Goal: Use online tool/utility: Utilize a website feature to perform a specific function

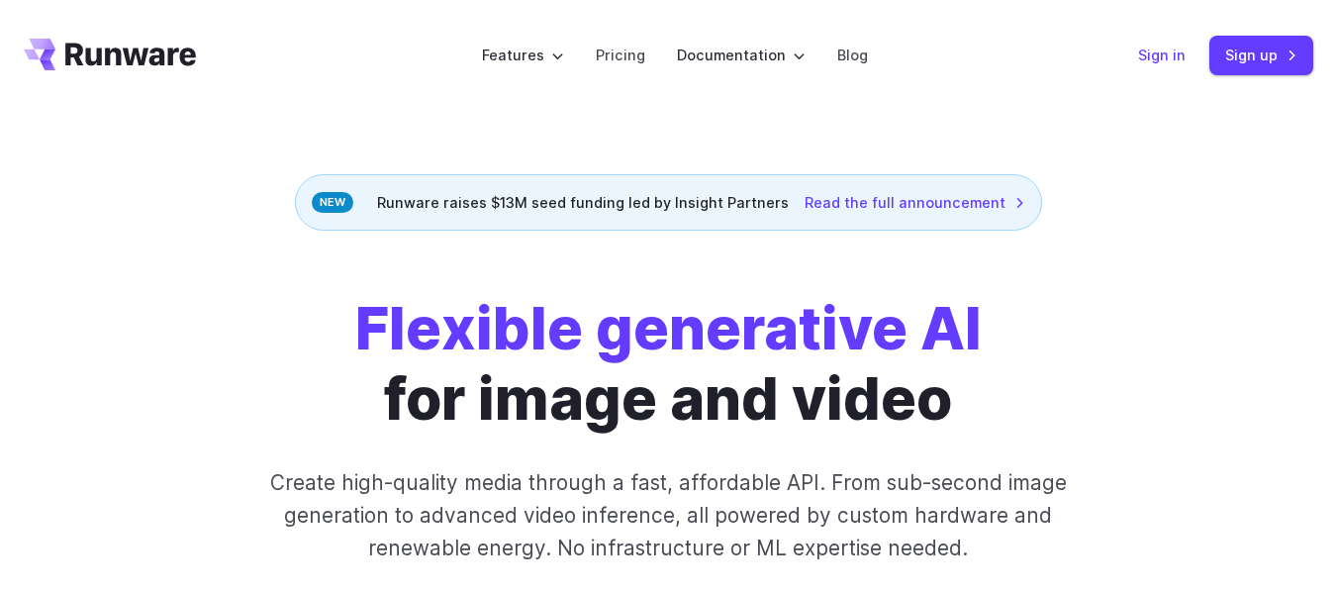
click at [1162, 51] on link "Sign in" at bounding box center [1161, 55] width 47 height 23
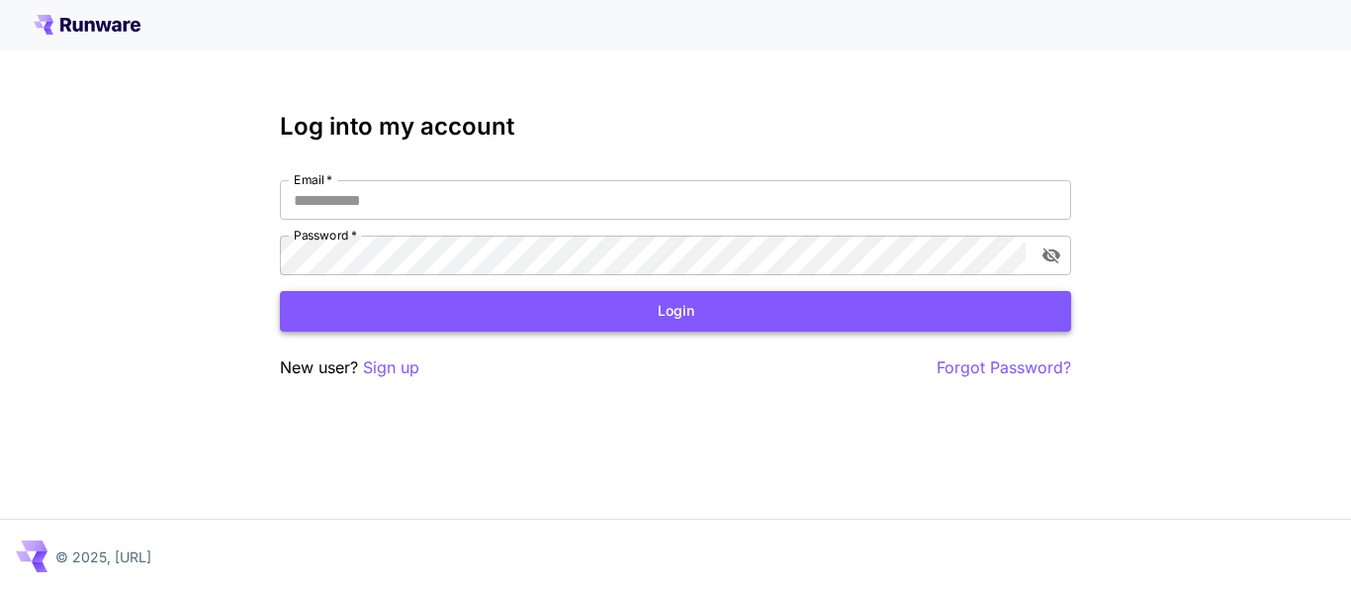
type input "**********"
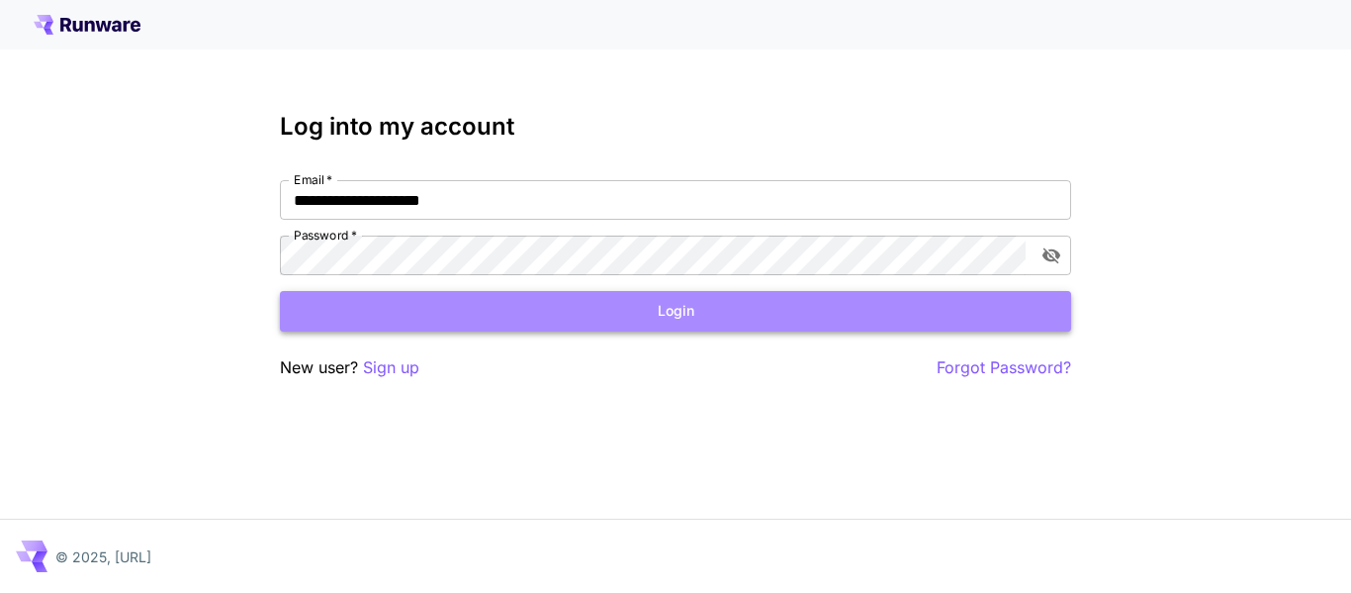
click at [956, 304] on button "Login" at bounding box center [675, 311] width 791 height 41
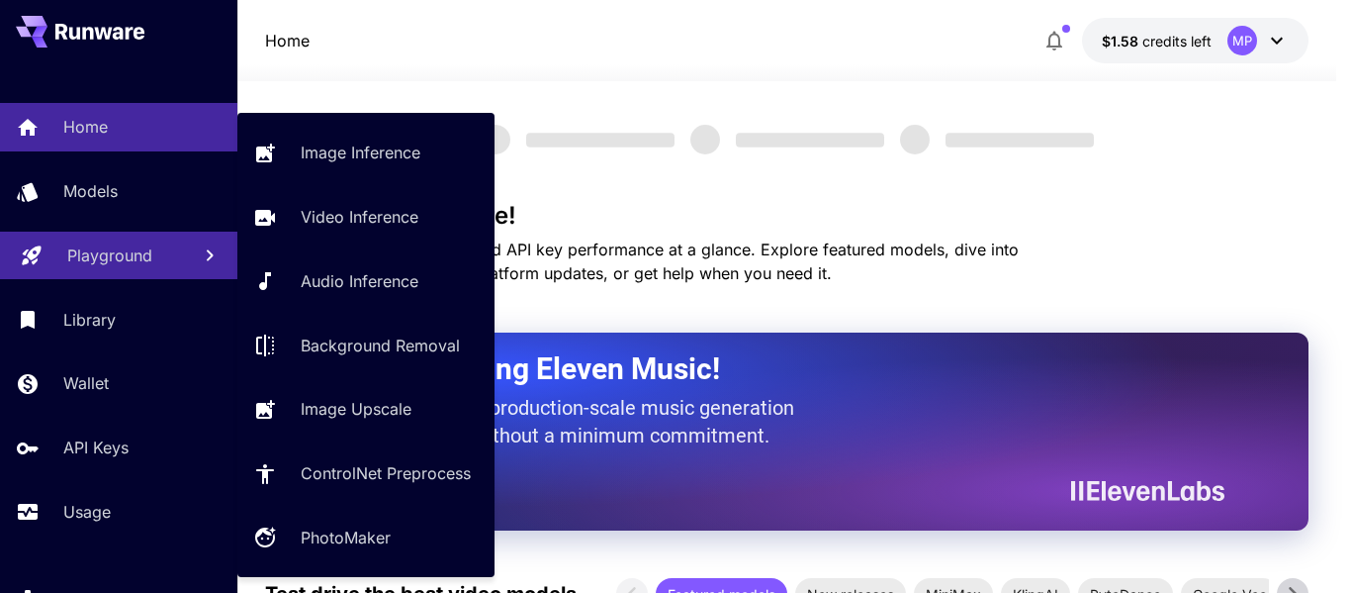
click at [195, 232] on link "Playground" at bounding box center [118, 256] width 237 height 48
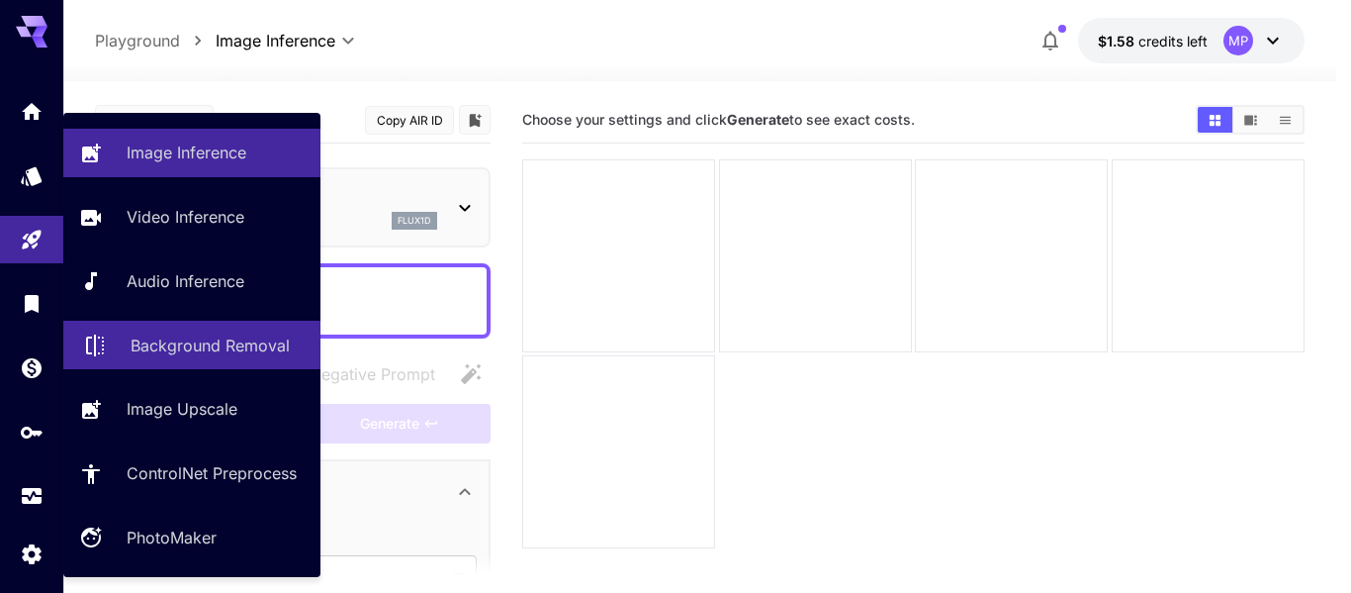
click at [238, 342] on p "Background Removal" at bounding box center [210, 345] width 159 height 24
type input "**********"
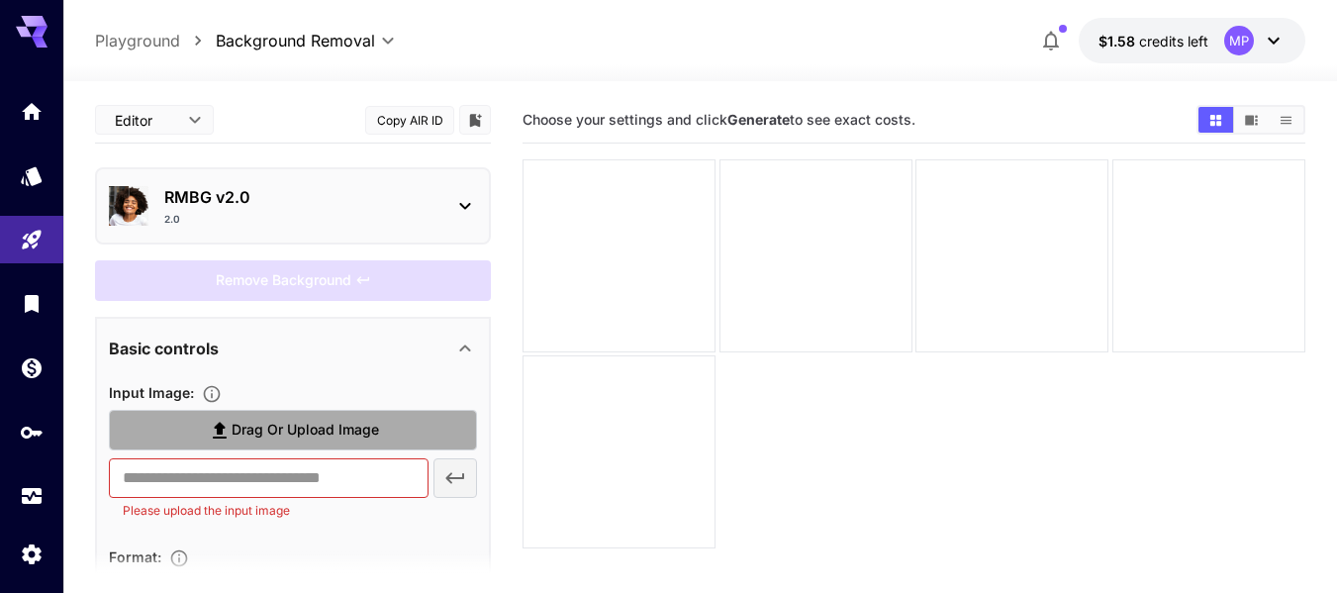
click at [276, 425] on span "Drag or upload image" at bounding box center [305, 430] width 147 height 25
click at [0, 0] on input "Drag or upload image" at bounding box center [0, 0] width 0 height 0
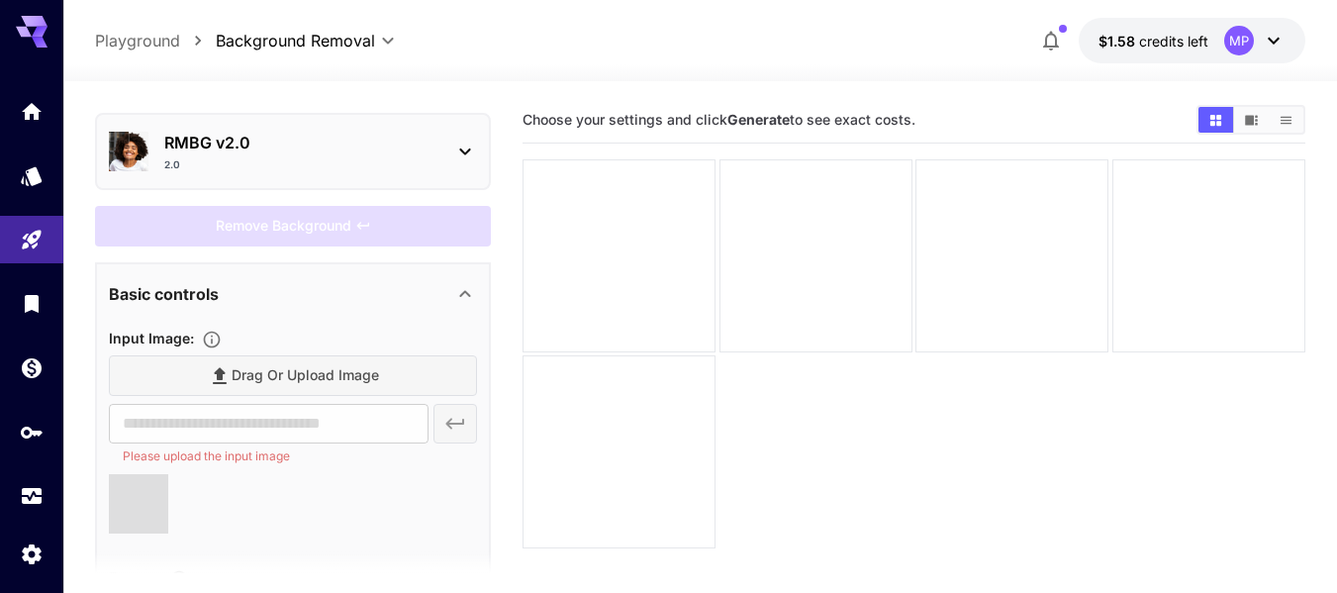
type input "**********"
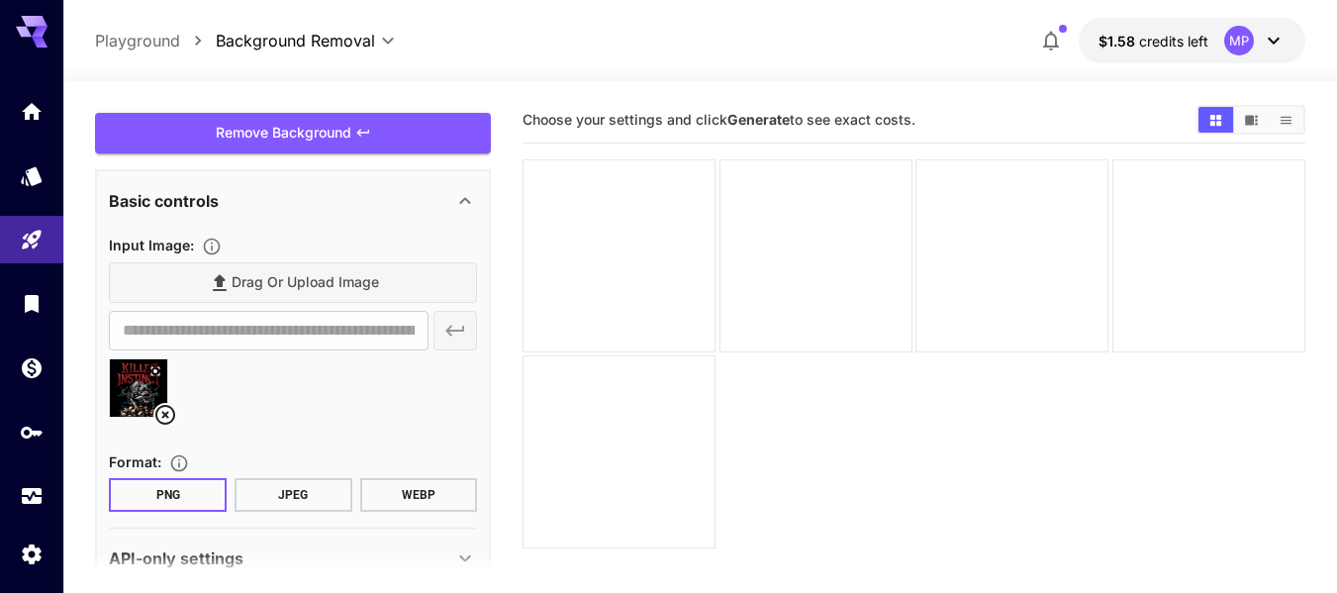
scroll to position [151, 0]
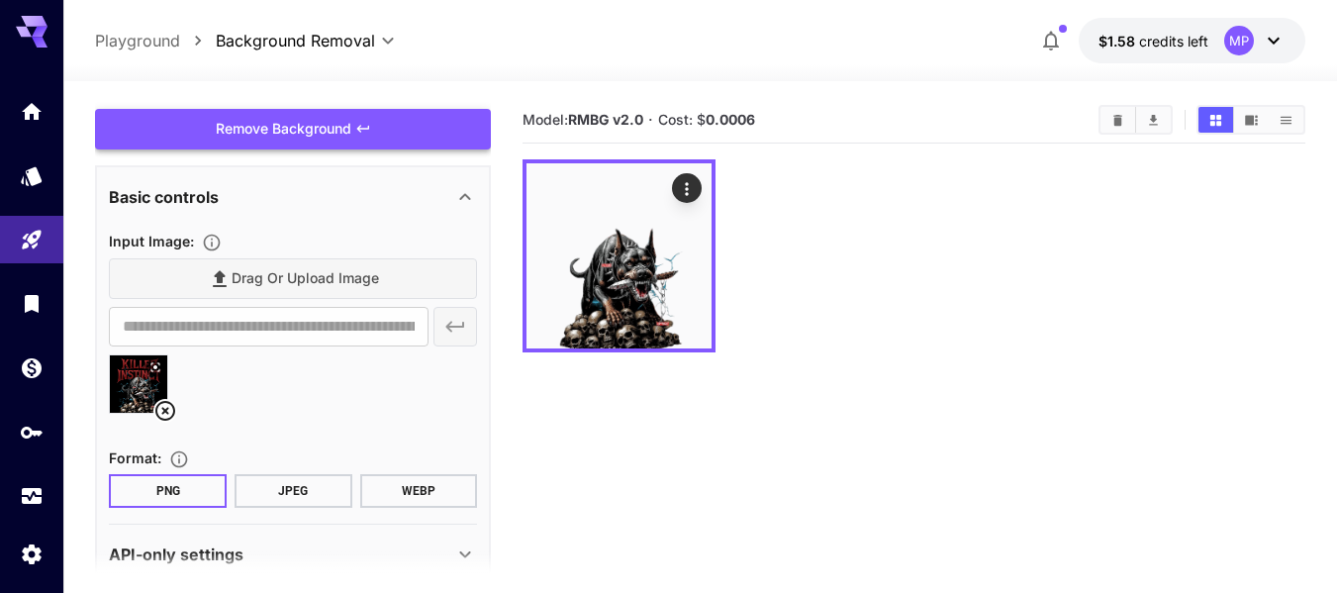
click at [144, 382] on img at bounding box center [138, 383] width 57 height 57
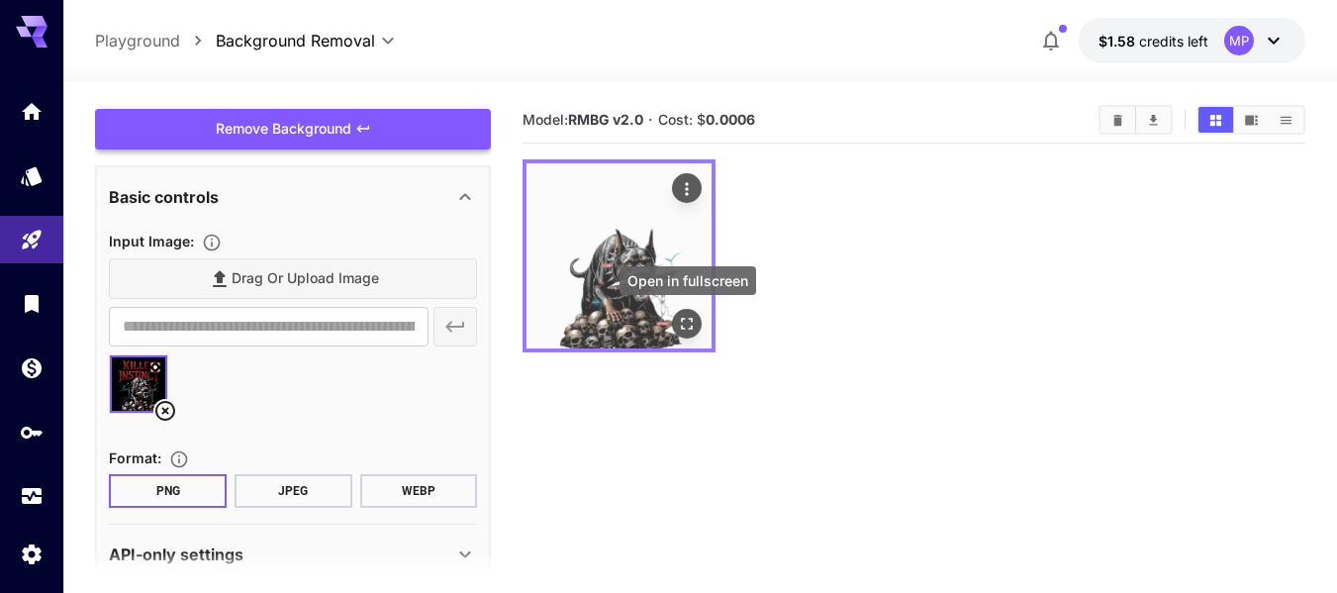
click at [693, 316] on icon "Open in fullscreen" at bounding box center [687, 324] width 20 height 20
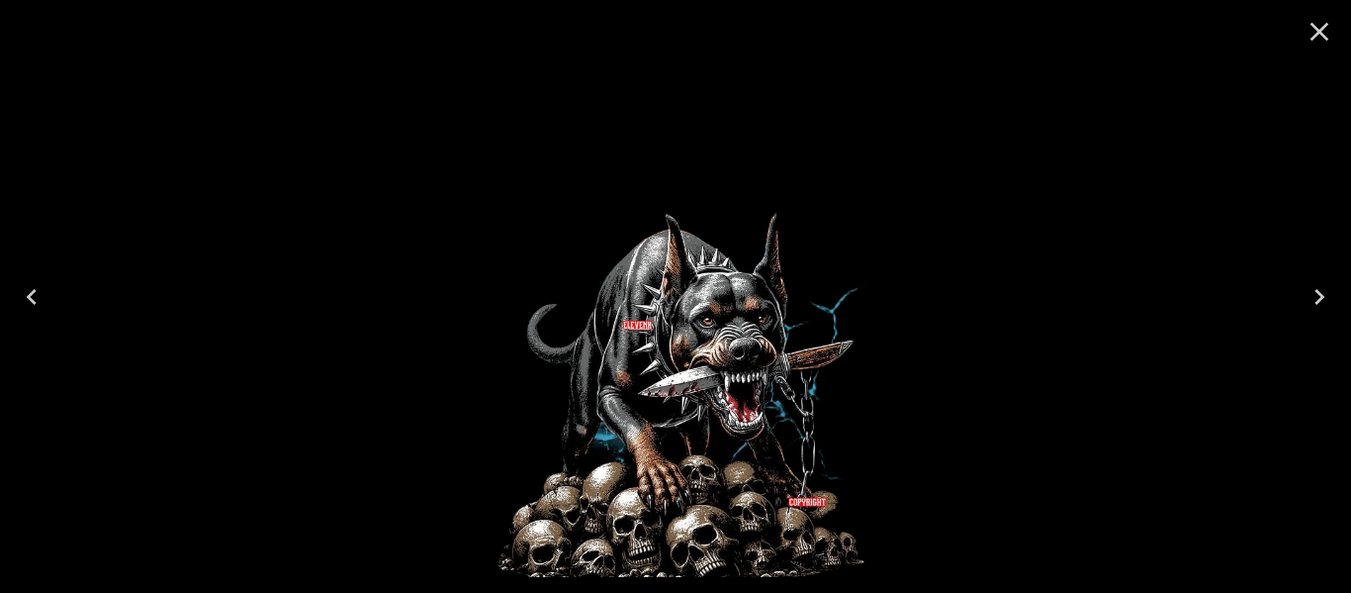
click at [1329, 26] on icon "Close" at bounding box center [1320, 32] width 32 height 32
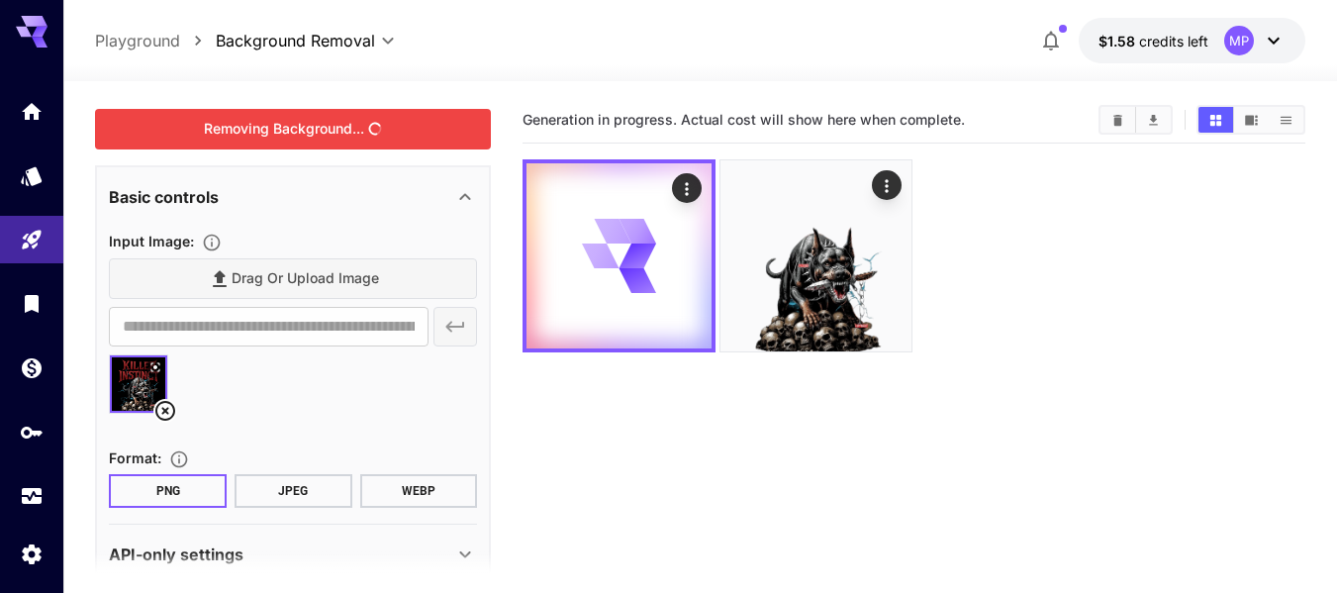
click at [299, 119] on div "Removing Background..." at bounding box center [293, 129] width 396 height 41
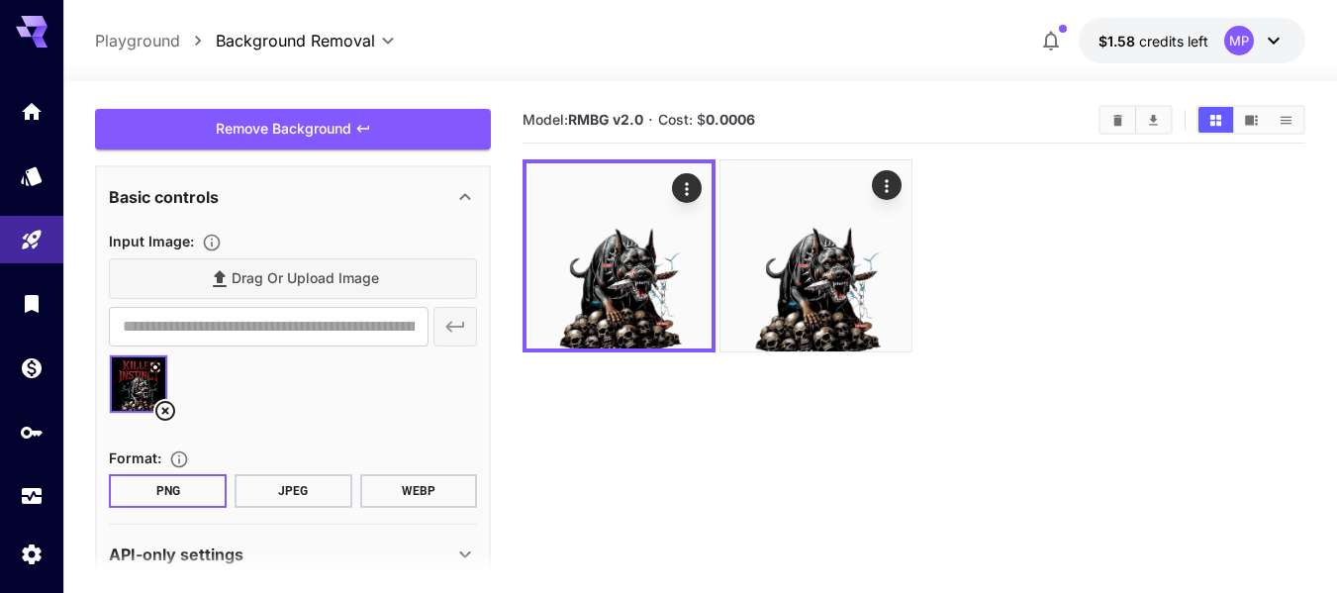
click at [835, 469] on section "Model: RMBG v2.0 · Cost: $ 0.0006" at bounding box center [913, 393] width 783 height 593
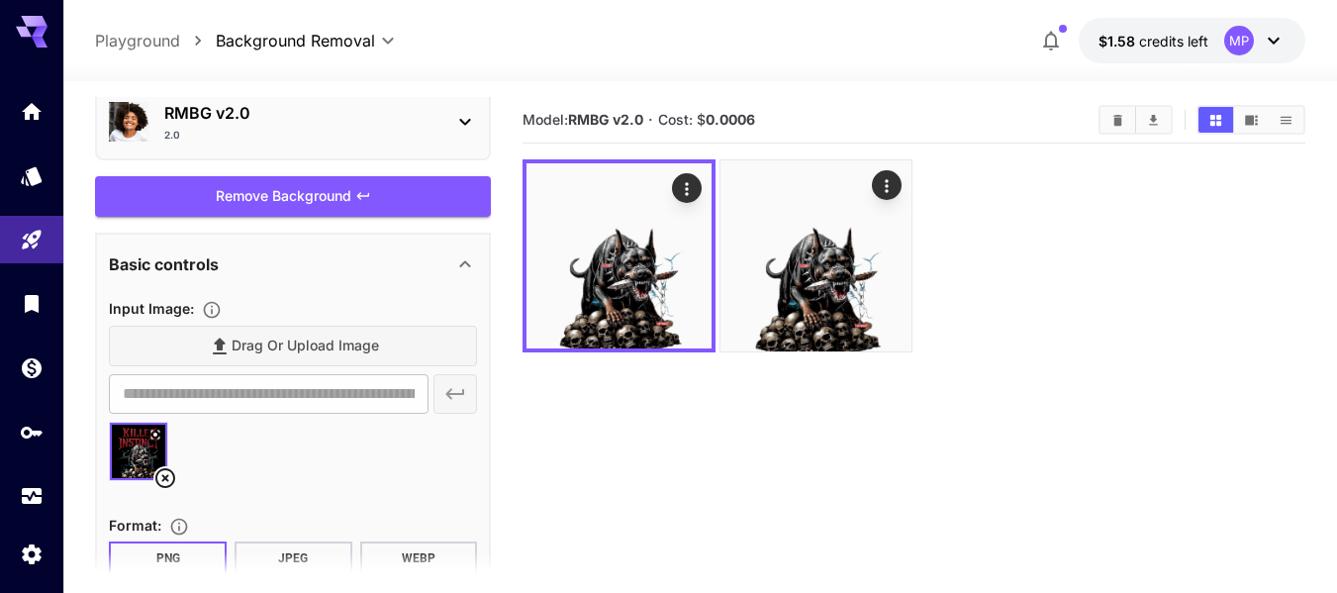
scroll to position [0, 0]
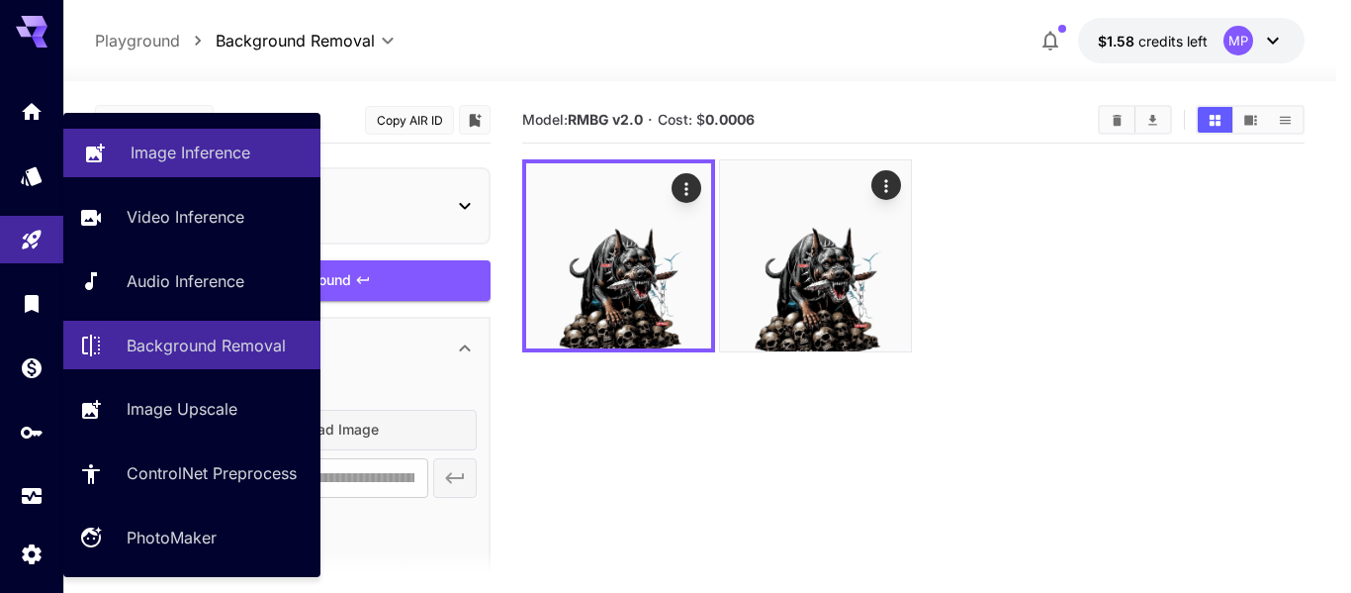
click at [193, 167] on link "Image Inference" at bounding box center [191, 153] width 257 height 48
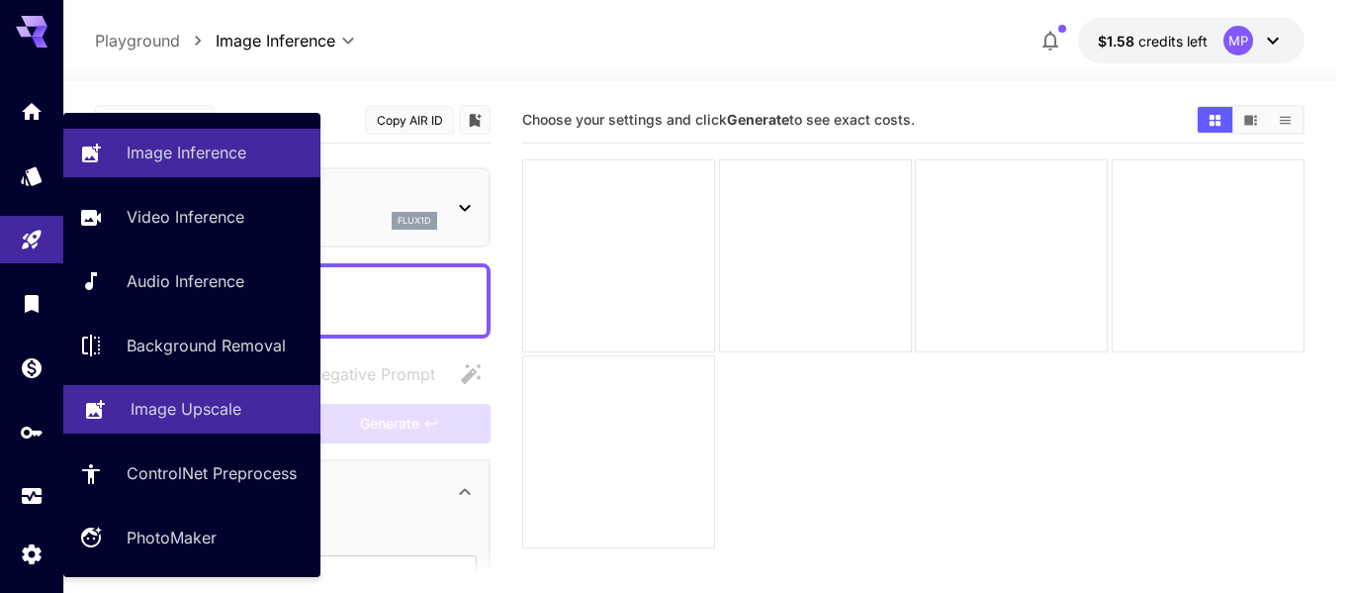
click at [161, 402] on p "Image Upscale" at bounding box center [186, 409] width 111 height 24
type input "**********"
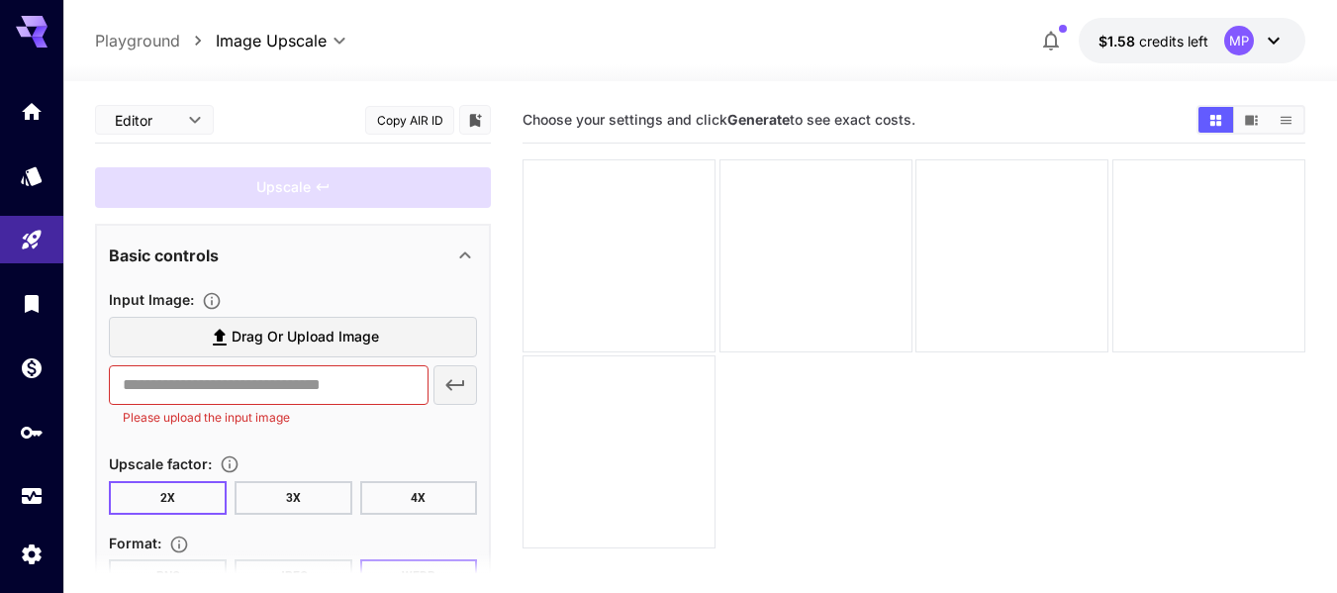
click at [290, 348] on span "Drag or upload image" at bounding box center [305, 337] width 147 height 25
click at [0, 0] on input "Drag or upload image" at bounding box center [0, 0] width 0 height 0
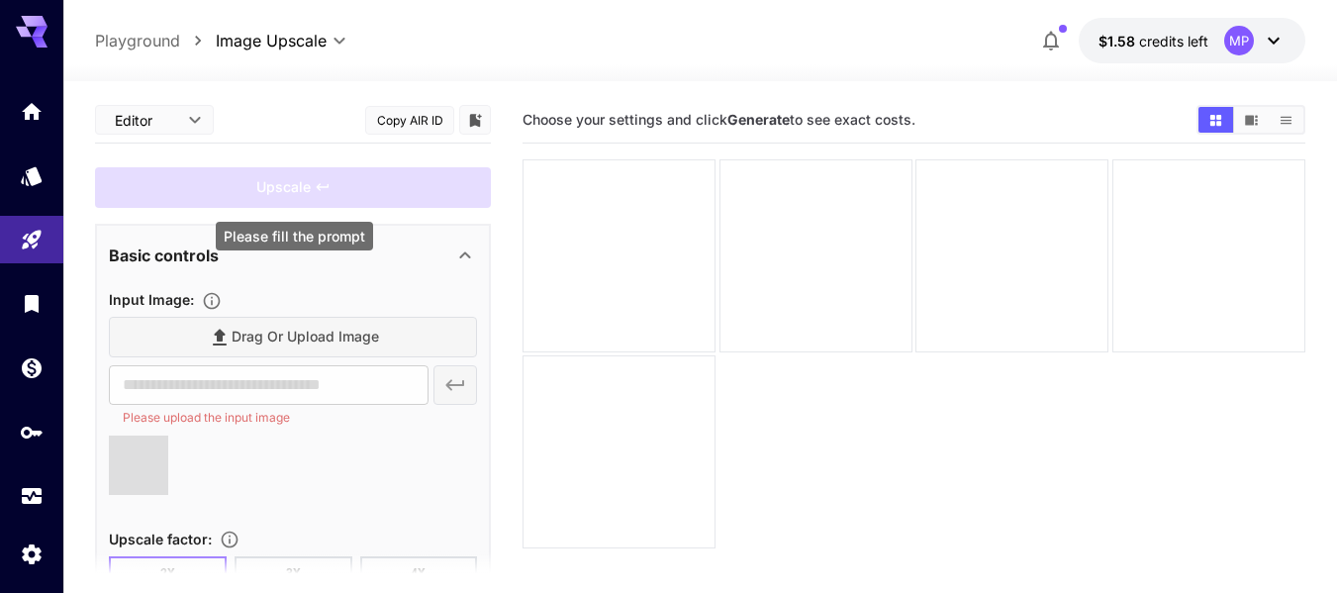
type input "**********"
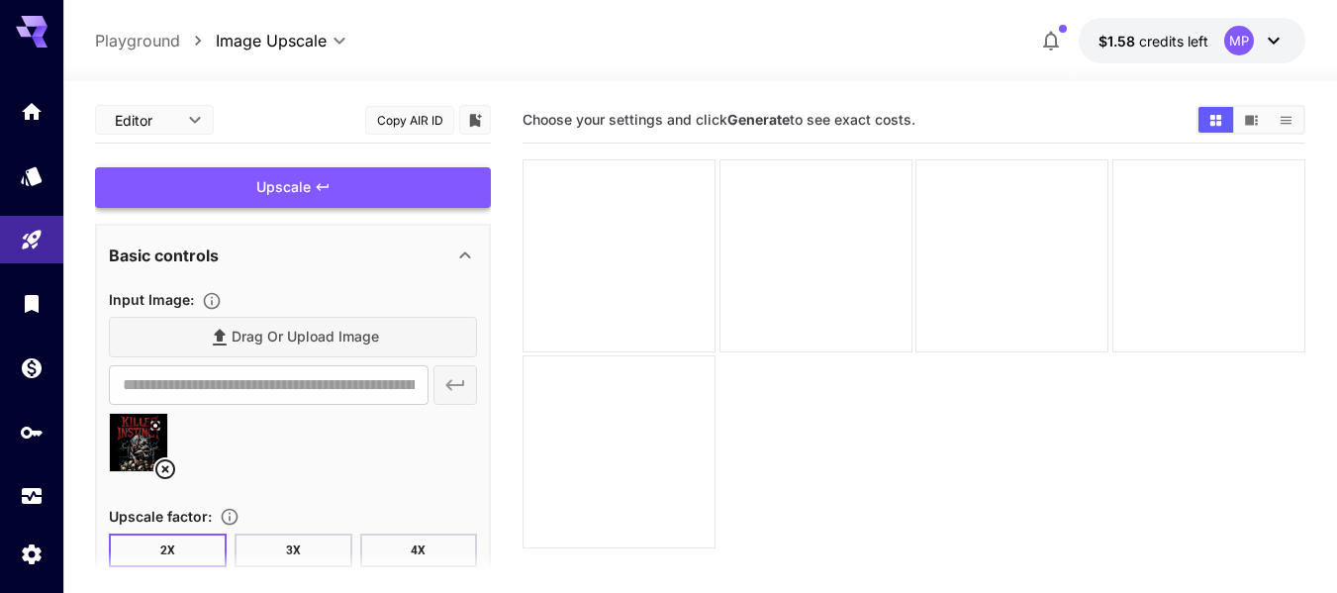
click at [344, 180] on div "Upscale" at bounding box center [293, 187] width 396 height 41
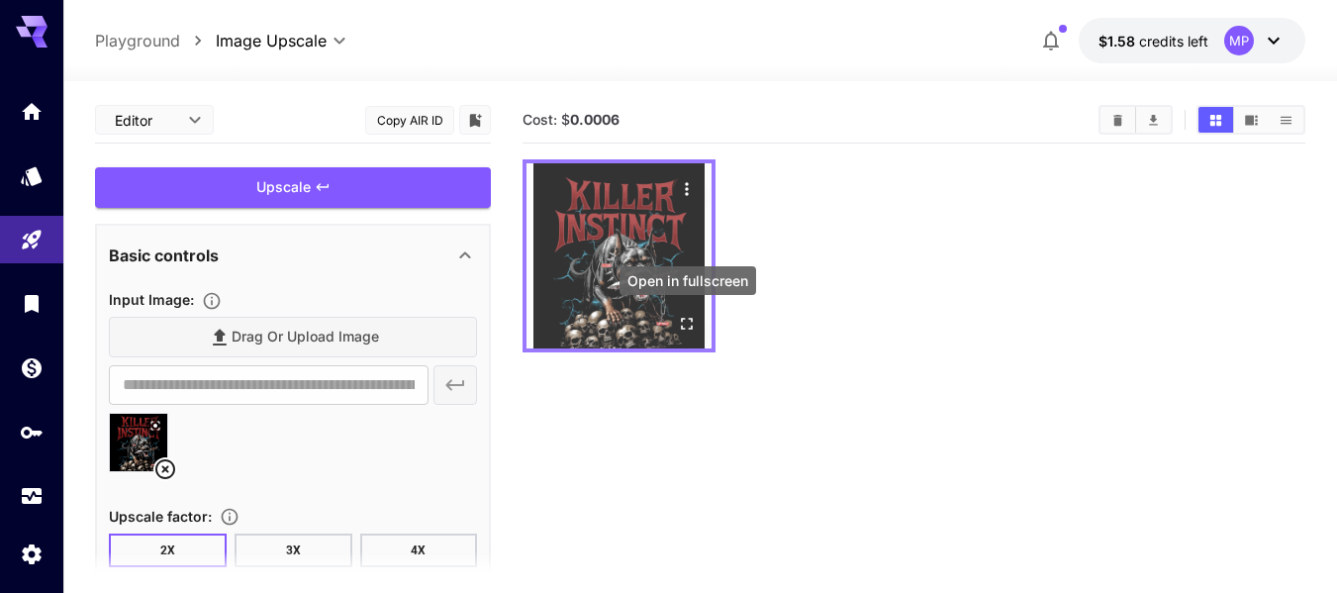
click at [686, 338] on button "Open in fullscreen" at bounding box center [687, 324] width 30 height 30
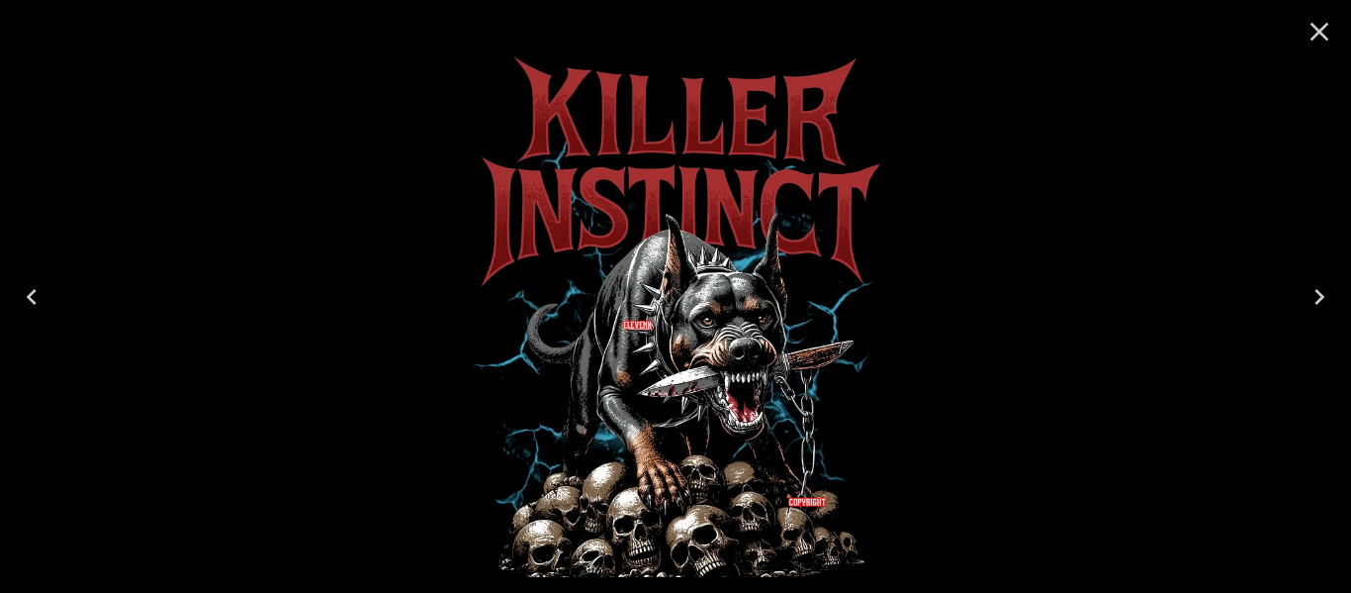
drag, startPoint x: 676, startPoint y: 332, endPoint x: 688, endPoint y: 354, distance: 24.8
click at [688, 354] on img at bounding box center [676, 296] width 517 height 561
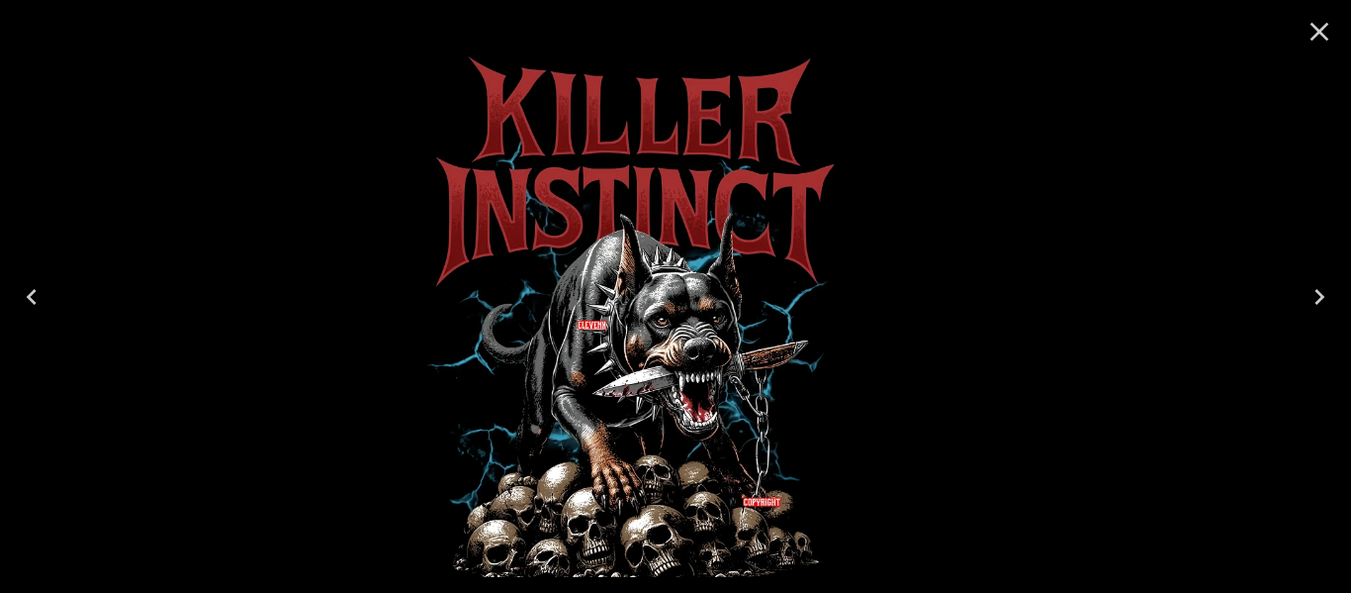
drag, startPoint x: 688, startPoint y: 354, endPoint x: 677, endPoint y: 417, distance: 63.3
click at [677, 417] on img at bounding box center [630, 296] width 517 height 561
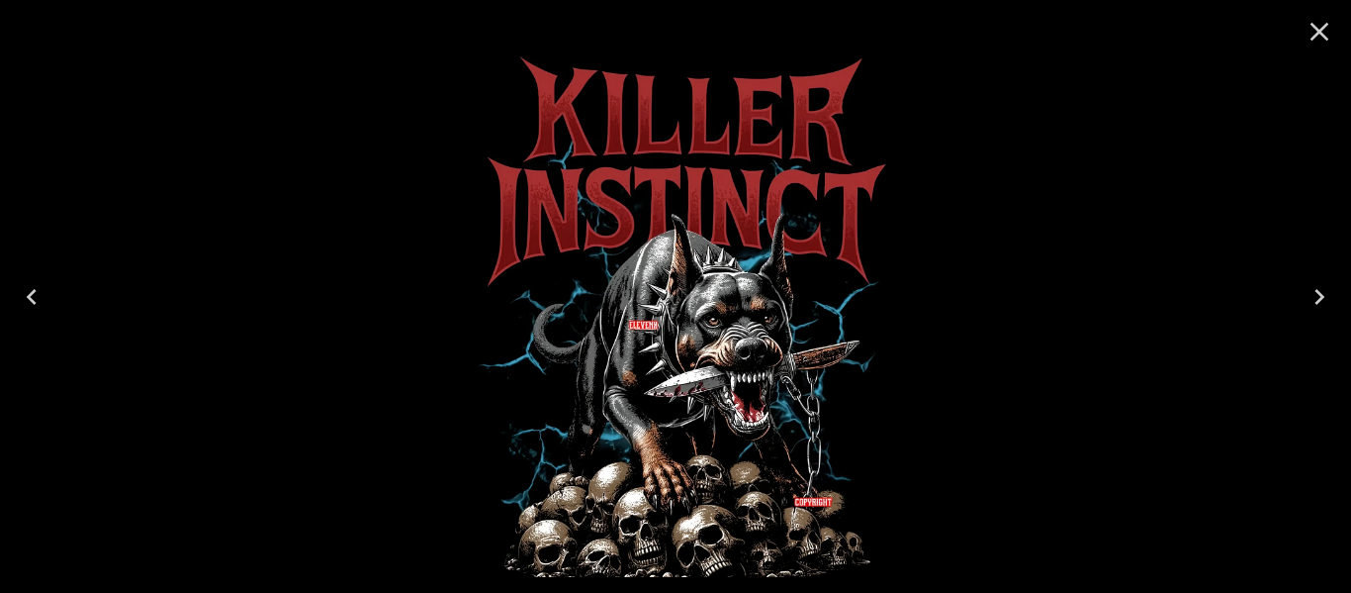
drag, startPoint x: 751, startPoint y: 147, endPoint x: 609, endPoint y: 439, distance: 324.3
click at [609, 439] on img at bounding box center [681, 296] width 517 height 561
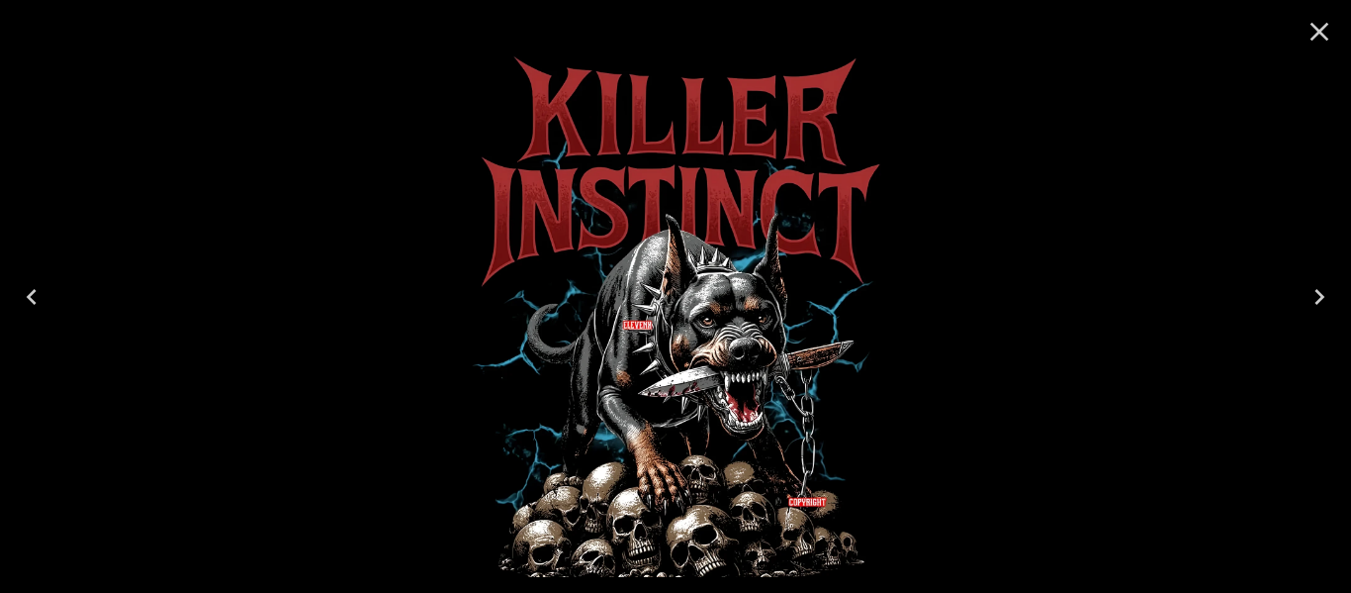
click at [1324, 38] on icon "Close" at bounding box center [1320, 32] width 32 height 32
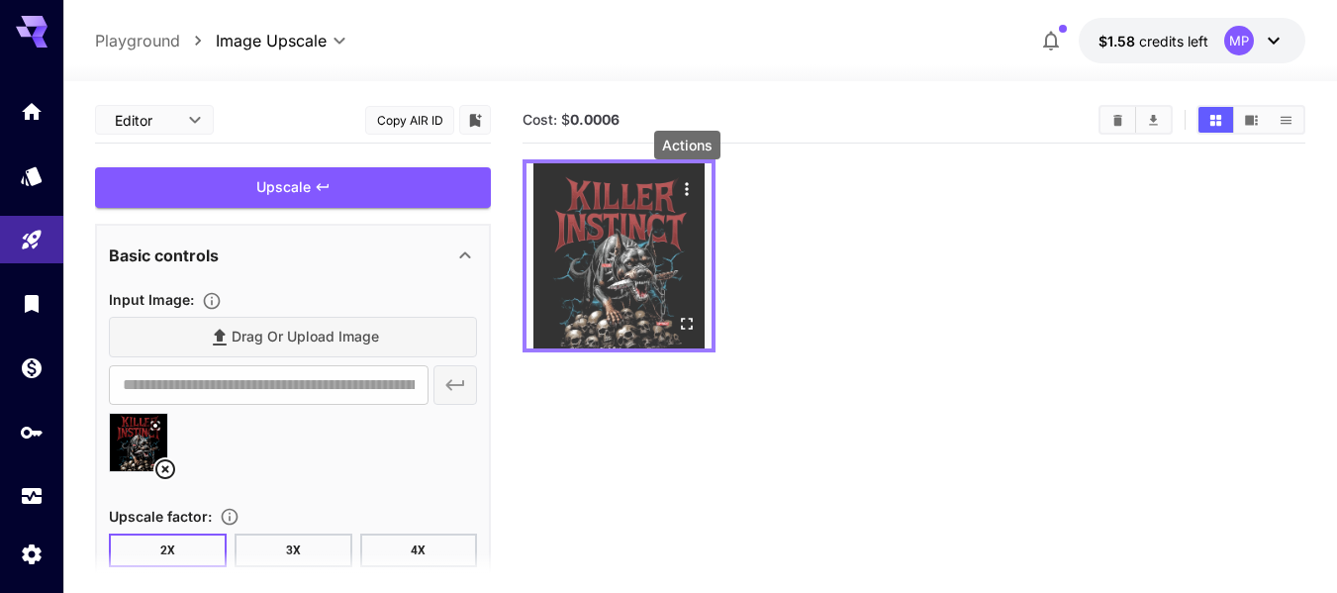
click at [691, 198] on icon "Actions" at bounding box center [687, 189] width 20 height 20
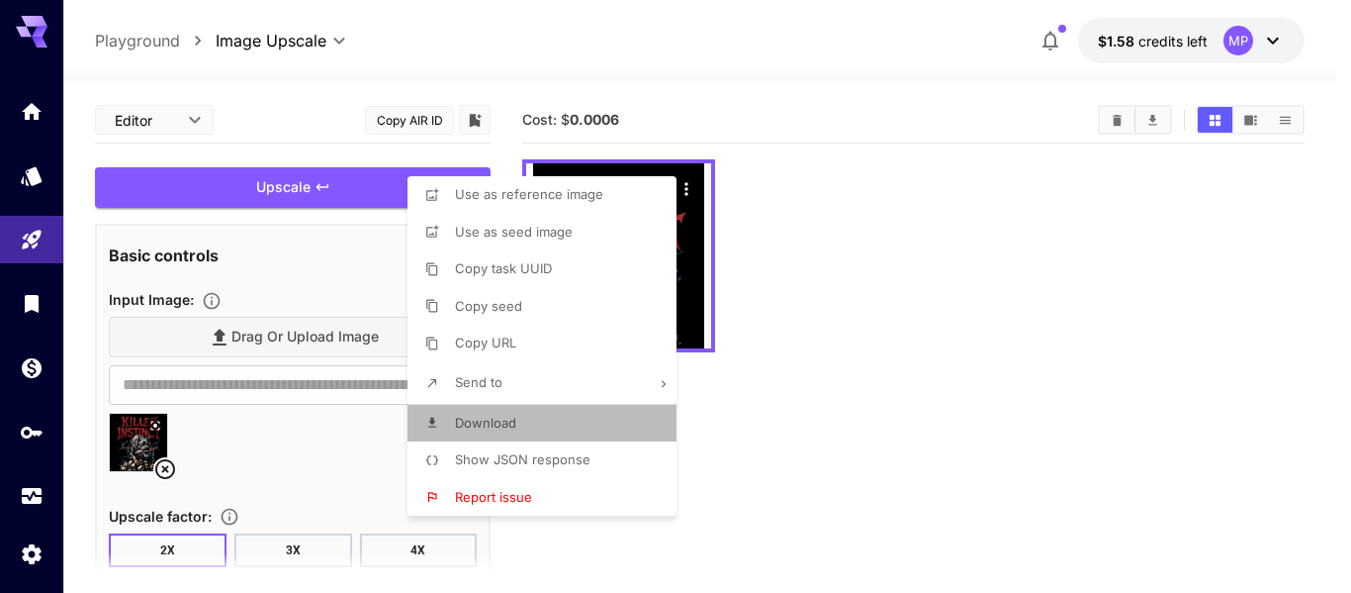
click at [587, 419] on li "Download" at bounding box center [548, 424] width 281 height 38
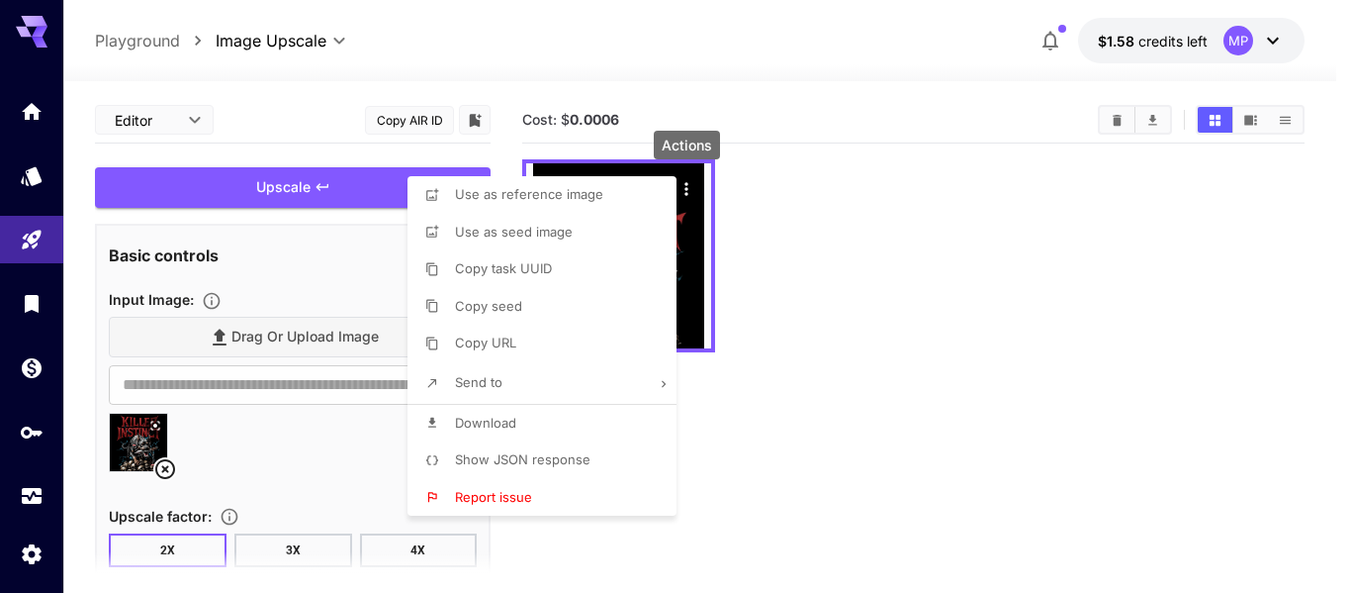
click at [55, 238] on div at bounding box center [675, 296] width 1351 height 593
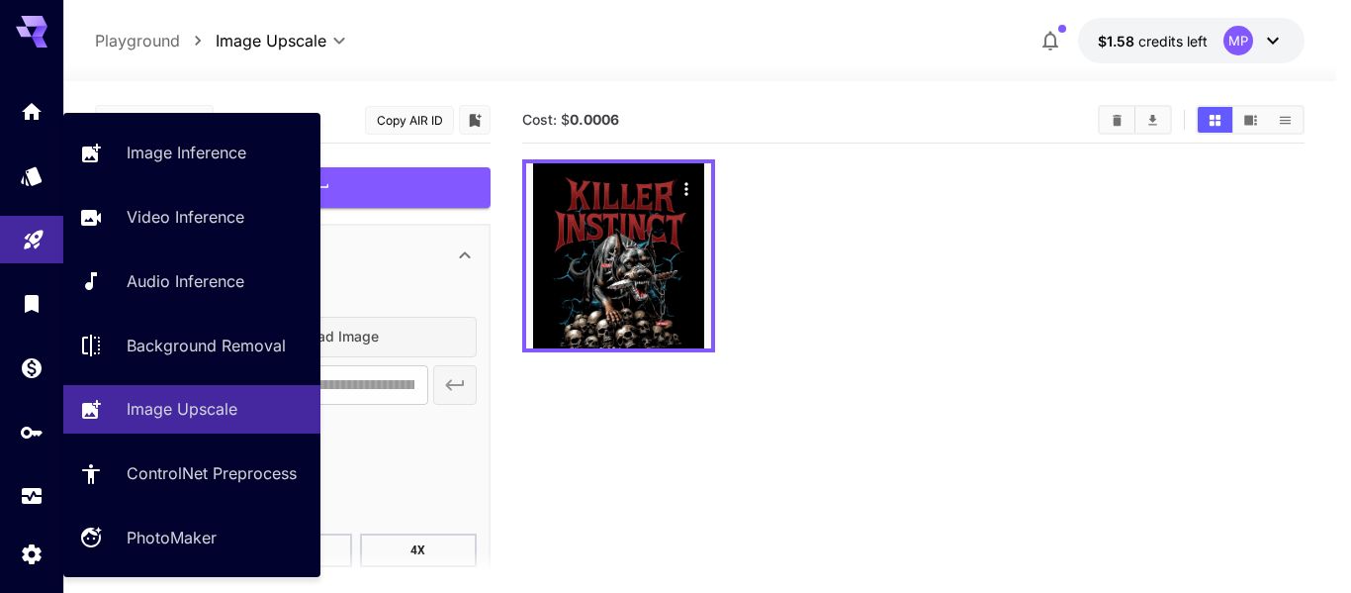
click at [35, 247] on body "**********" at bounding box center [675, 374] width 1351 height 749
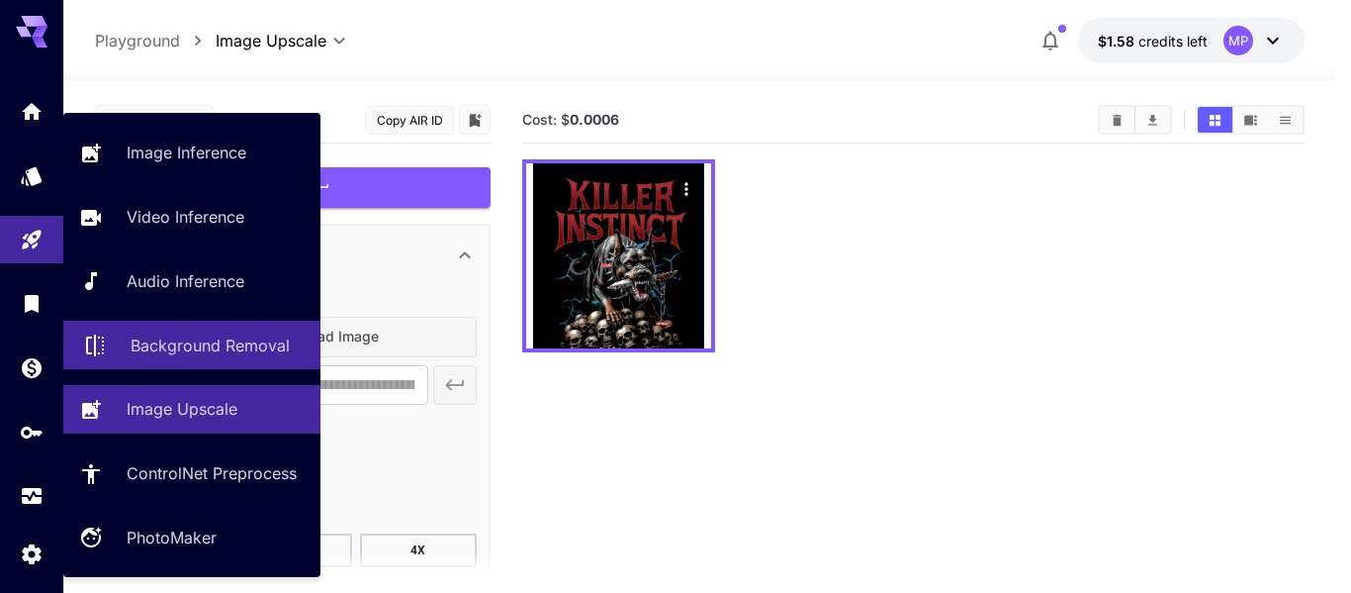
click at [172, 334] on p "Background Removal" at bounding box center [210, 345] width 159 height 24
type input "**********"
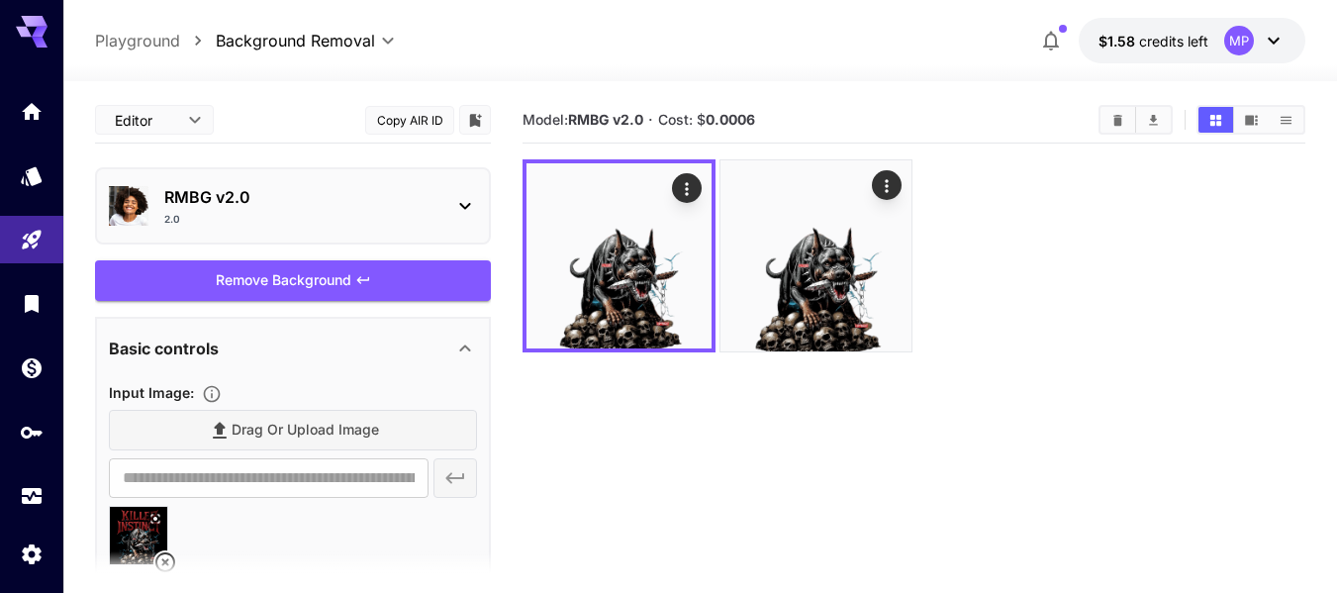
click at [163, 553] on section at bounding box center [293, 575] width 396 height 49
click at [164, 563] on section at bounding box center [293, 575] width 396 height 49
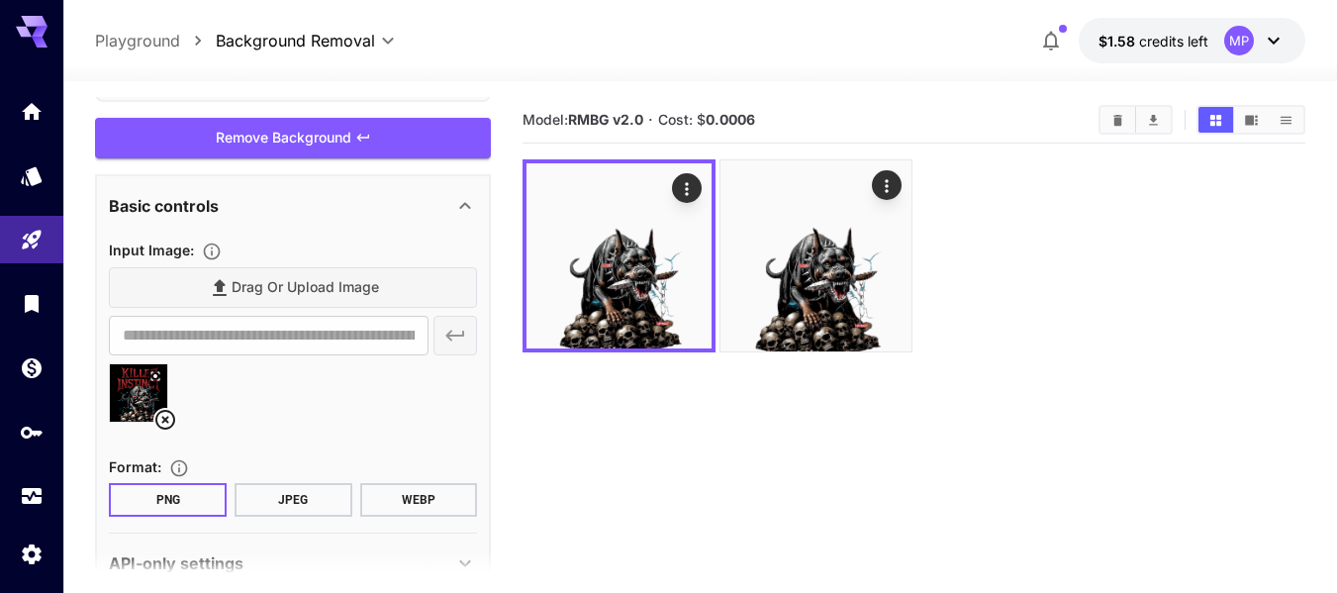
scroll to position [187, 0]
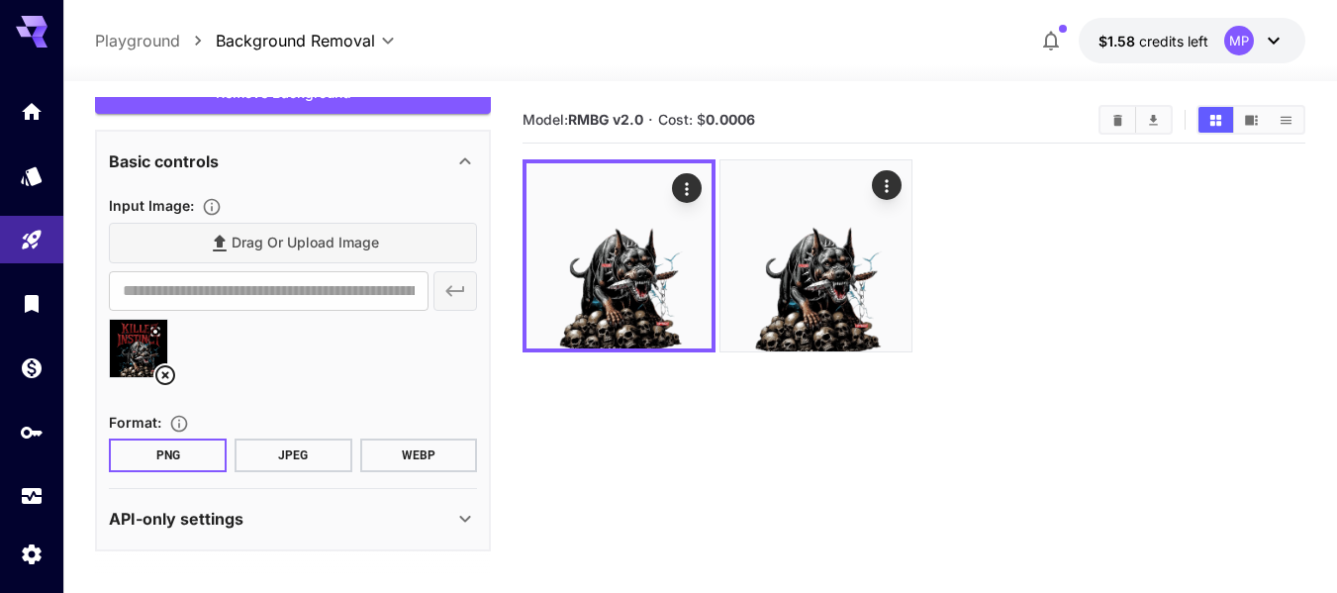
click at [158, 373] on icon at bounding box center [165, 375] width 24 height 24
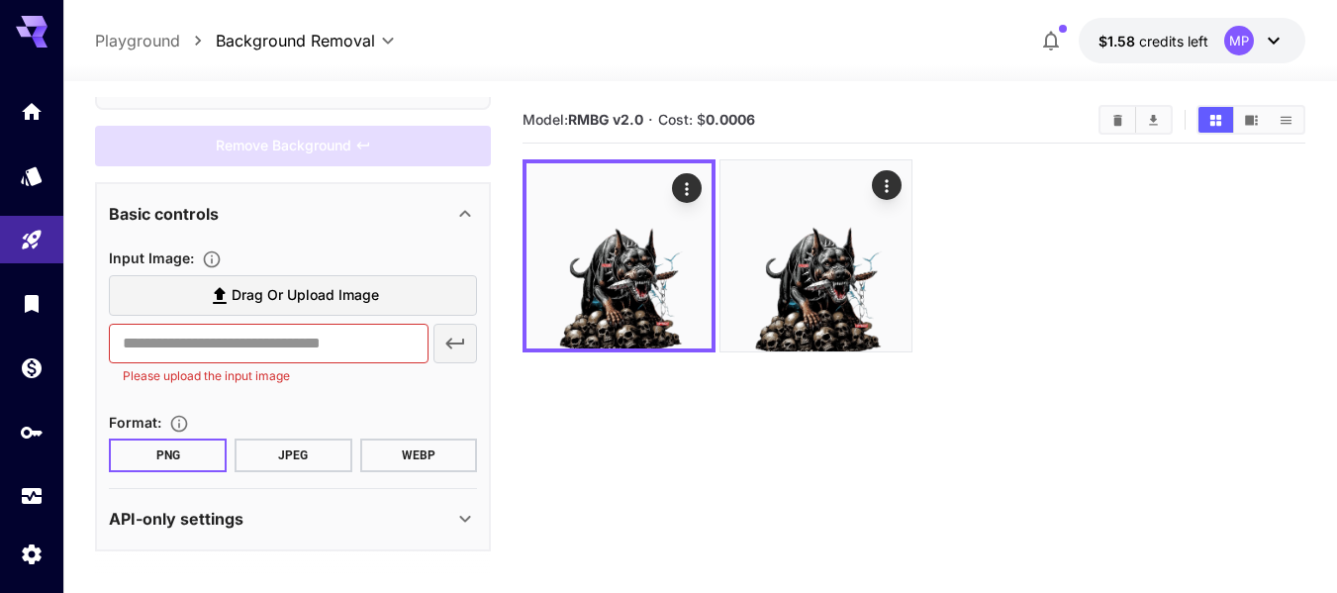
scroll to position [135, 0]
click at [211, 296] on icon at bounding box center [220, 296] width 24 height 24
click at [0, 0] on input "Drag or upload image" at bounding box center [0, 0] width 0 height 0
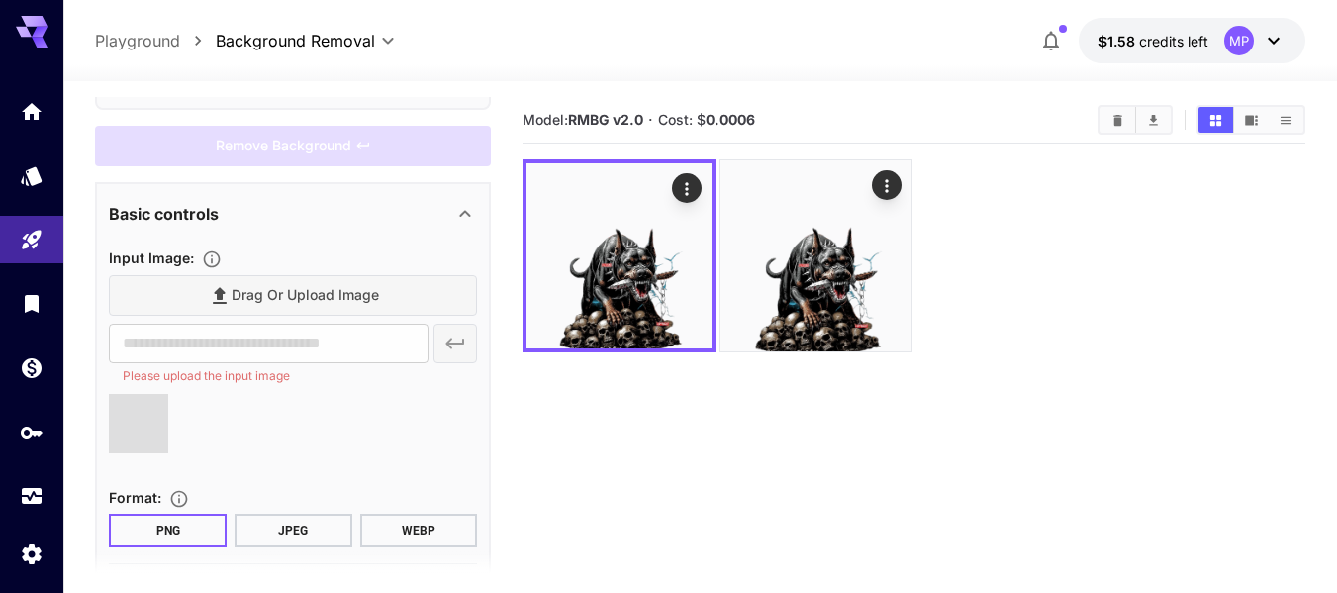
type input "**********"
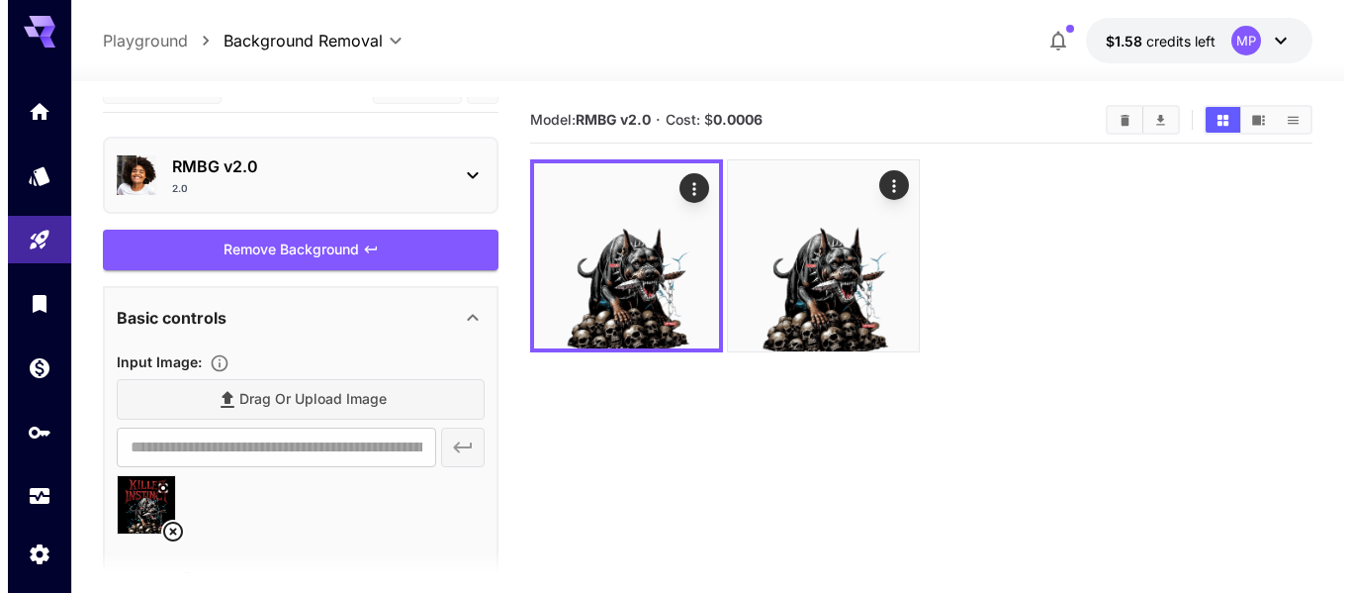
scroll to position [0, 0]
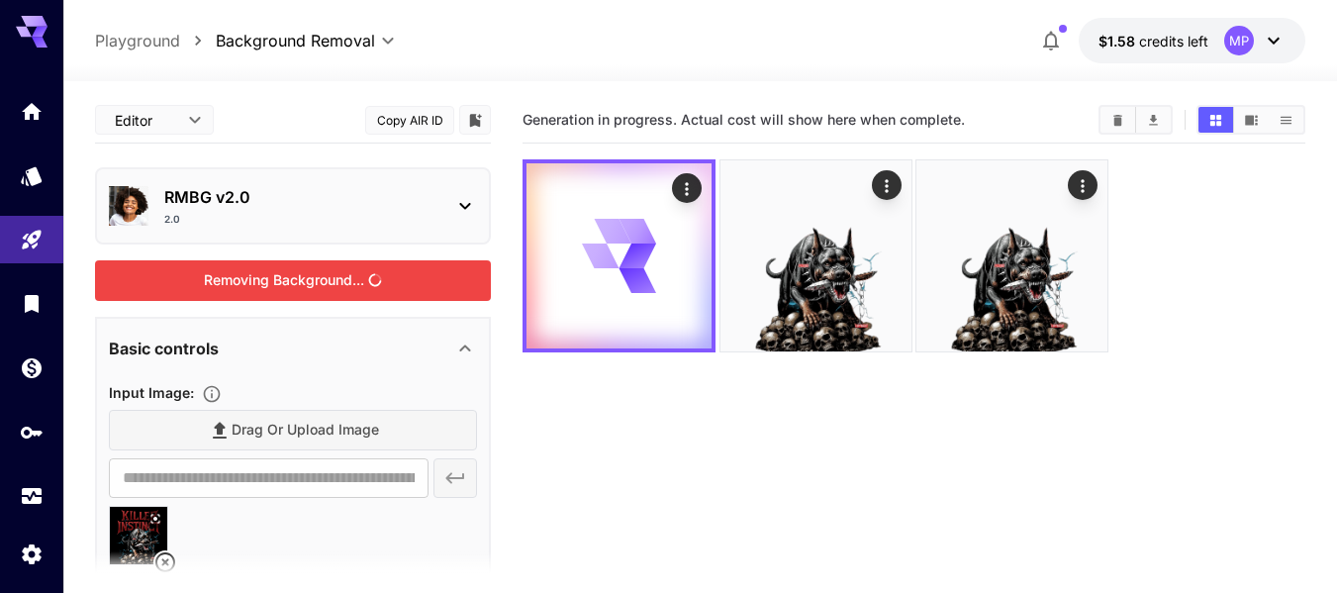
click at [325, 271] on div "Removing Background..." at bounding box center [293, 280] width 396 height 41
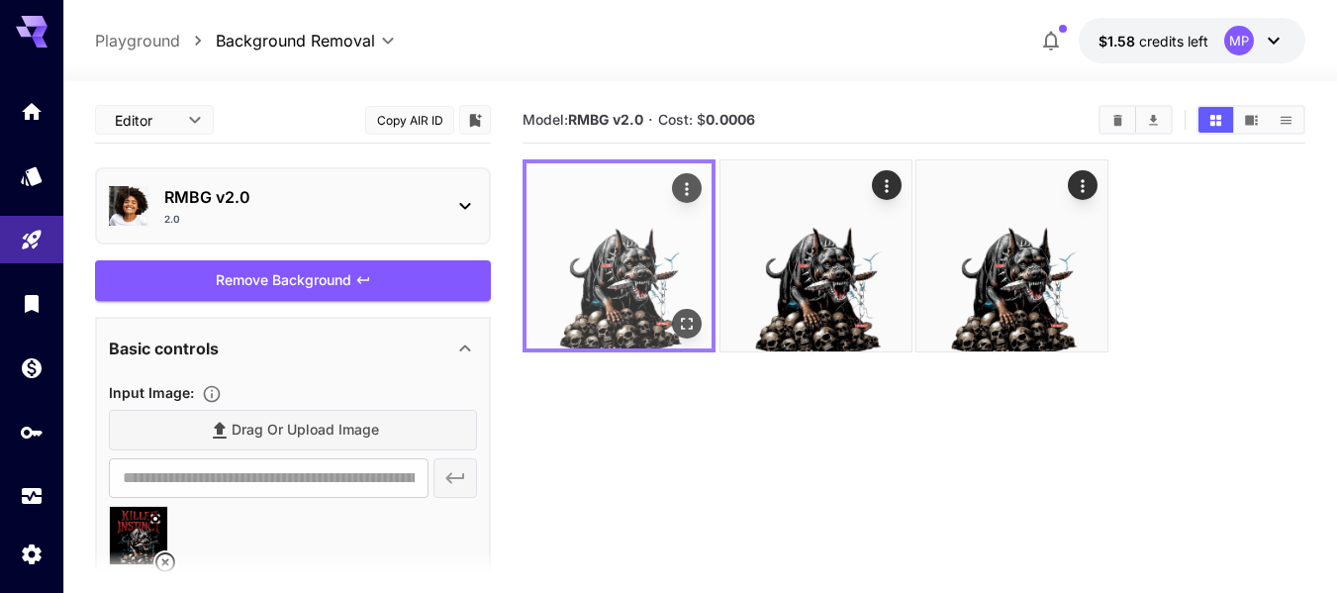
click at [600, 208] on img at bounding box center [618, 255] width 185 height 185
click at [685, 317] on icon "Open in fullscreen" at bounding box center [687, 324] width 20 height 20
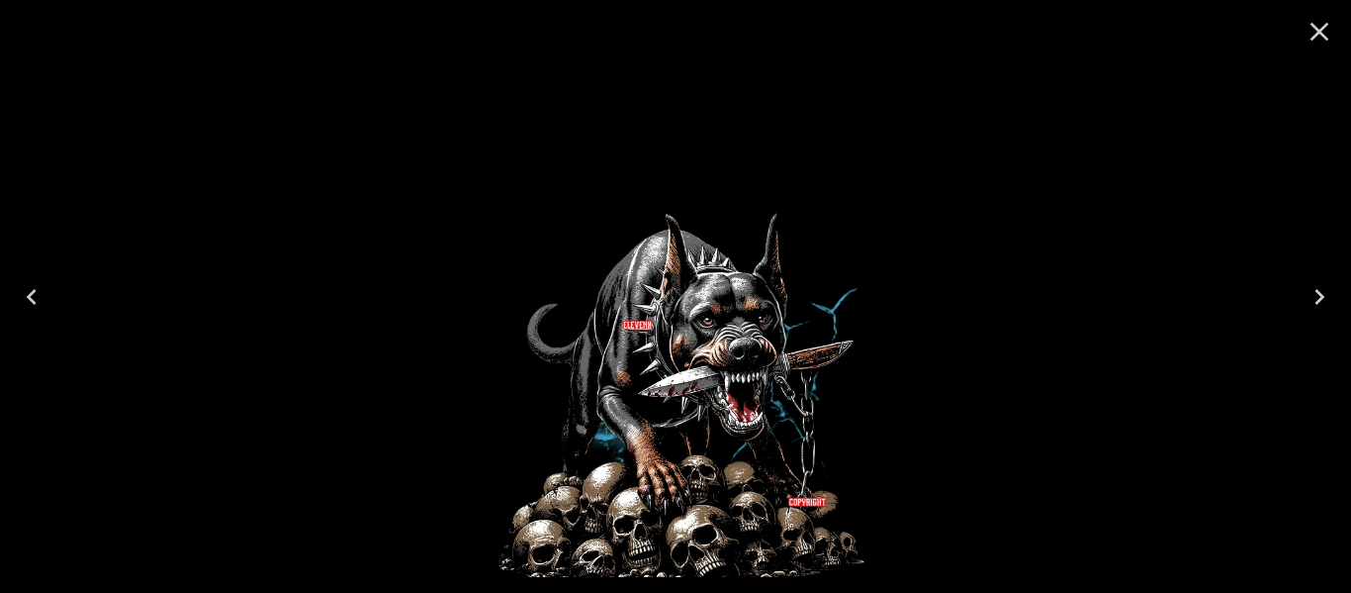
click at [629, 388] on img at bounding box center [676, 296] width 517 height 561
click at [629, 390] on img at bounding box center [676, 296] width 517 height 561
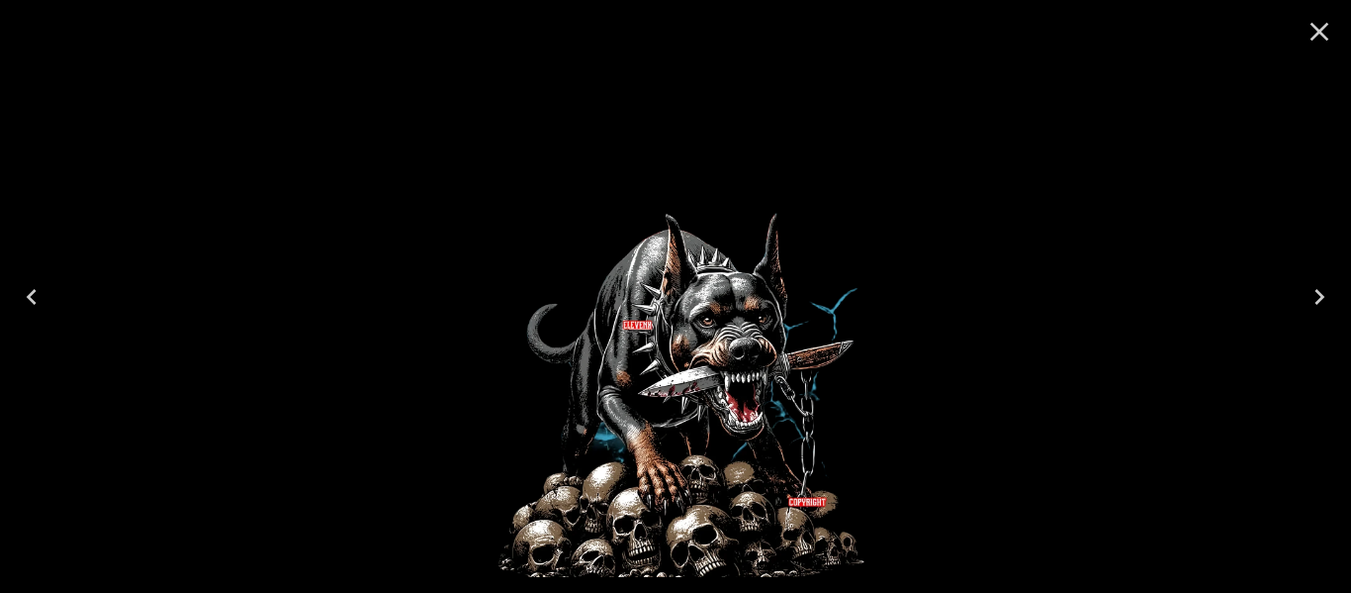
click at [629, 390] on img at bounding box center [676, 296] width 517 height 561
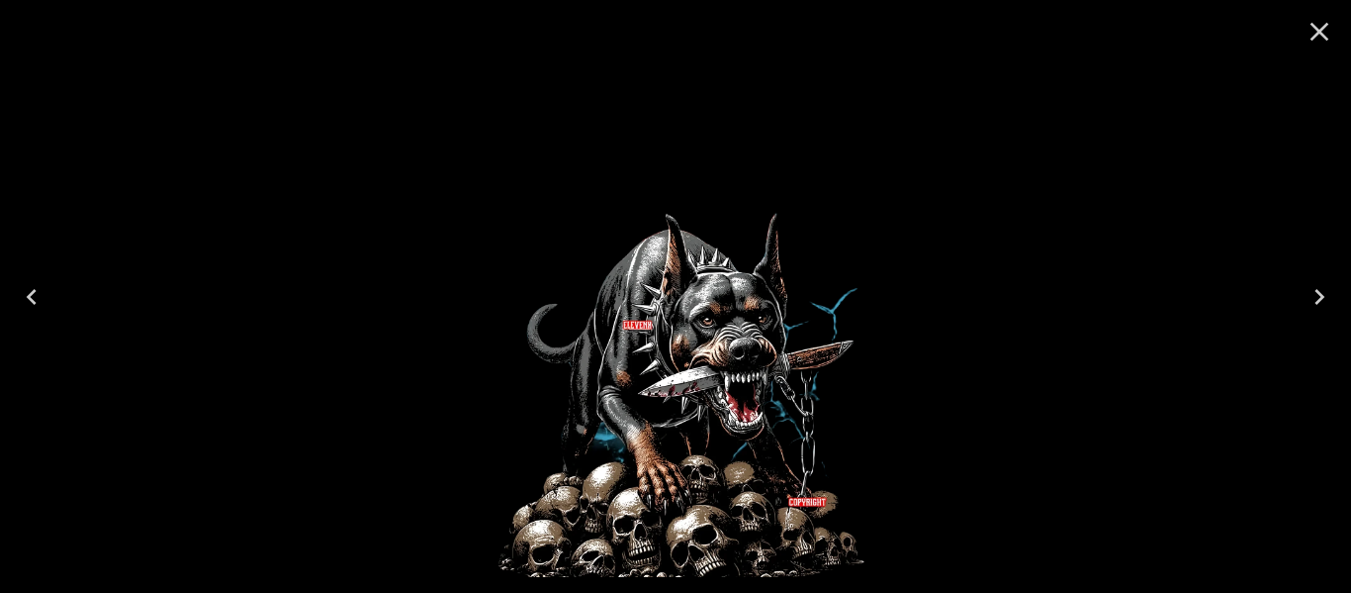
click at [629, 390] on img at bounding box center [676, 296] width 517 height 561
drag, startPoint x: 629, startPoint y: 390, endPoint x: 583, endPoint y: 368, distance: 51.3
click at [583, 368] on img at bounding box center [676, 296] width 517 height 561
click at [1322, 27] on icon "Close" at bounding box center [1320, 32] width 32 height 32
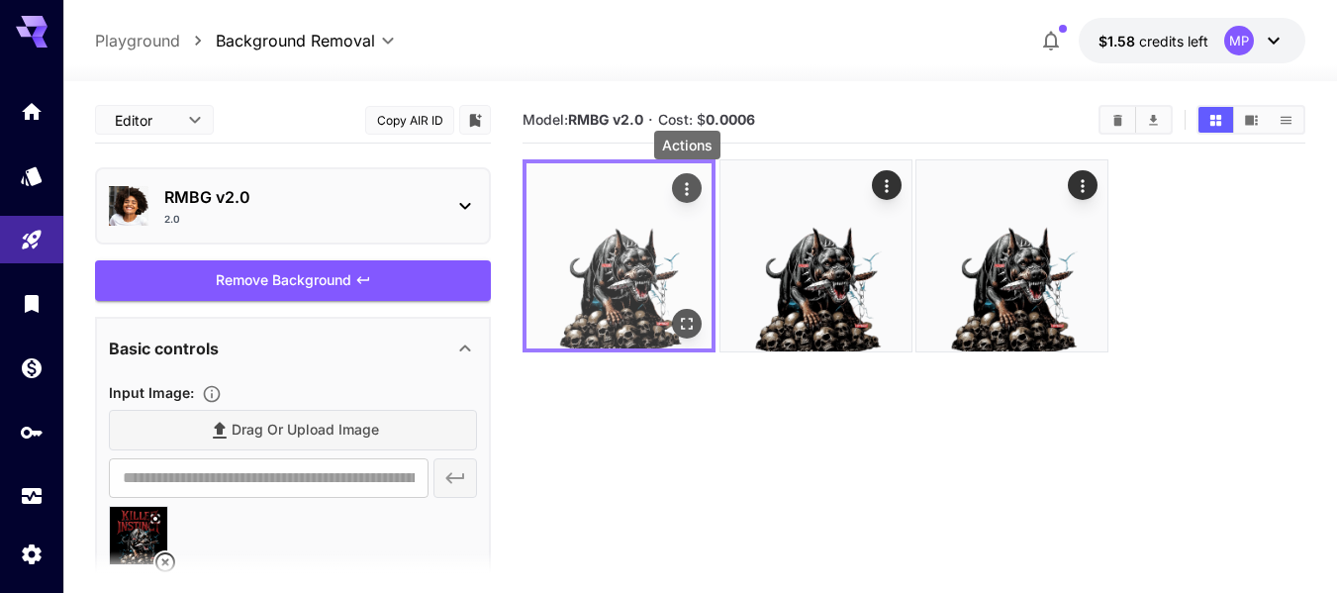
click at [685, 174] on button "Actions" at bounding box center [687, 188] width 30 height 30
click at [687, 174] on button "Actions" at bounding box center [687, 188] width 30 height 30
click at [691, 193] on icon "Actions" at bounding box center [687, 189] width 20 height 20
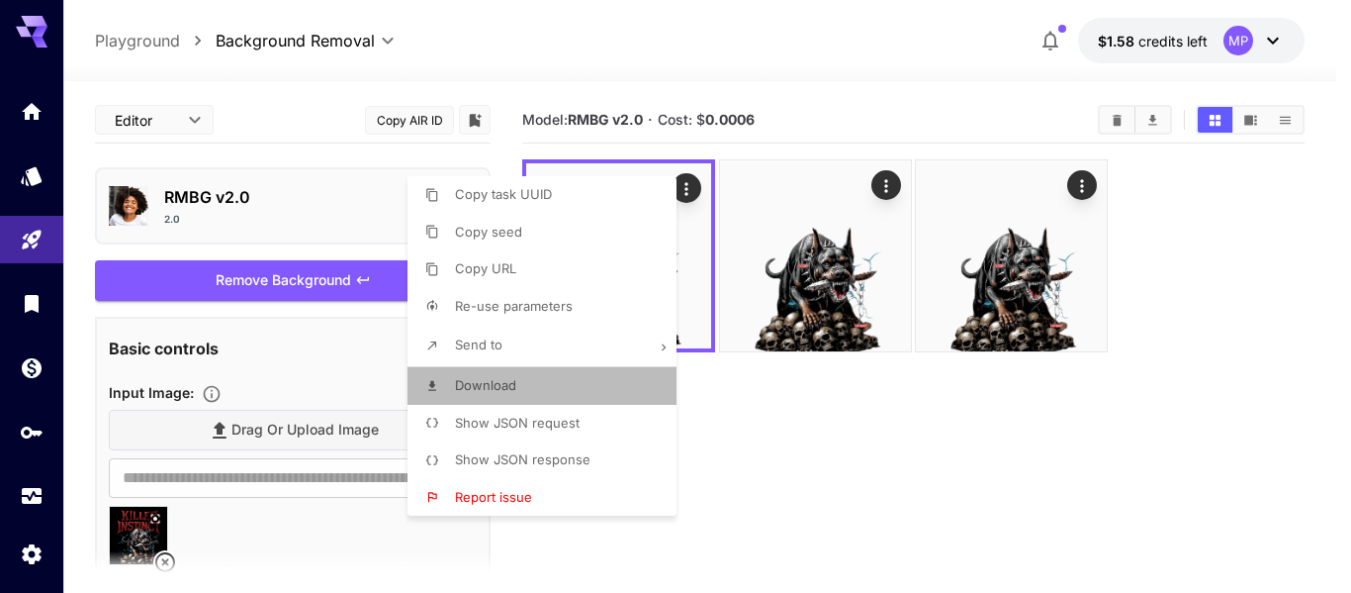
click at [553, 391] on li "Download" at bounding box center [548, 386] width 281 height 38
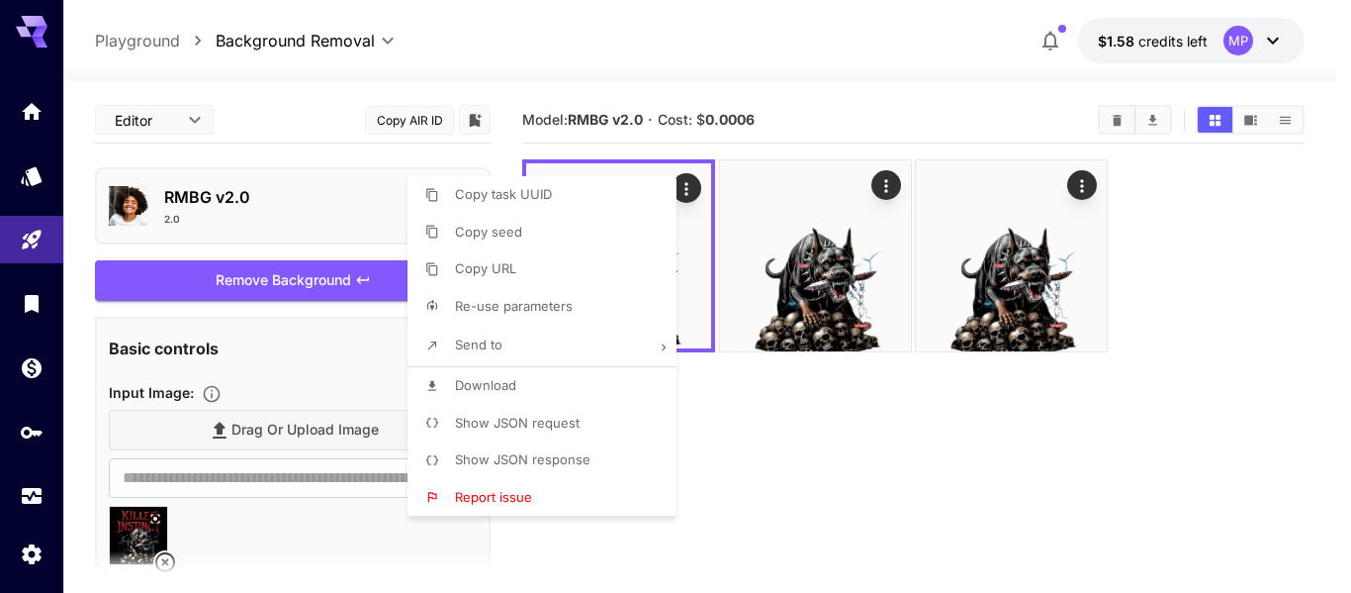
click at [802, 476] on div at bounding box center [675, 296] width 1351 height 593
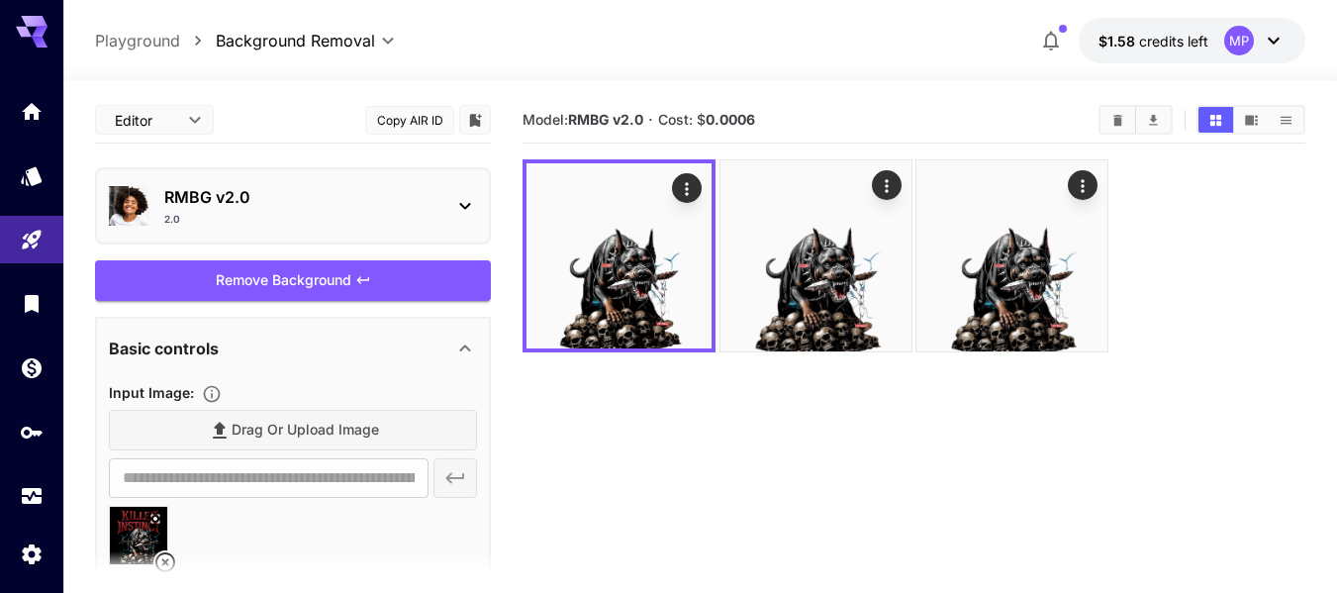
click at [152, 515] on icon at bounding box center [155, 518] width 12 height 12
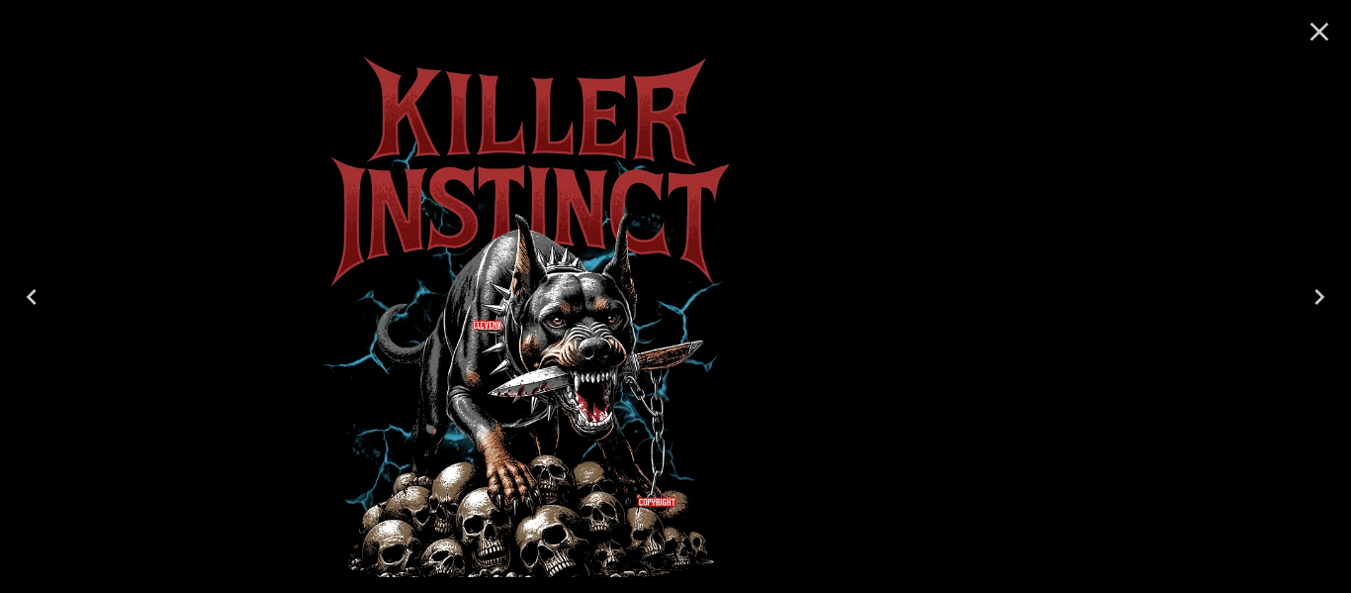
drag, startPoint x: 747, startPoint y: 218, endPoint x: 563, endPoint y: 195, distance: 185.4
click at [563, 195] on img at bounding box center [525, 296] width 517 height 561
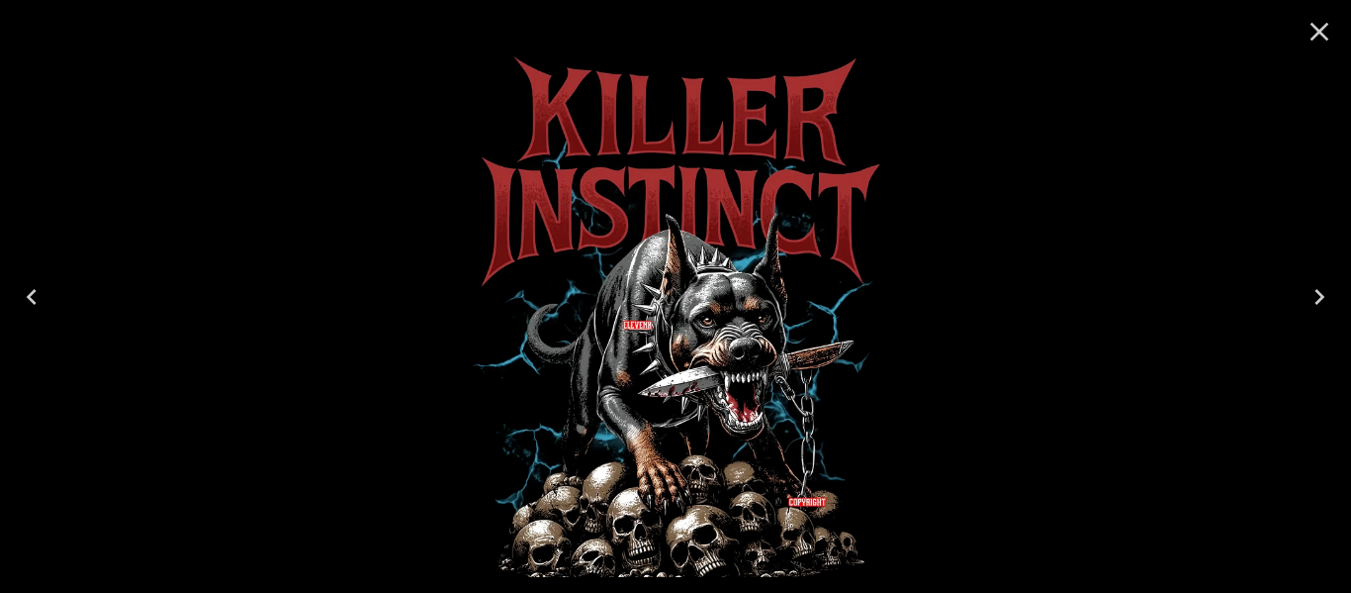
drag, startPoint x: 546, startPoint y: 106, endPoint x: 845, endPoint y: 123, distance: 299.3
click at [775, 259] on img at bounding box center [676, 296] width 517 height 561
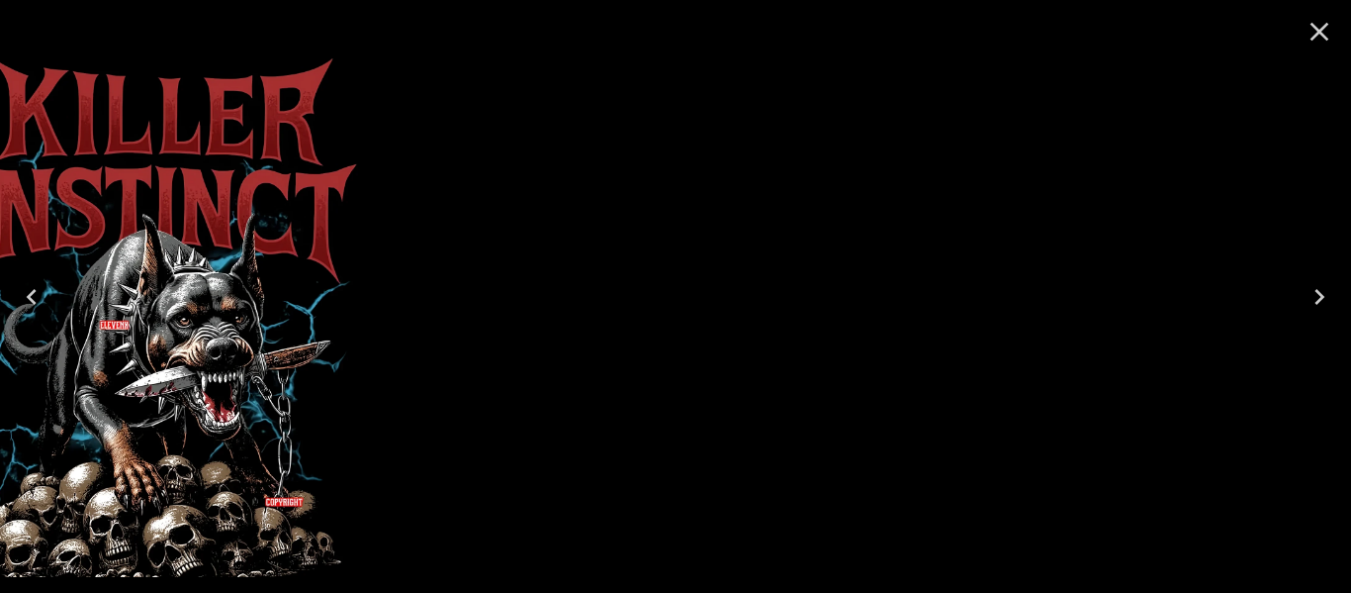
drag, startPoint x: 607, startPoint y: 146, endPoint x: 0, endPoint y: 223, distance: 612.2
click at [0, 223] on img at bounding box center [152, 296] width 517 height 561
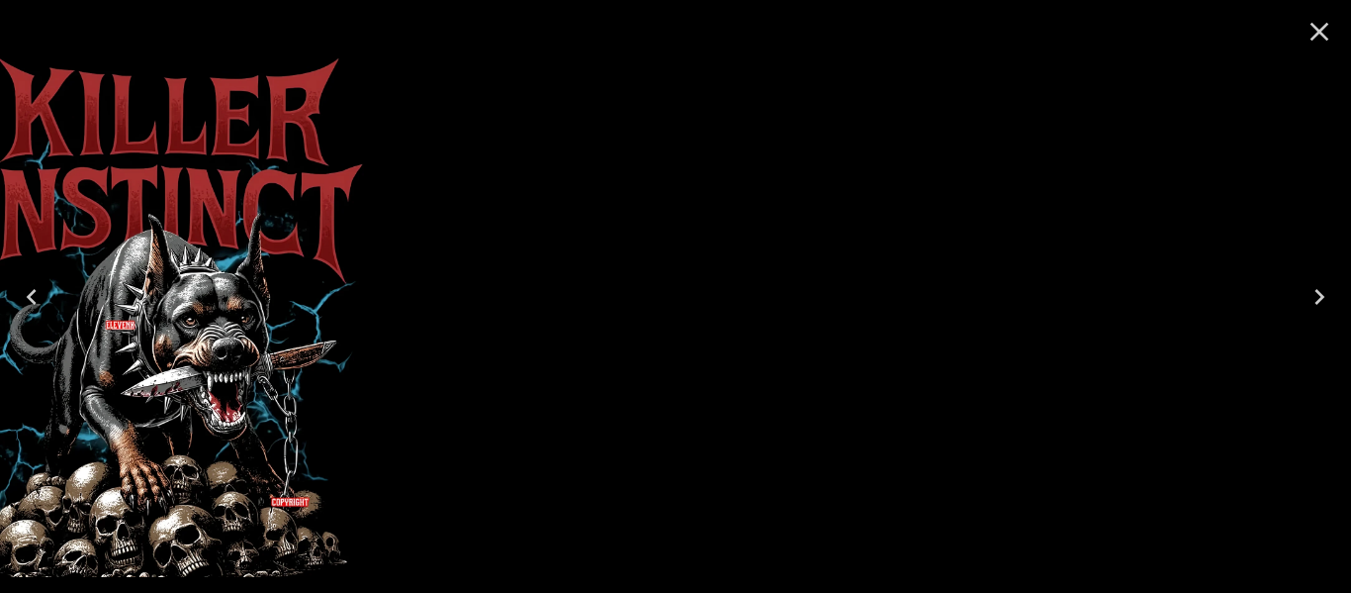
drag, startPoint x: 707, startPoint y: 411, endPoint x: 108, endPoint y: 389, distance: 600.0
click at [108, 389] on img at bounding box center [158, 296] width 517 height 561
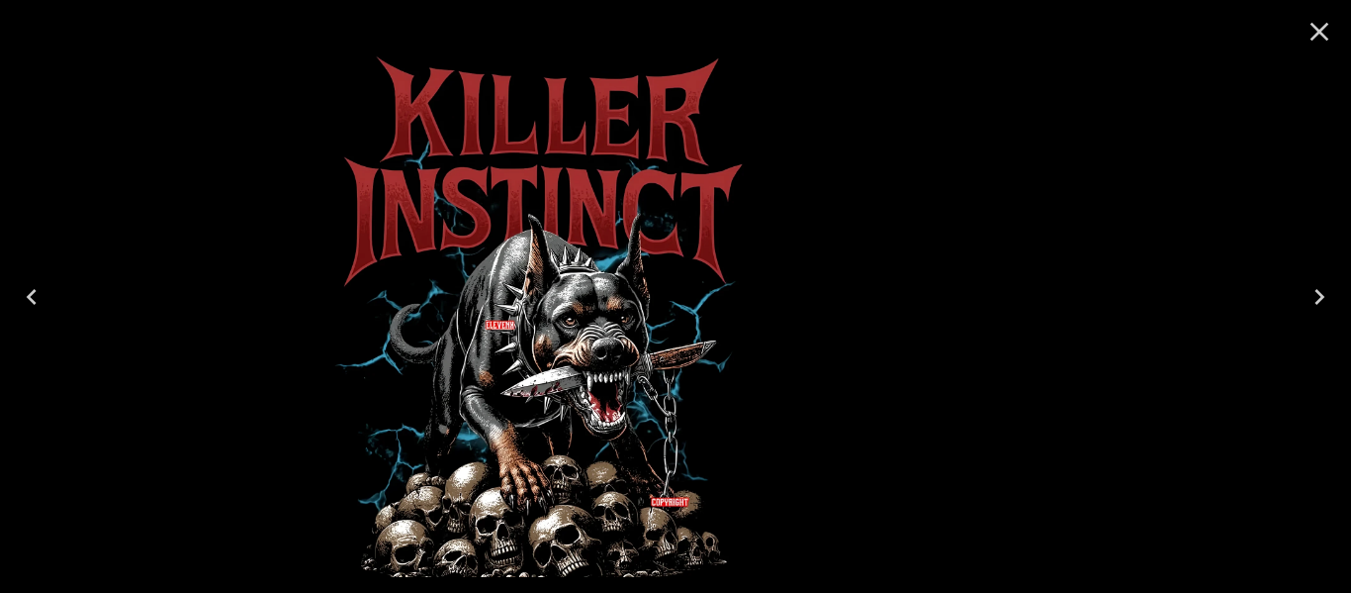
drag, startPoint x: 736, startPoint y: 411, endPoint x: 0, endPoint y: 339, distance: 739.5
click at [280, 353] on img at bounding box center [538, 296] width 517 height 561
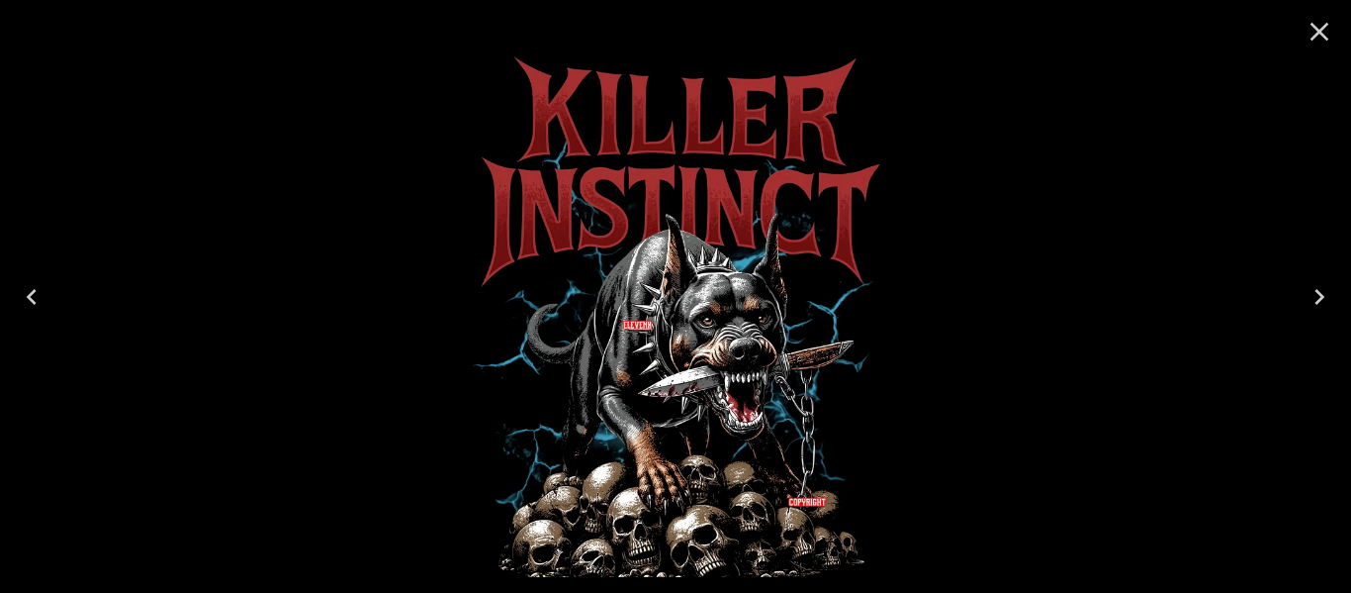
drag, startPoint x: 876, startPoint y: 523, endPoint x: 326, endPoint y: 515, distance: 549.2
click at [418, 515] on img at bounding box center [676, 296] width 517 height 561
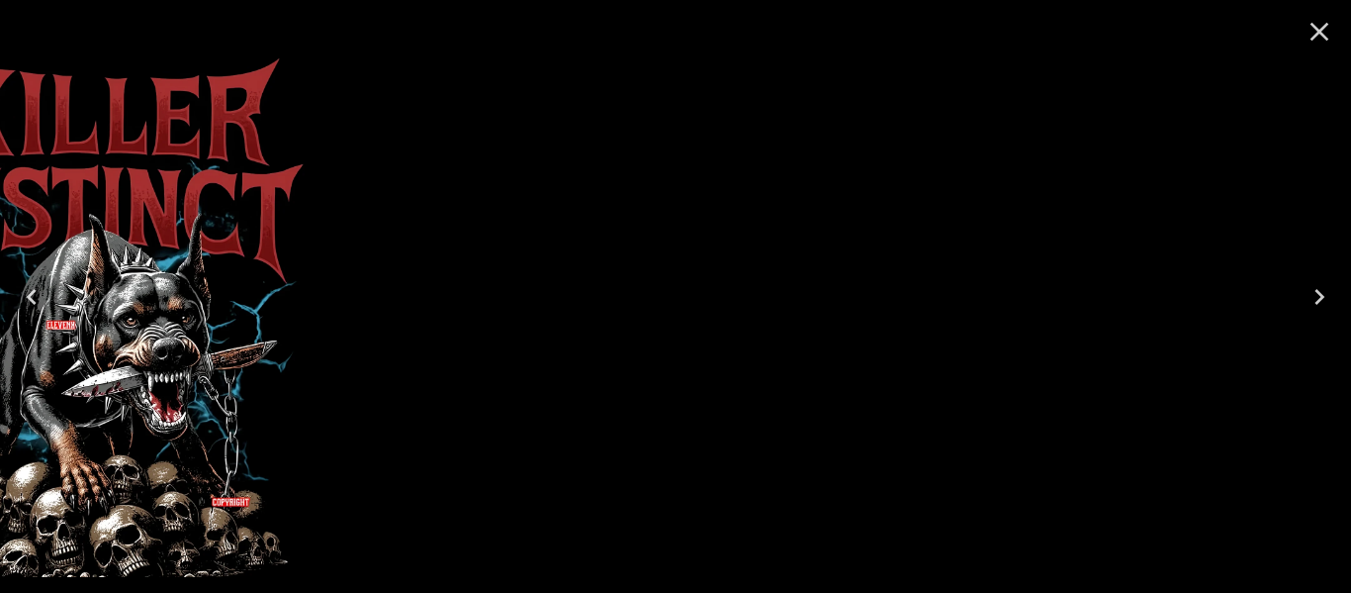
drag, startPoint x: 698, startPoint y: 500, endPoint x: 138, endPoint y: 508, distance: 560.0
click at [51, 500] on img at bounding box center [99, 296] width 517 height 561
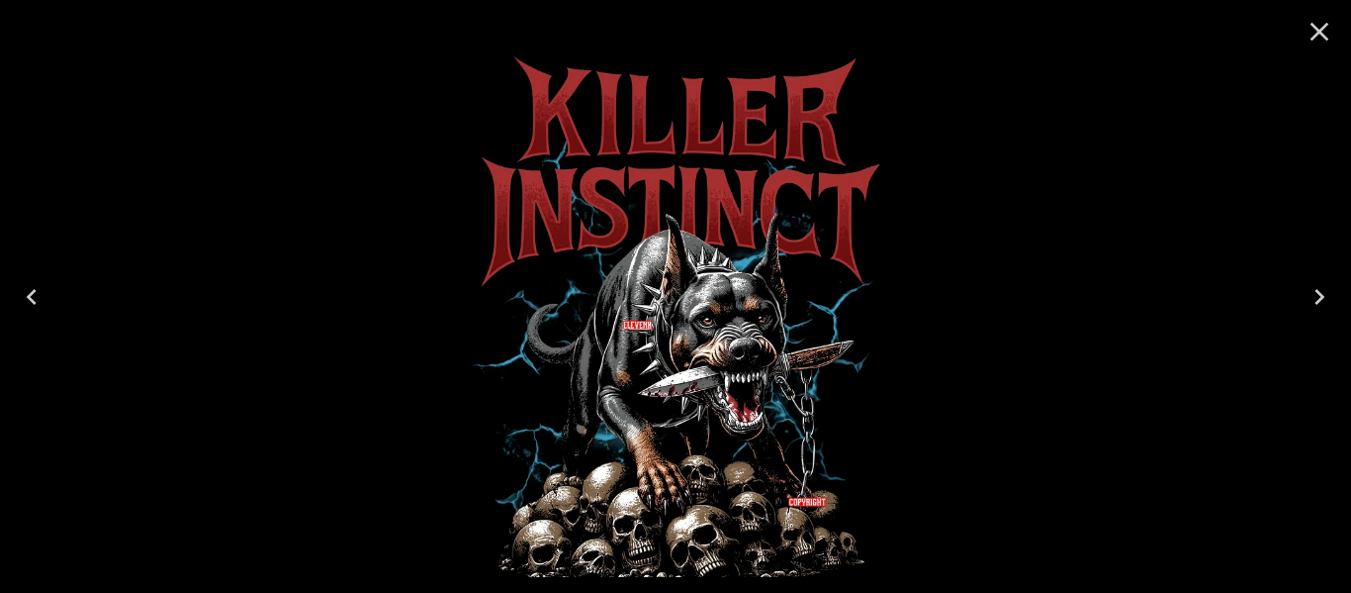
drag, startPoint x: 652, startPoint y: 486, endPoint x: 0, endPoint y: 431, distance: 654.3
click at [418, 432] on img at bounding box center [676, 296] width 517 height 561
drag, startPoint x: 730, startPoint y: 384, endPoint x: 210, endPoint y: 400, distance: 520.7
click at [418, 400] on img at bounding box center [676, 296] width 517 height 561
drag, startPoint x: 603, startPoint y: 409, endPoint x: 319, endPoint y: 443, distance: 286.1
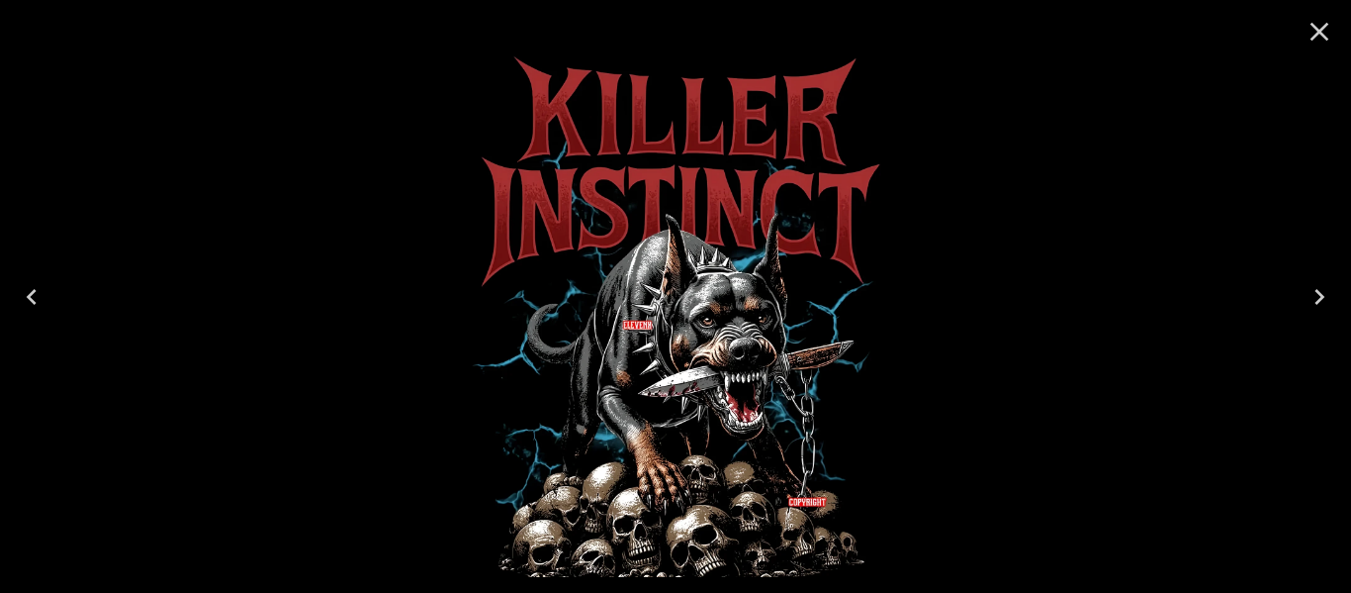
click at [418, 441] on img at bounding box center [676, 296] width 517 height 561
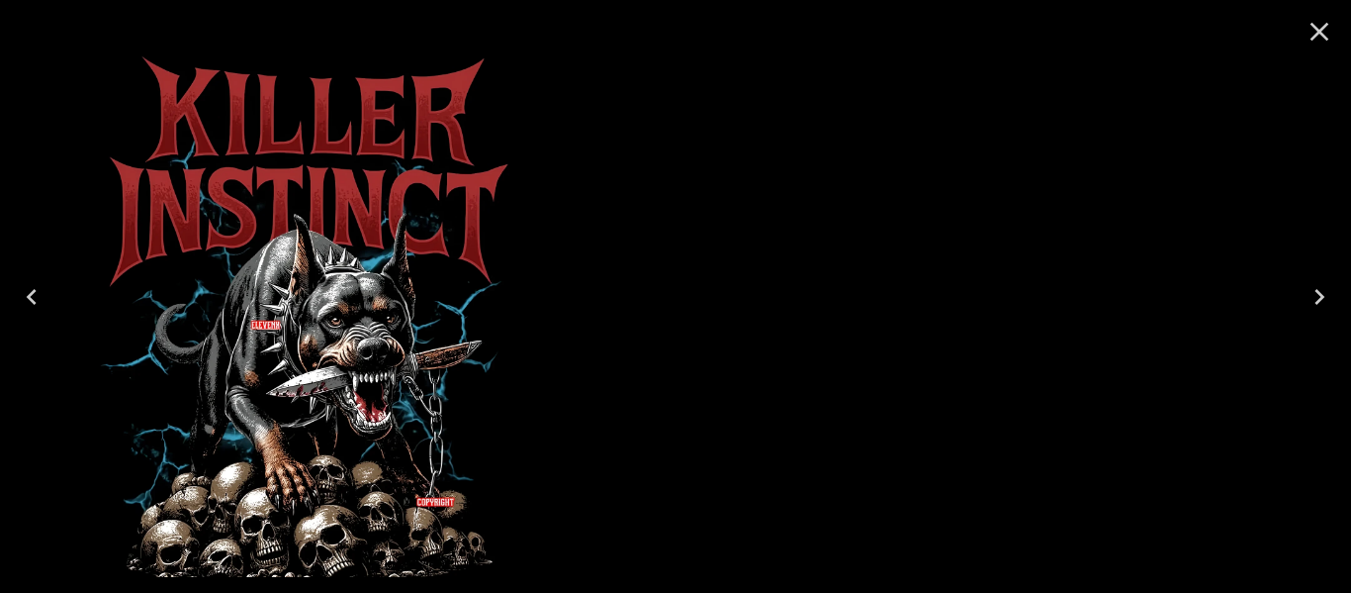
drag, startPoint x: 672, startPoint y: 443, endPoint x: 217, endPoint y: 425, distance: 455.5
click at [212, 428] on img at bounding box center [304, 296] width 517 height 561
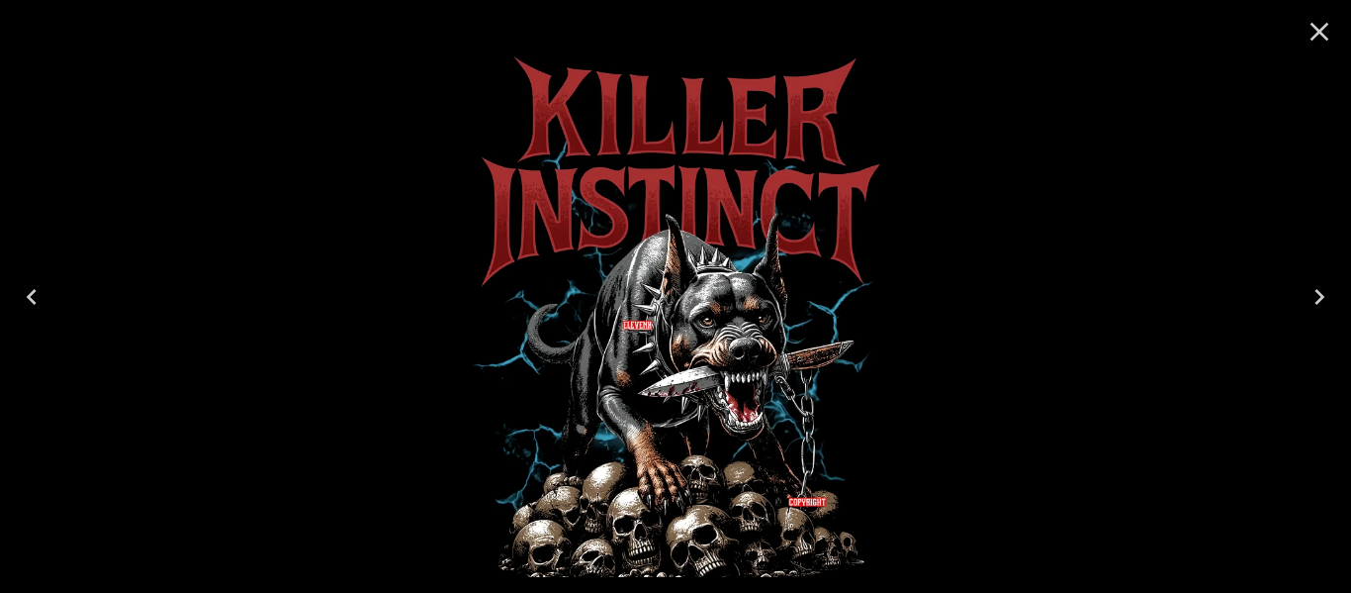
drag, startPoint x: 770, startPoint y: 425, endPoint x: 229, endPoint y: 425, distance: 541.2
click at [418, 425] on img at bounding box center [676, 296] width 517 height 561
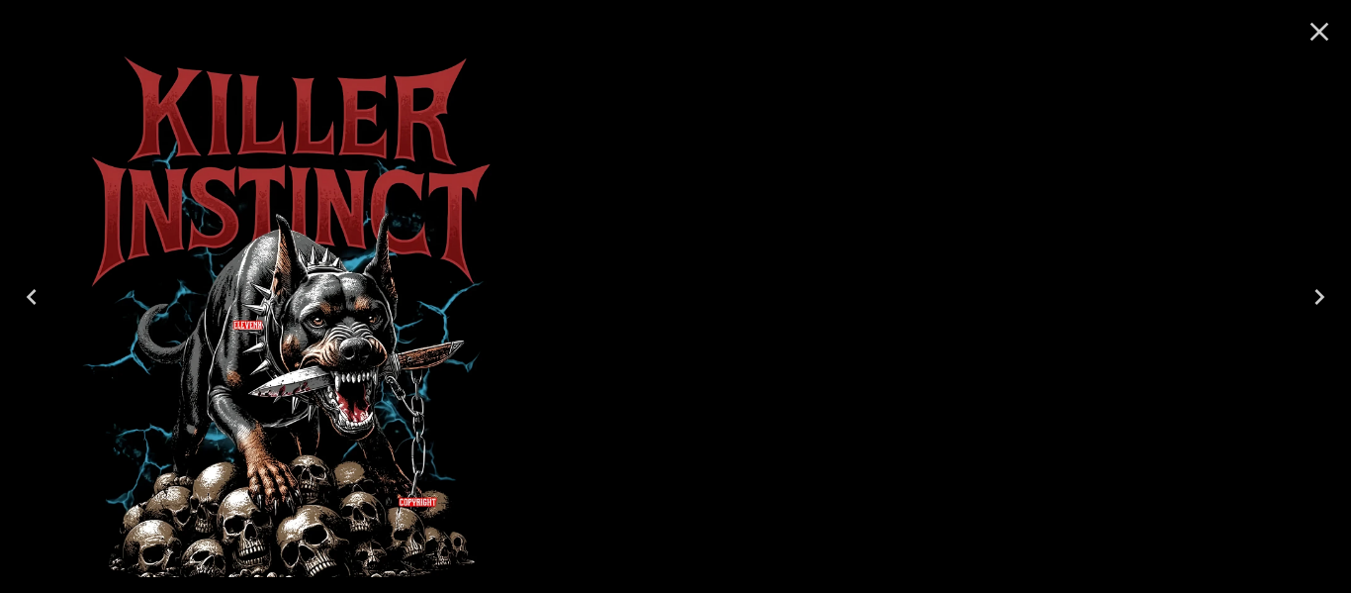
drag, startPoint x: 1303, startPoint y: 433, endPoint x: 805, endPoint y: 469, distance: 498.9
click at [815, 469] on div at bounding box center [285, 296] width 1351 height 593
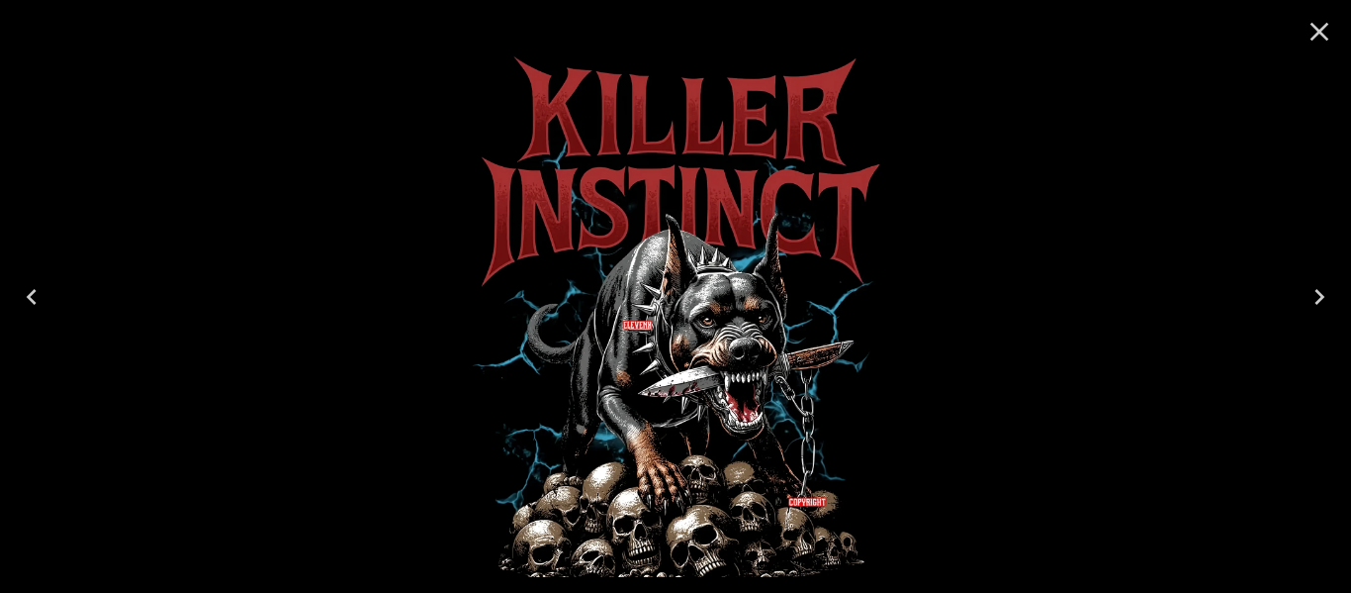
drag, startPoint x: 1086, startPoint y: 454, endPoint x: 333, endPoint y: 382, distance: 756.4
click at [333, 382] on div at bounding box center [675, 296] width 1351 height 593
drag, startPoint x: 940, startPoint y: 404, endPoint x: 451, endPoint y: 406, distance: 488.8
click at [451, 406] on div at bounding box center [675, 296] width 1351 height 593
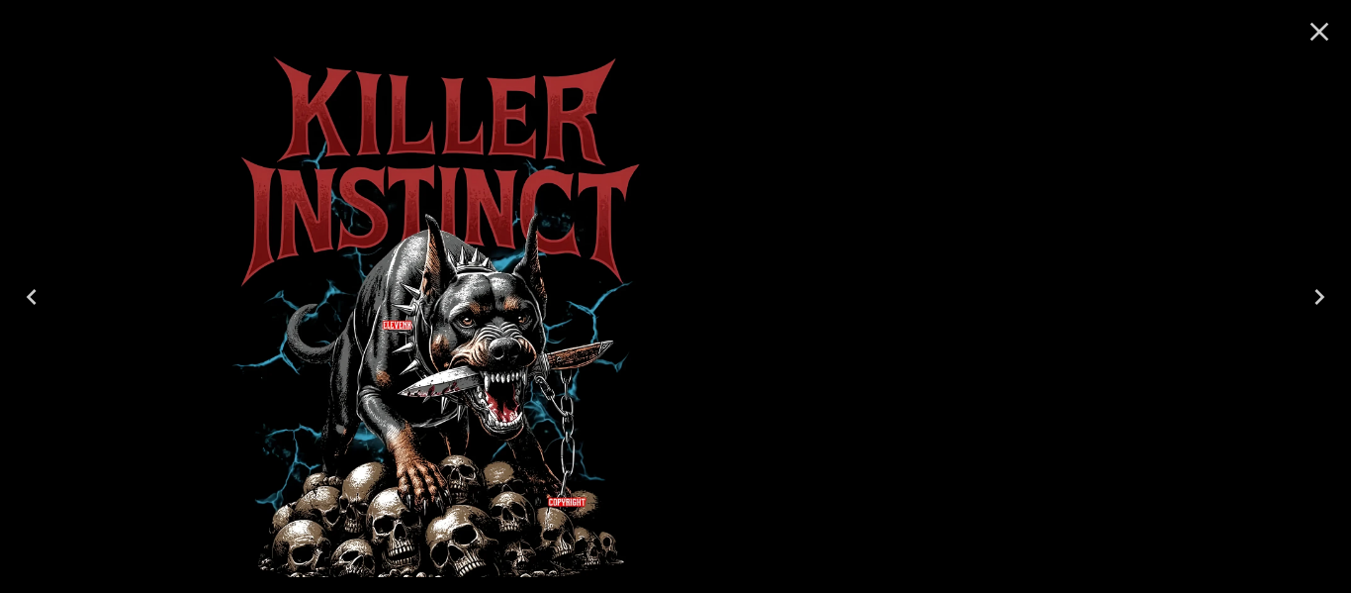
drag, startPoint x: 698, startPoint y: 458, endPoint x: 541, endPoint y: 449, distance: 156.6
click at [459, 449] on div at bounding box center [435, 296] width 1351 height 593
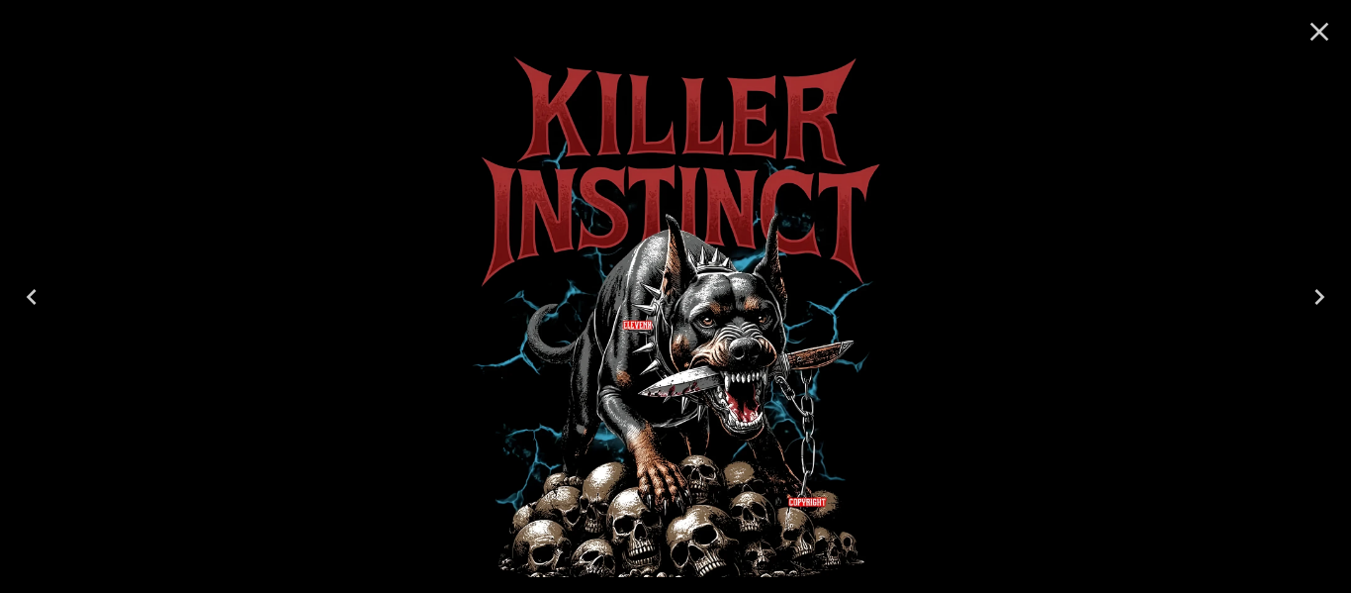
click at [567, 478] on div at bounding box center [675, 296] width 1351 height 593
click at [694, 468] on div at bounding box center [675, 296] width 1351 height 593
click at [466, 454] on img at bounding box center [676, 296] width 517 height 561
drag, startPoint x: 711, startPoint y: 486, endPoint x: 509, endPoint y: 486, distance: 202.8
click at [509, 486] on img at bounding box center [676, 296] width 517 height 561
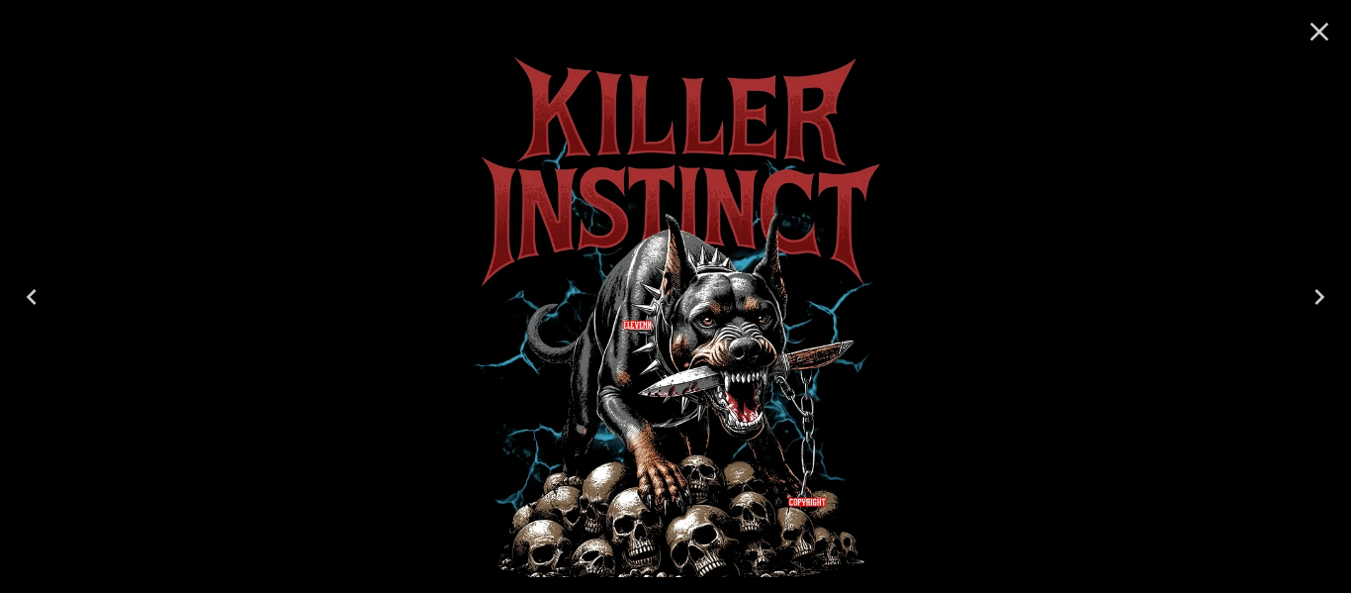
drag, startPoint x: 702, startPoint y: 490, endPoint x: 410, endPoint y: 490, distance: 292.9
click at [418, 490] on img at bounding box center [676, 296] width 517 height 561
click at [1311, 9] on button "Close" at bounding box center [1319, 31] width 47 height 47
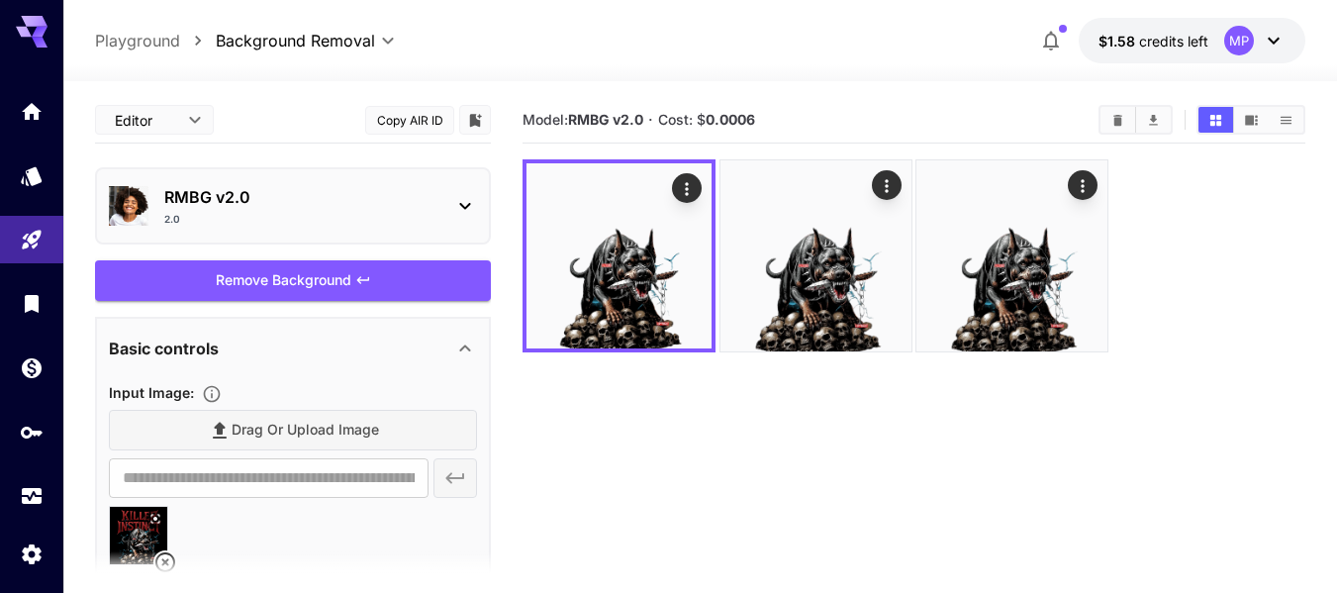
click at [465, 210] on icon at bounding box center [465, 206] width 11 height 7
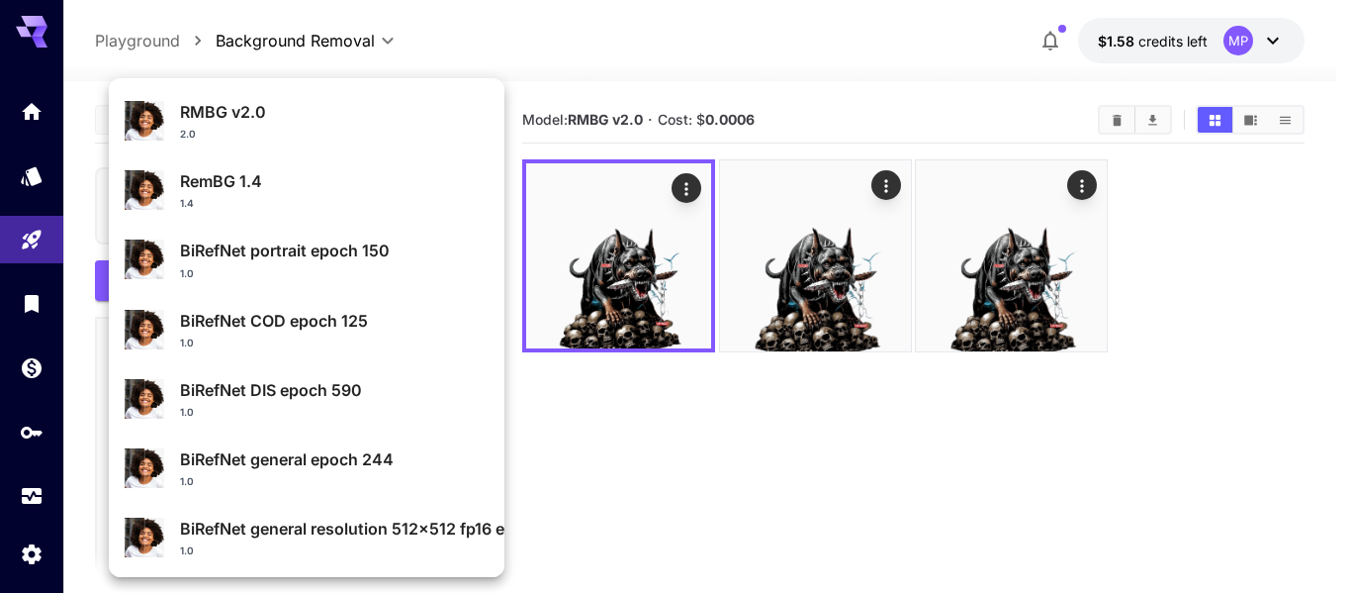
click at [338, 137] on div "2.0" at bounding box center [334, 134] width 309 height 15
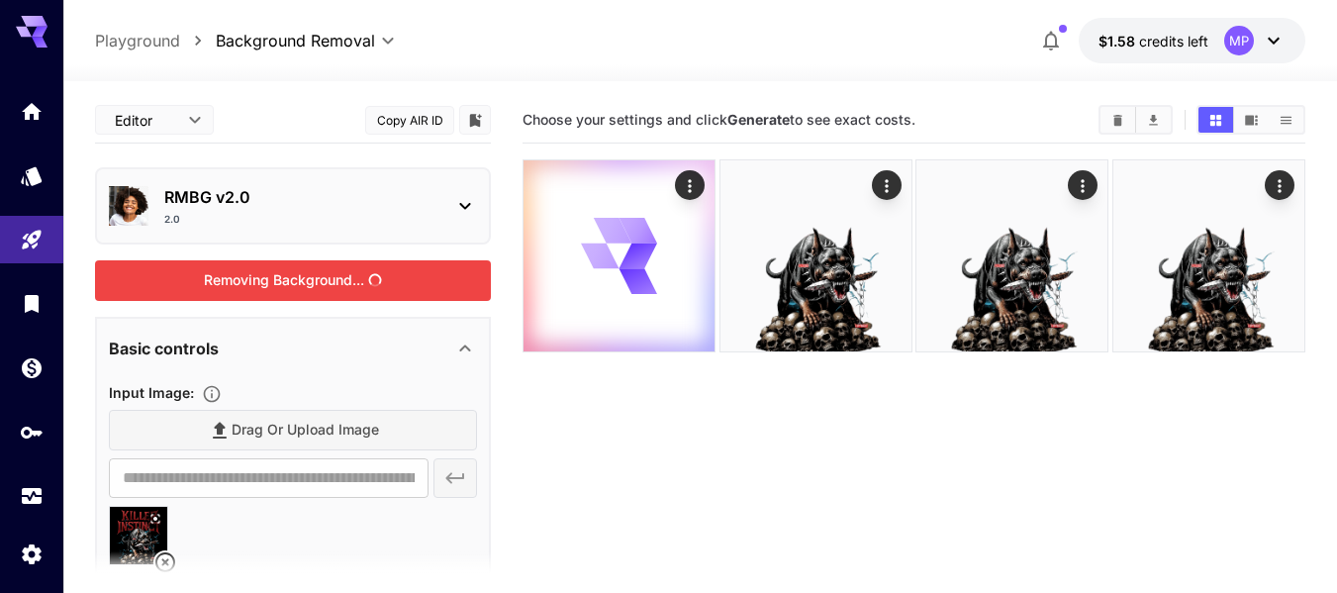
click at [278, 290] on div "Removing Background..." at bounding box center [293, 280] width 396 height 41
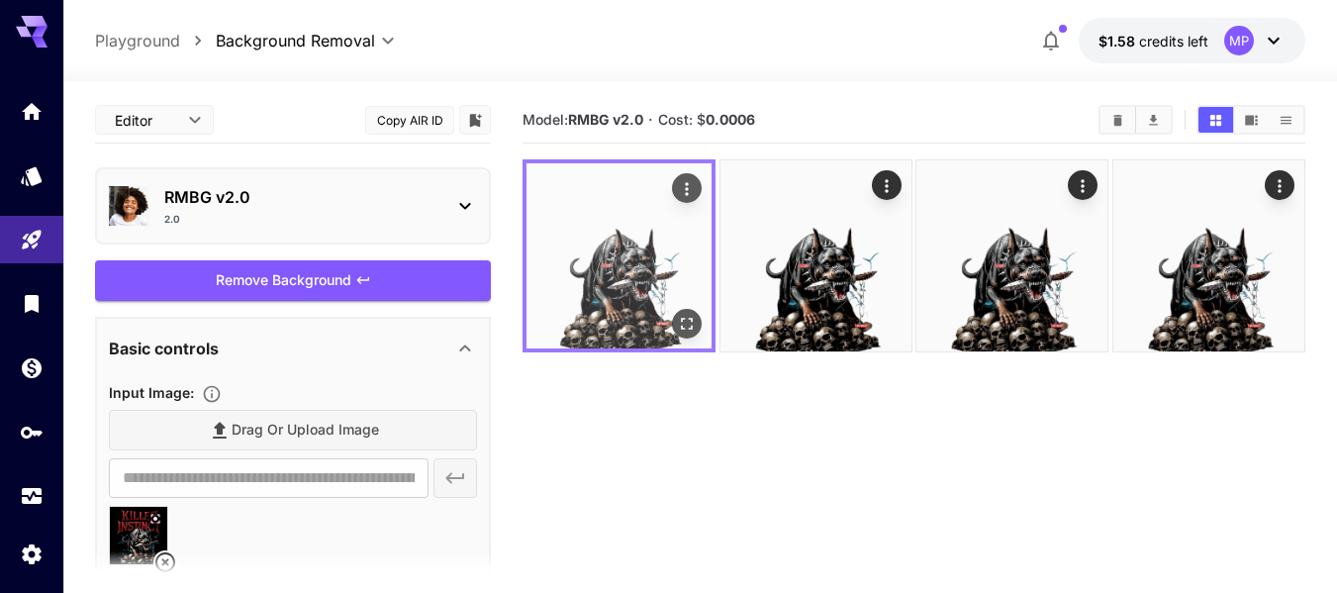
click at [576, 266] on img at bounding box center [618, 255] width 185 height 185
click at [678, 315] on icon "Open in fullscreen" at bounding box center [687, 324] width 20 height 20
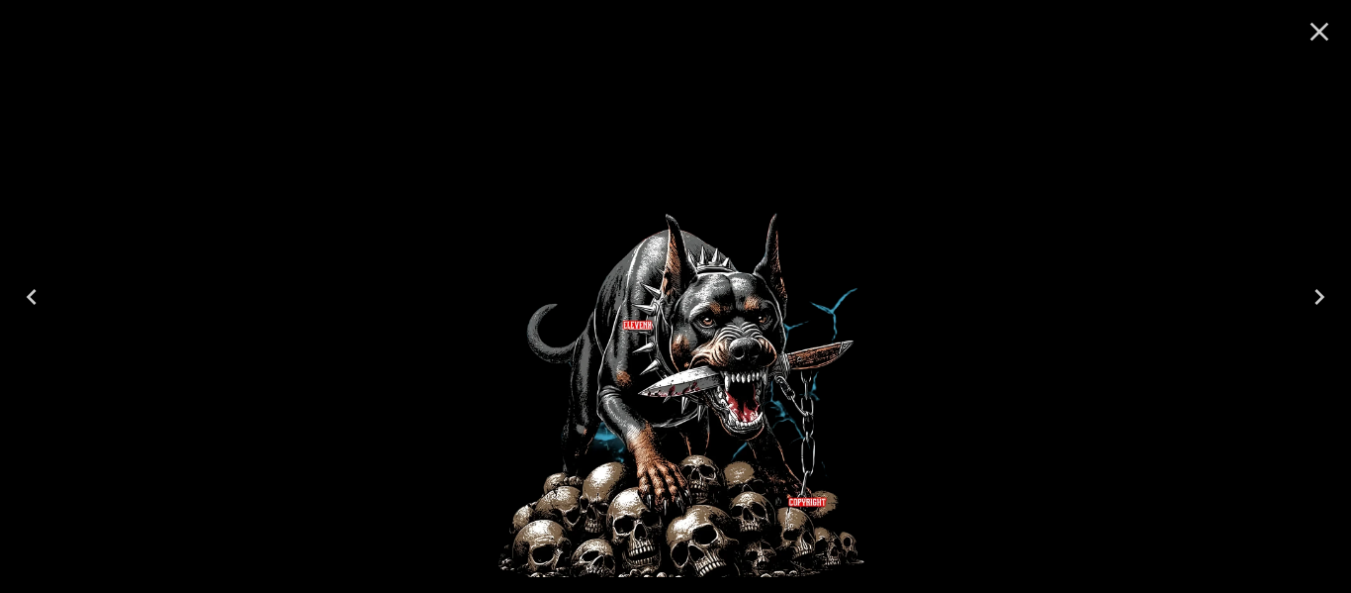
click at [678, 315] on img at bounding box center [676, 296] width 517 height 561
click at [1325, 46] on icon "Close" at bounding box center [1320, 32] width 32 height 32
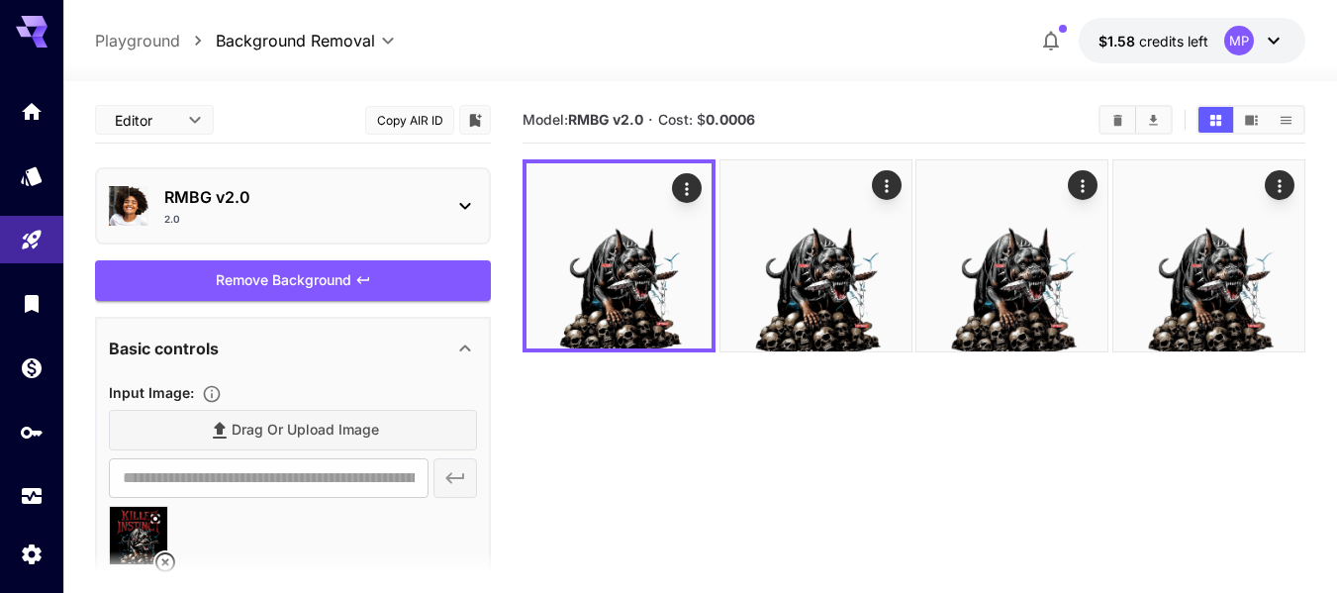
click at [363, 214] on div "2.0" at bounding box center [300, 219] width 273 height 15
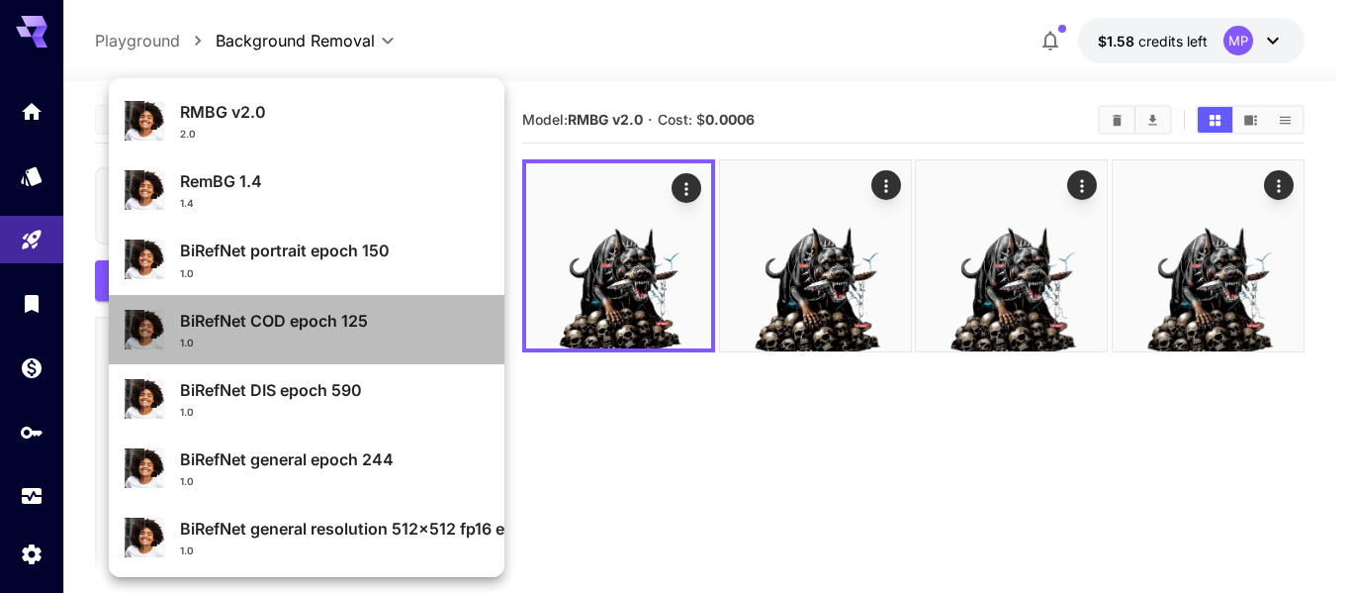
click at [325, 329] on p "BiRefNet COD epoch 125" at bounding box center [334, 321] width 309 height 24
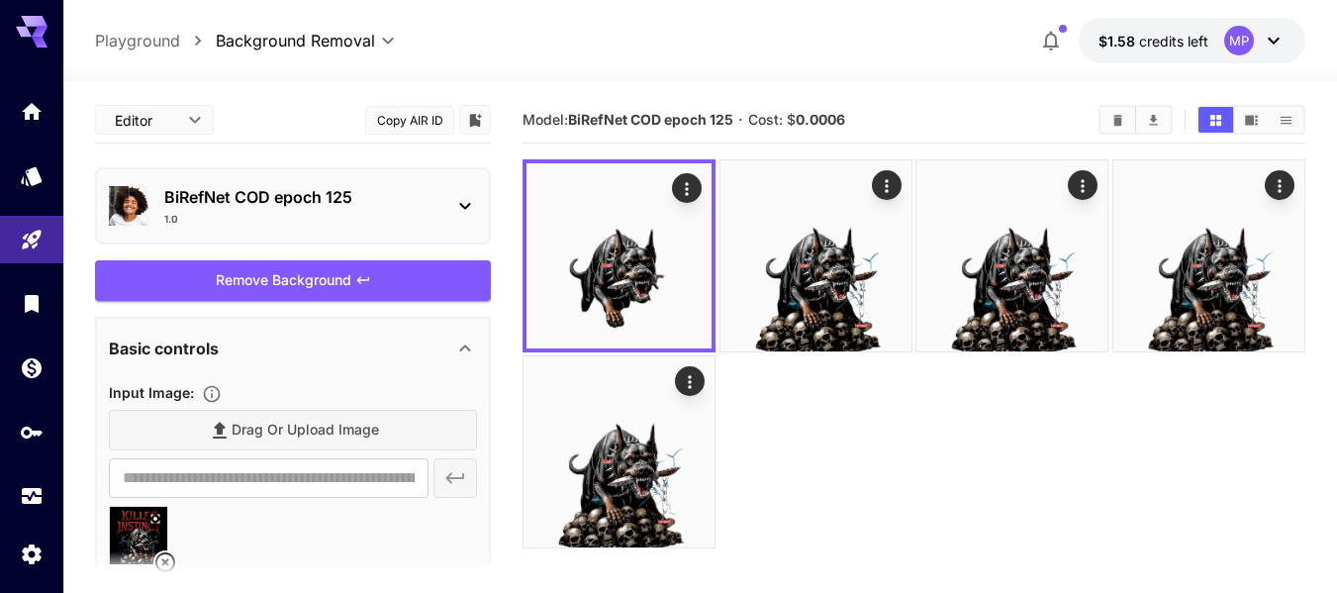
click at [426, 206] on p "BiRefNet COD epoch 125" at bounding box center [300, 197] width 273 height 24
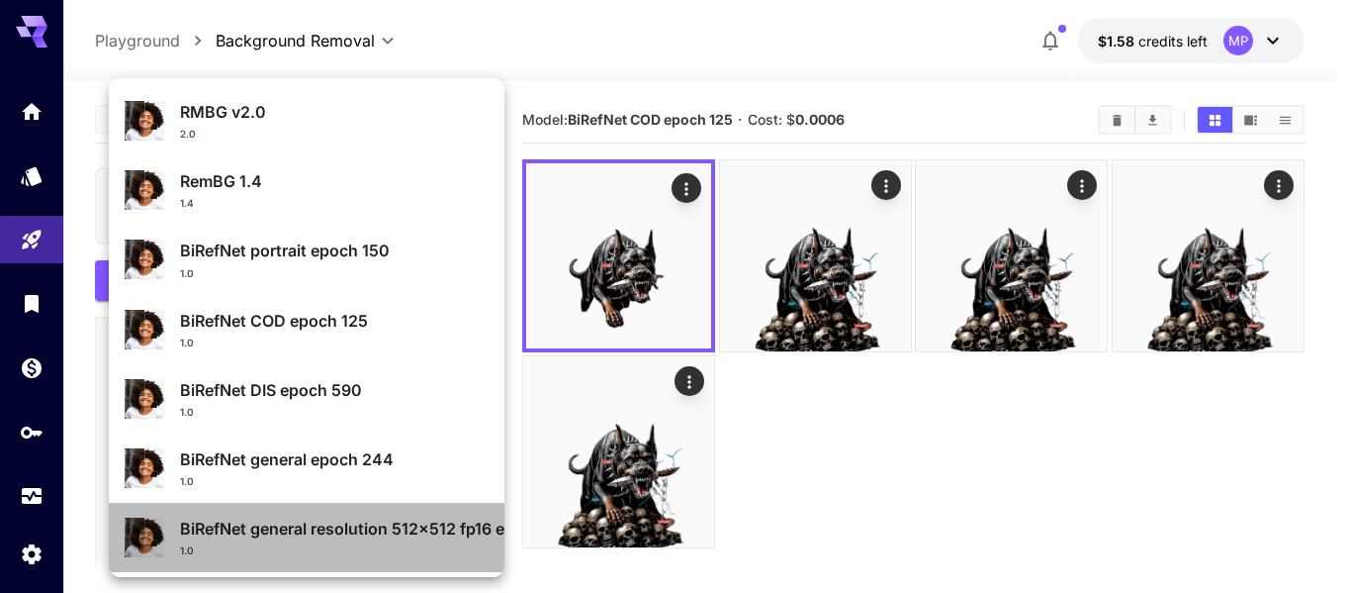
click at [325, 545] on div "1.0" at bounding box center [334, 550] width 309 height 15
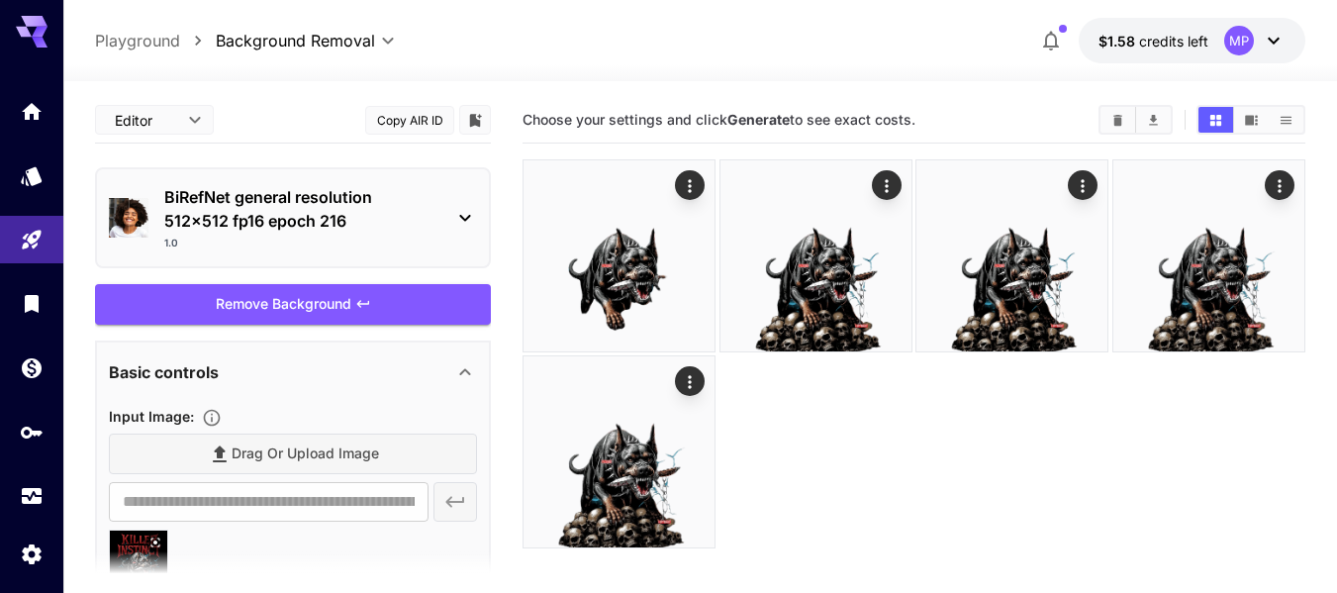
click at [410, 327] on div "**********" at bounding box center [293, 429] width 396 height 665
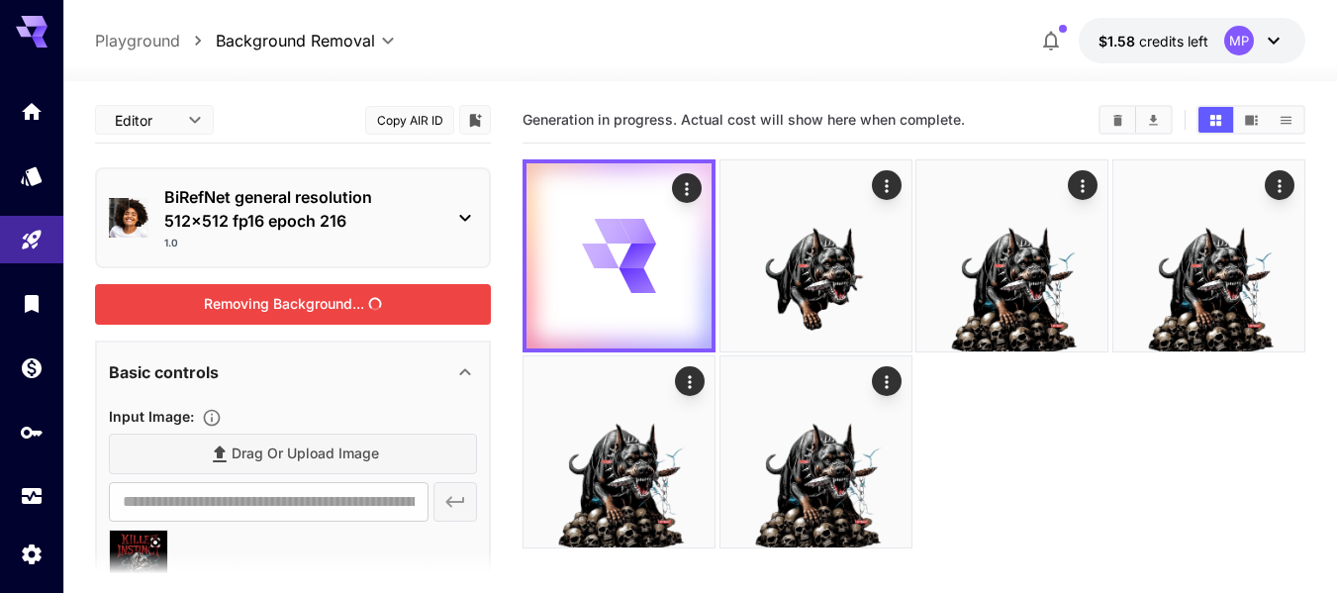
click at [419, 314] on div "Removing Background..." at bounding box center [293, 304] width 396 height 41
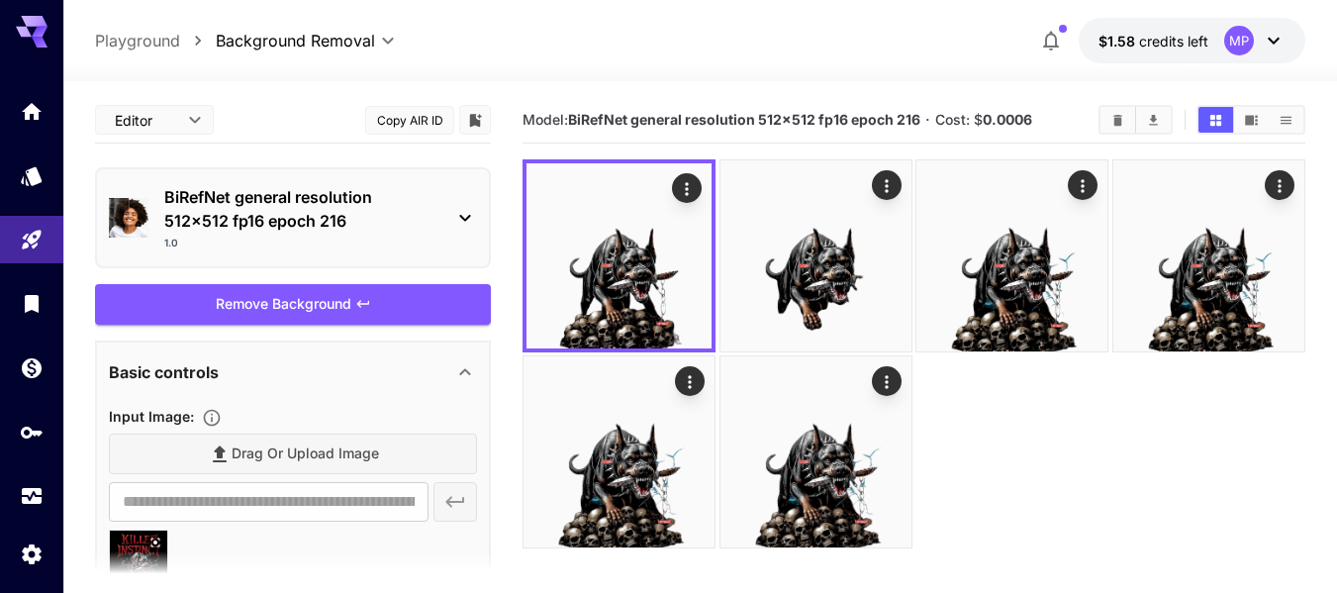
click at [481, 218] on div "BiRefNet general resolution 512x512 fp16 epoch 216 1.0" at bounding box center [293, 217] width 396 height 101
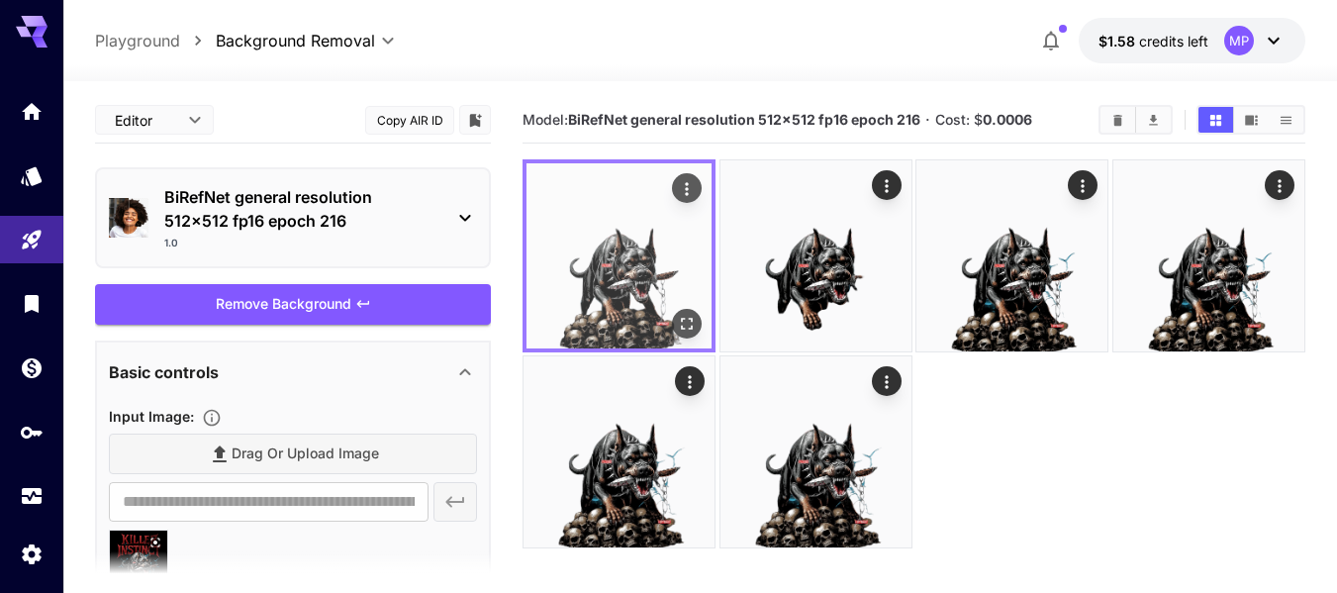
click at [541, 209] on img at bounding box center [618, 255] width 185 height 185
click at [685, 329] on icon "Open in fullscreen" at bounding box center [688, 324] width 12 height 12
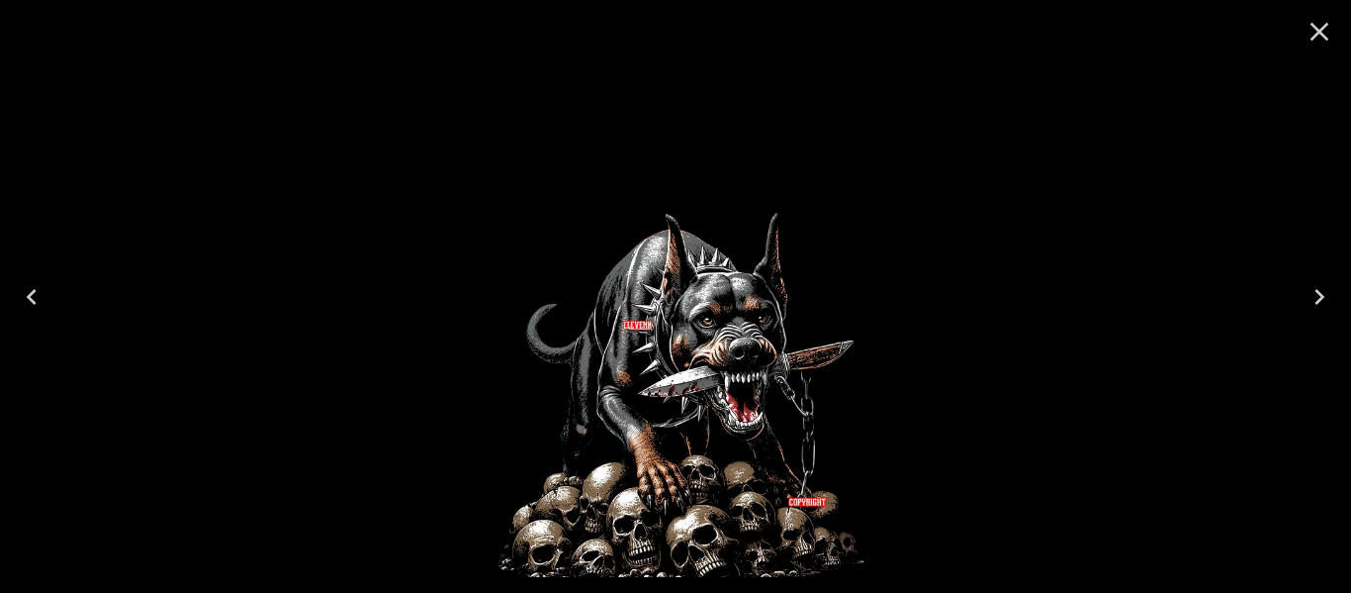
click at [1335, 31] on button "Close" at bounding box center [1319, 31] width 47 height 47
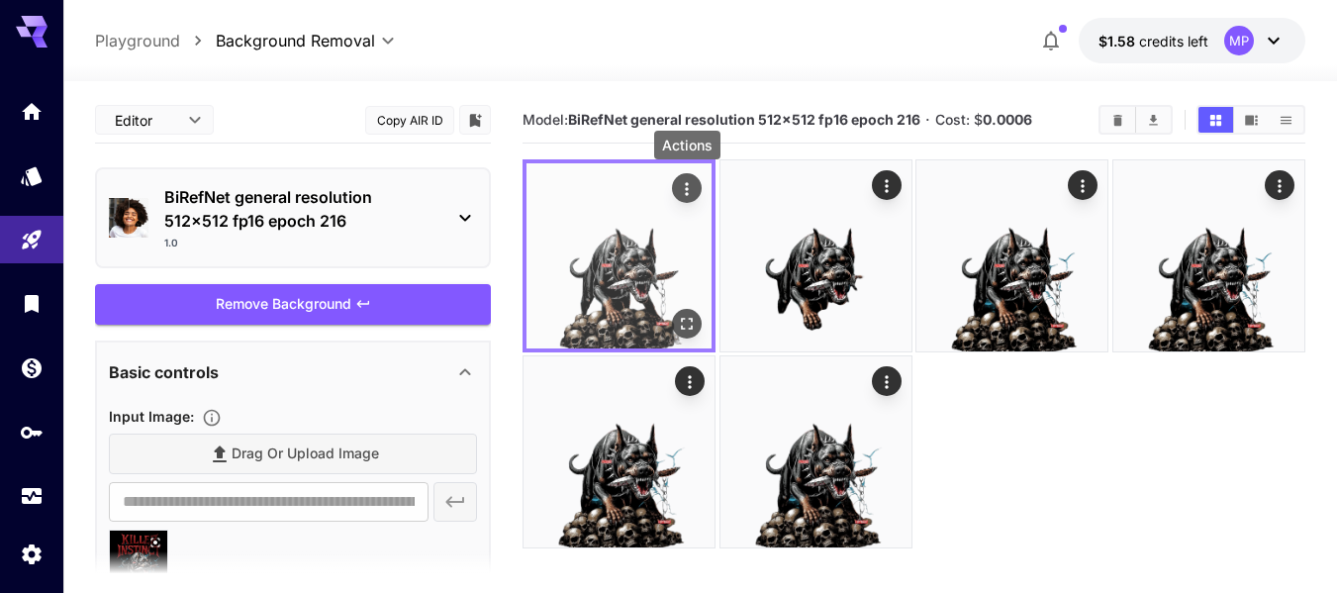
click at [676, 183] on button "Actions" at bounding box center [687, 188] width 30 height 30
click at [691, 184] on icon "Actions" at bounding box center [687, 189] width 20 height 20
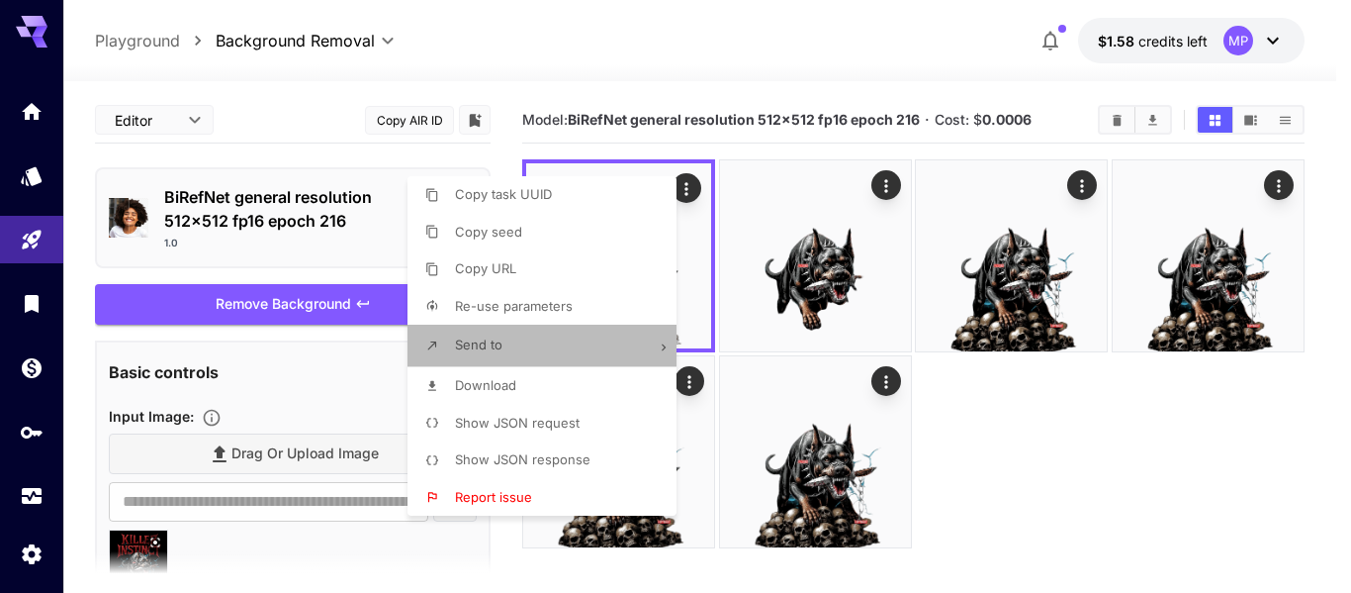
click at [576, 346] on li "Send to" at bounding box center [548, 346] width 281 height 42
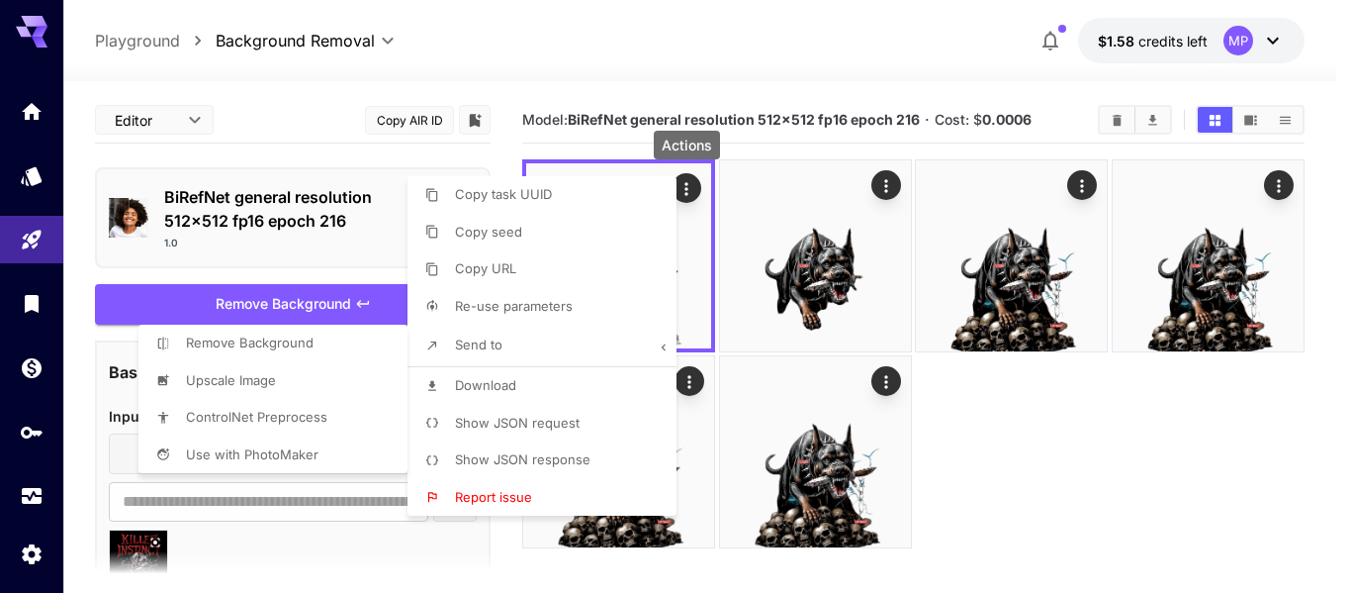
click at [538, 387] on div at bounding box center [675, 296] width 1351 height 593
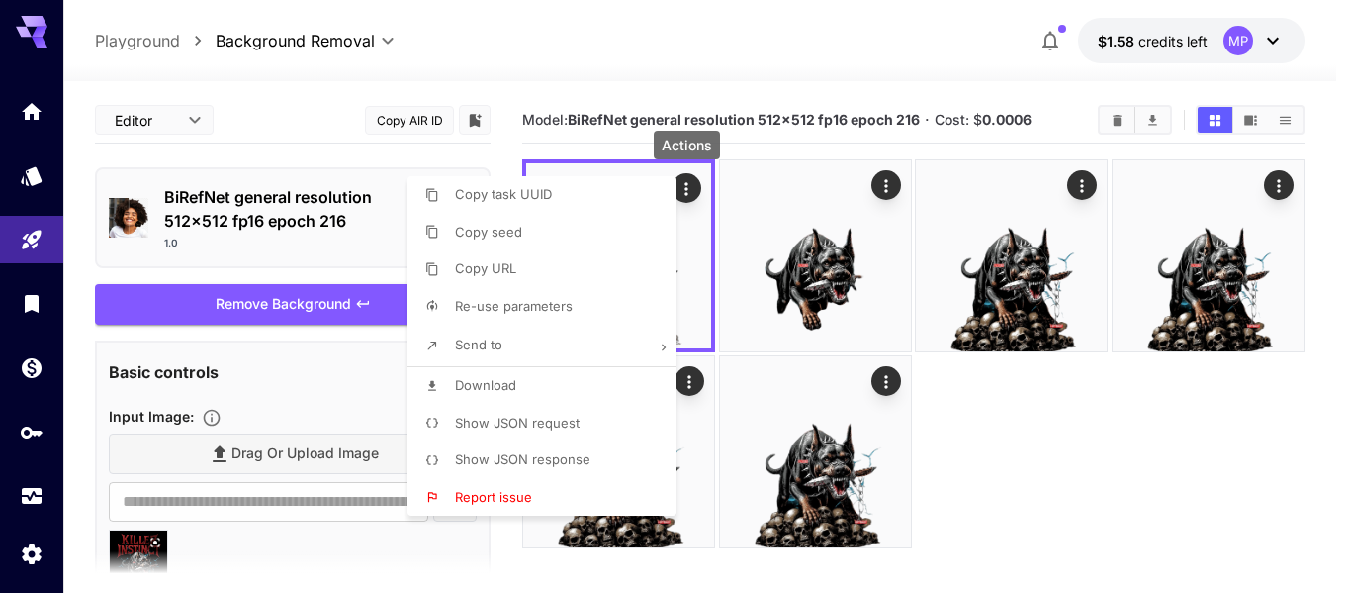
click at [500, 385] on span "Download" at bounding box center [485, 385] width 61 height 16
click at [285, 240] on div at bounding box center [675, 296] width 1351 height 593
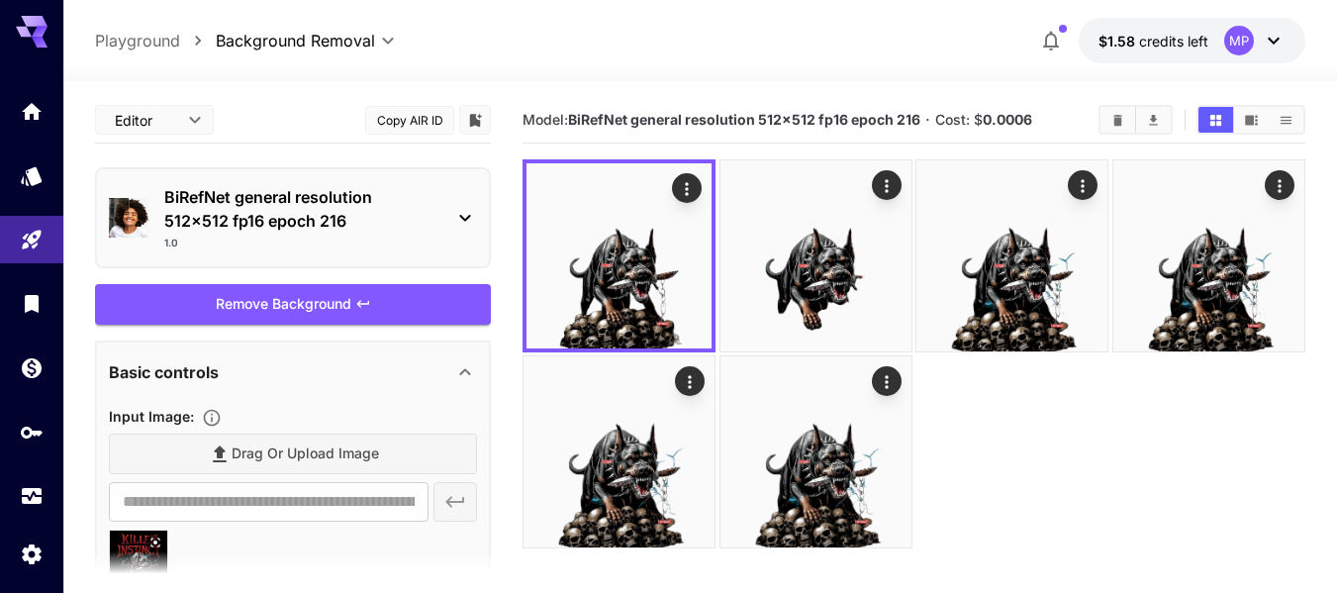
click at [291, 252] on div "BiRefNet general resolution 512x512 fp16 epoch 216 1.0" at bounding box center [293, 217] width 368 height 81
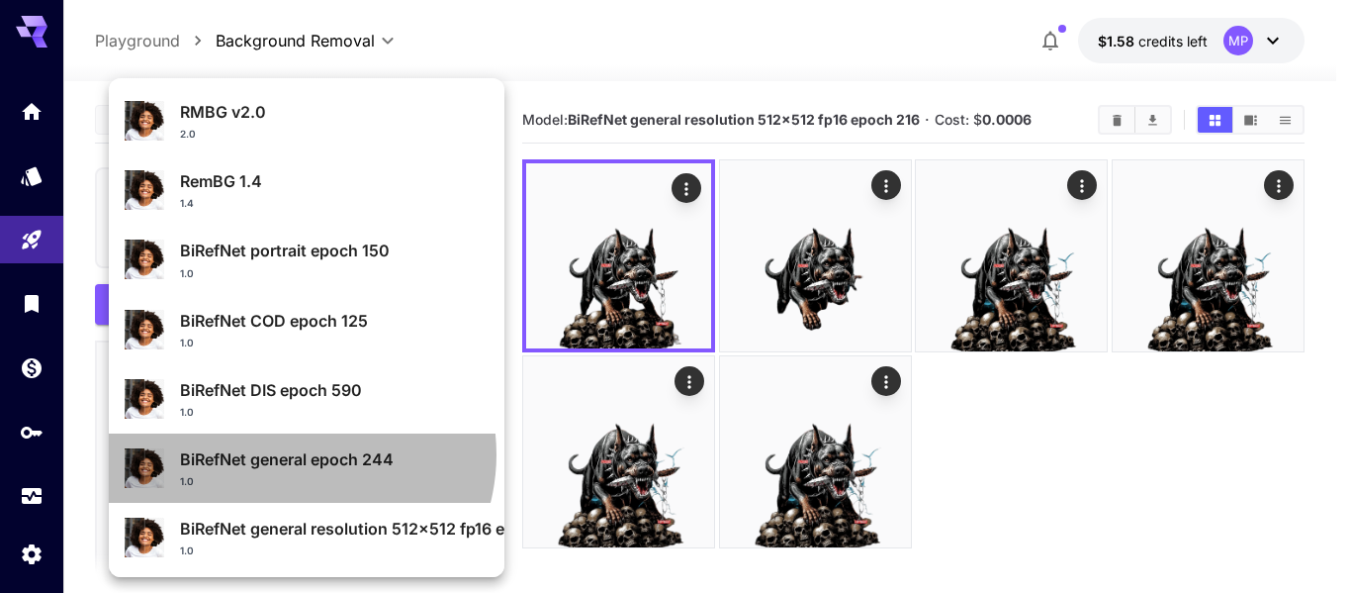
click at [297, 454] on p "BiRefNet general epoch 244" at bounding box center [334, 459] width 309 height 24
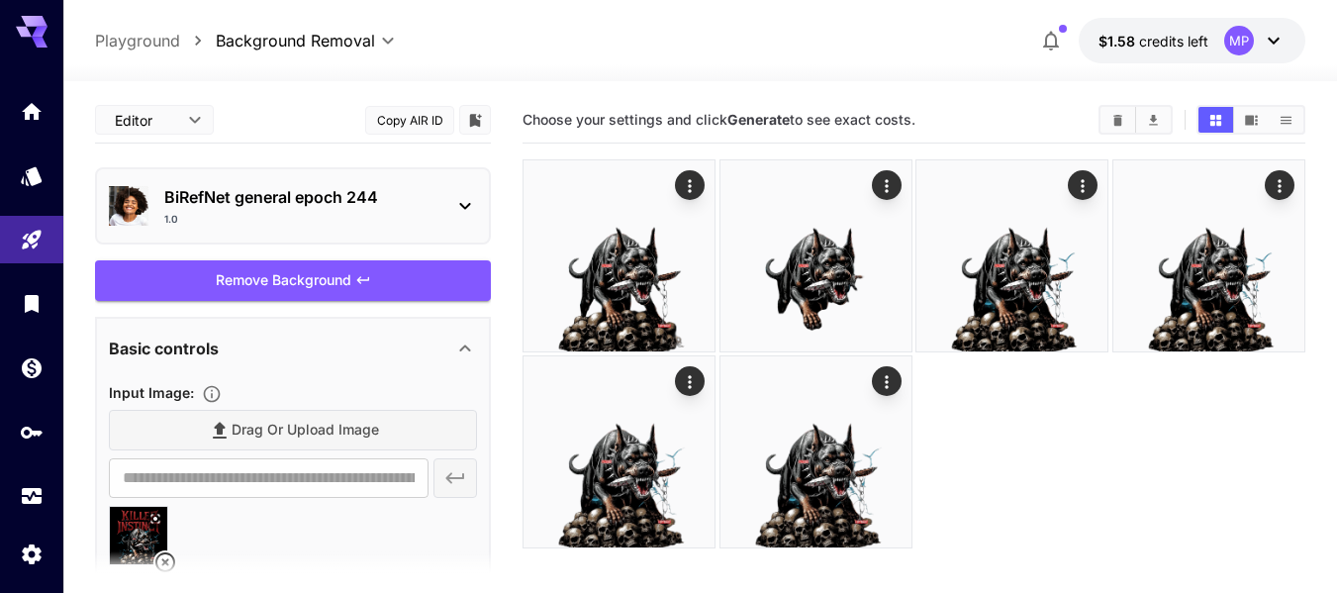
click at [396, 256] on div "**********" at bounding box center [293, 417] width 396 height 641
click at [397, 276] on div "Remove Background" at bounding box center [293, 280] width 396 height 41
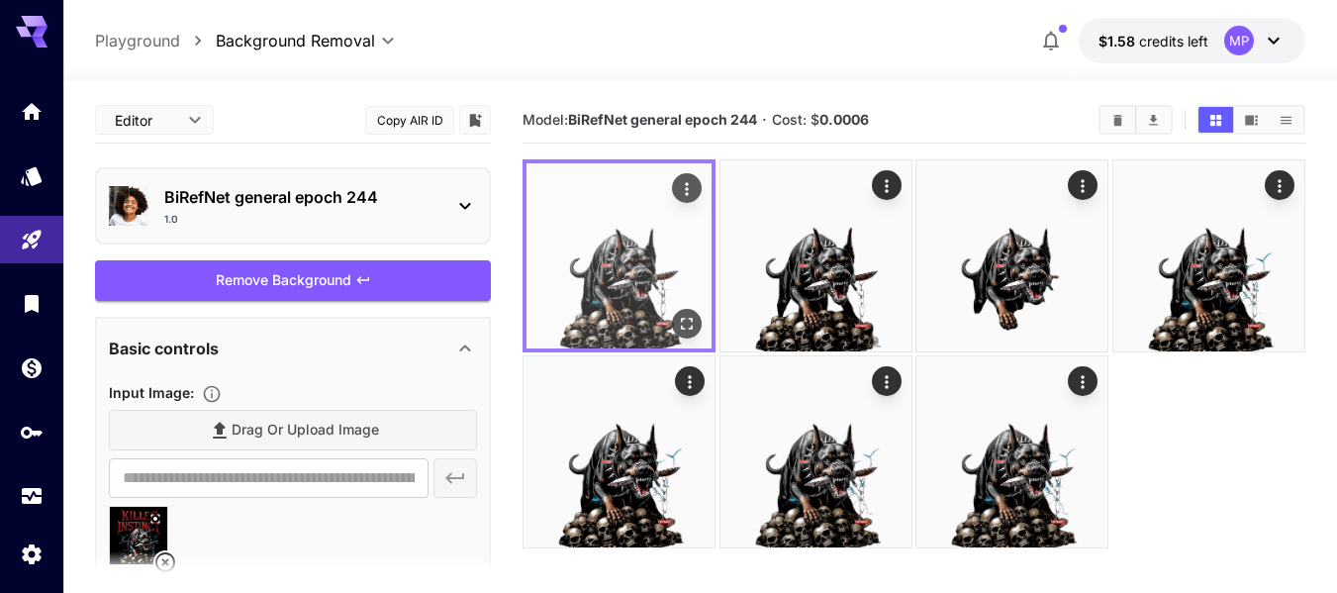
click at [596, 289] on img at bounding box center [618, 255] width 185 height 185
click at [692, 327] on icon "Open in fullscreen" at bounding box center [688, 324] width 12 height 12
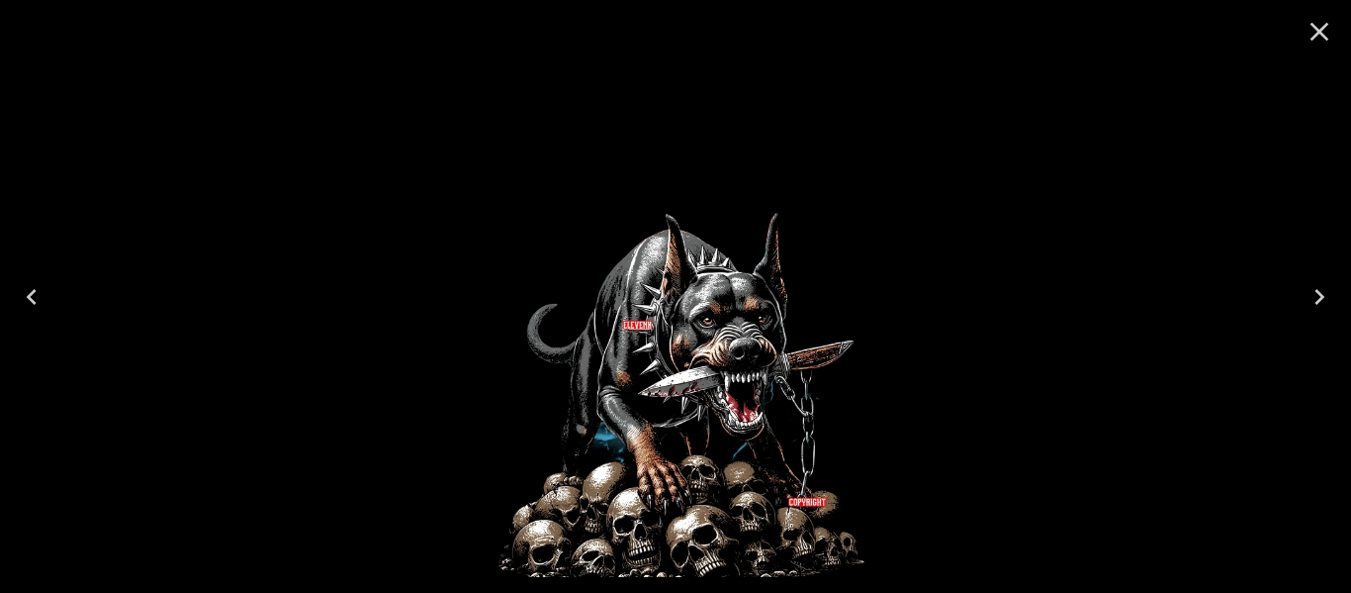
click at [1339, 52] on button "Close" at bounding box center [1319, 31] width 47 height 47
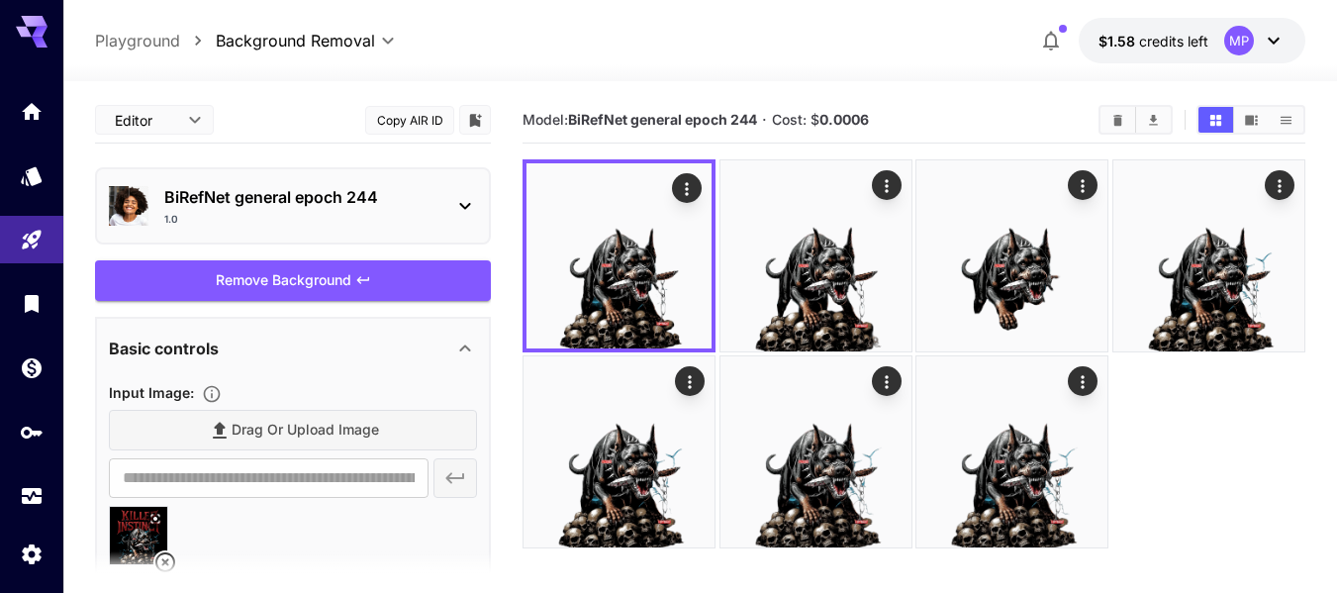
click at [324, 190] on p "BiRefNet general epoch 244" at bounding box center [300, 197] width 273 height 24
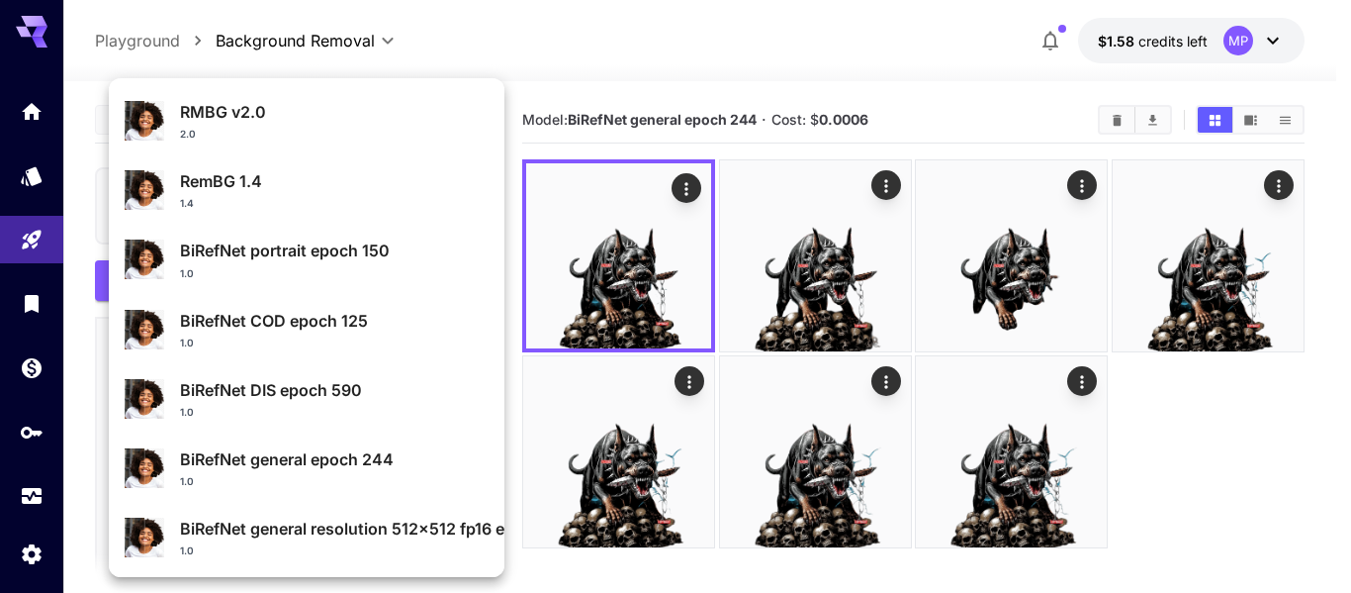
click at [294, 370] on div "BiRefNet DIS epoch 590 1.0" at bounding box center [307, 398] width 364 height 57
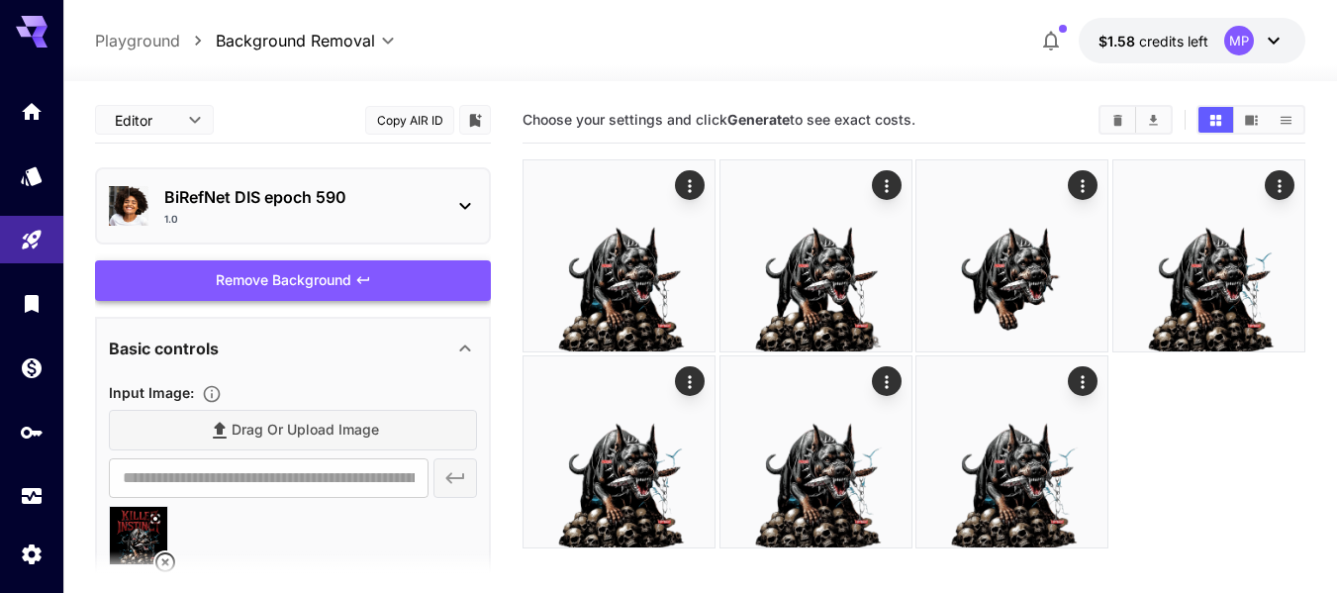
click at [384, 284] on div "Remove Background" at bounding box center [293, 280] width 396 height 41
